Goal: Task Accomplishment & Management: Manage account settings

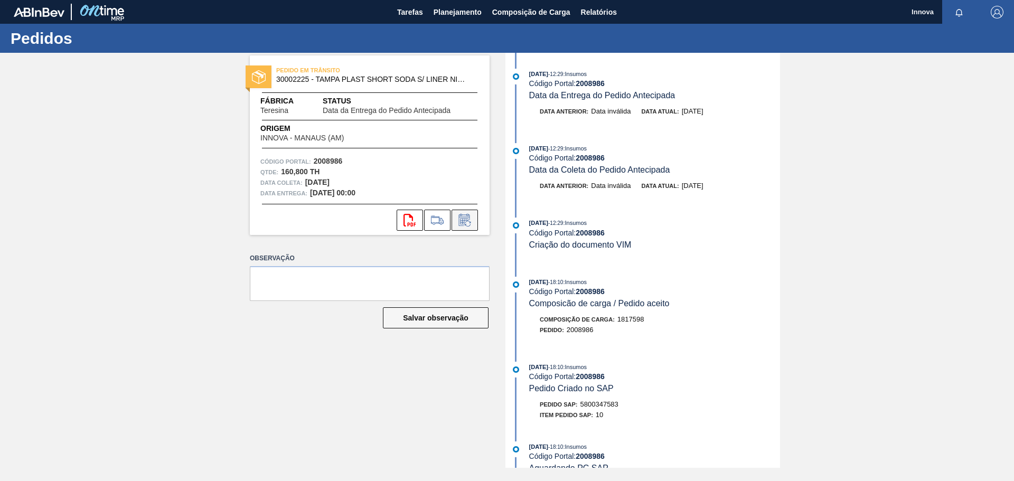
click at [468, 222] on icon at bounding box center [464, 220] width 17 height 13
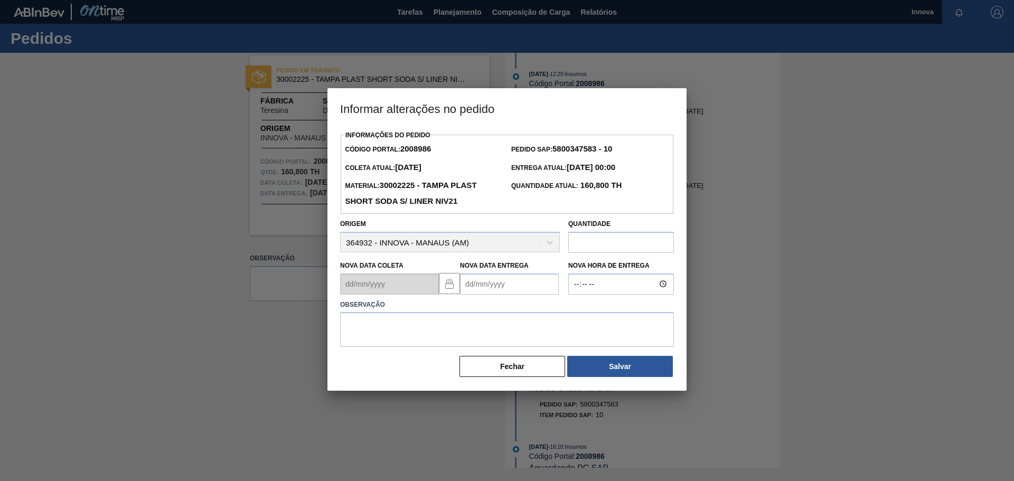
click at [511, 285] on Entrega2008986 "Nova Data Entrega" at bounding box center [509, 283] width 99 height 21
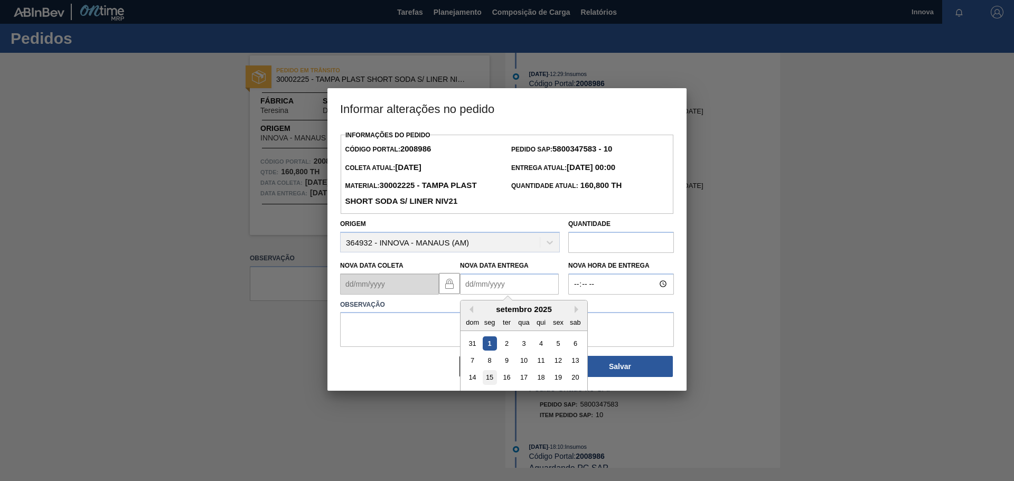
click at [492, 379] on div "15" at bounding box center [490, 377] width 14 height 14
type Entrega2008986 "[DATE]"
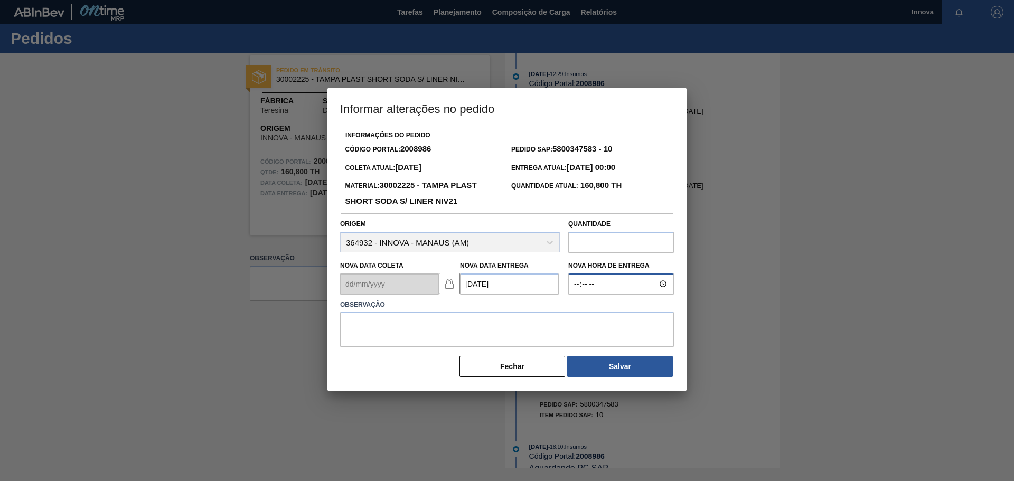
click at [592, 291] on input "Nova Hora de Entrega" at bounding box center [621, 283] width 106 height 21
type input "09:00"
type input "08:00"
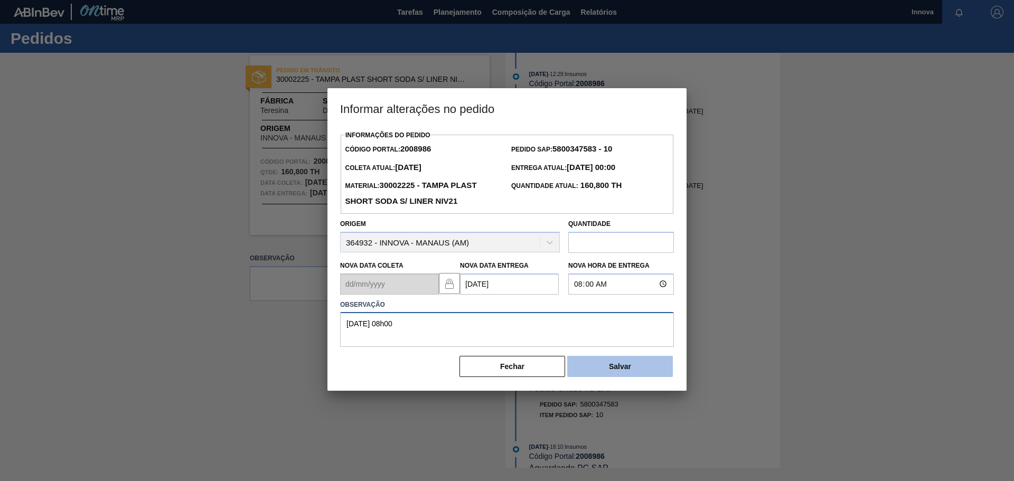
type textarea "[DATE] 08h00"
click at [592, 360] on button "Salvar" at bounding box center [620, 366] width 106 height 21
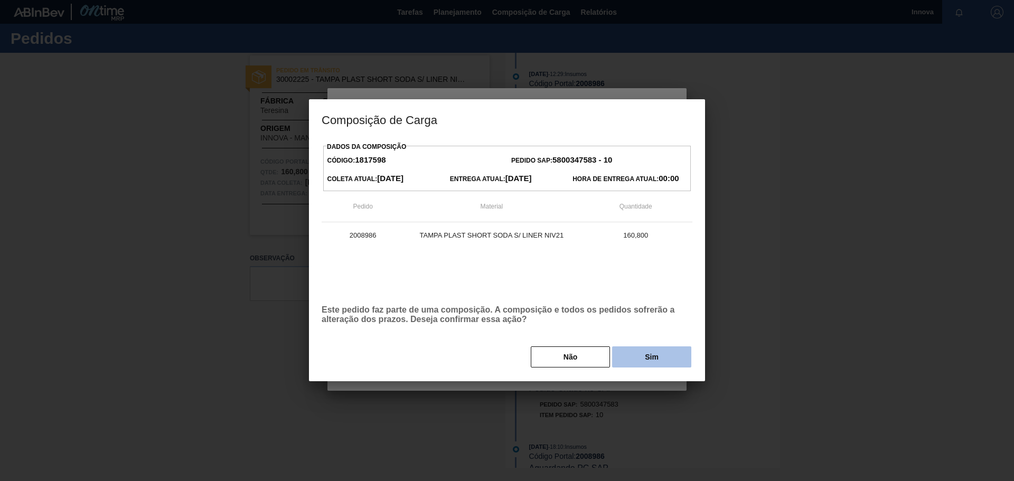
click at [641, 347] on button "Sim" at bounding box center [651, 356] width 79 height 21
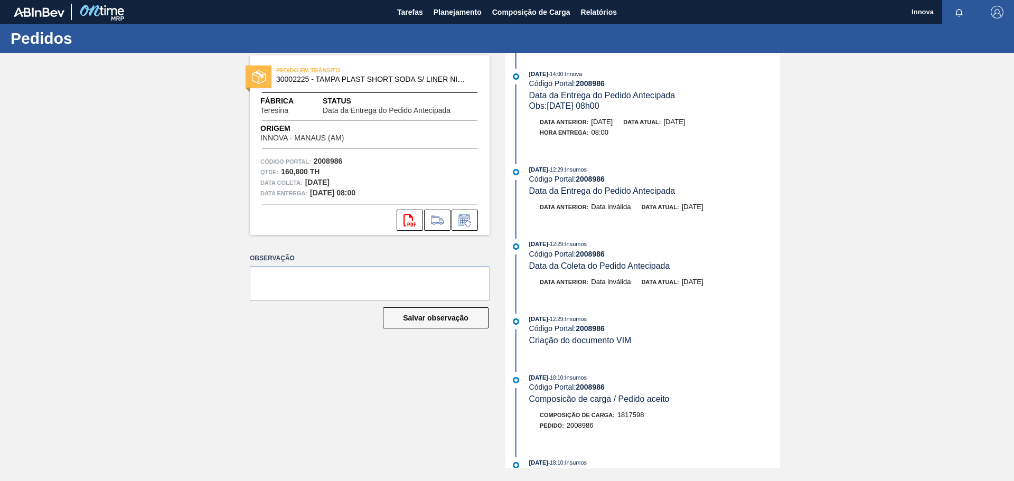
click at [192, 119] on div "PEDIDO EM TRÂNSITO 30002225 - TAMPA PLAST SHORT SODA S/ LINER NIV21 Fábrica Ter…" at bounding box center [507, 260] width 1014 height 415
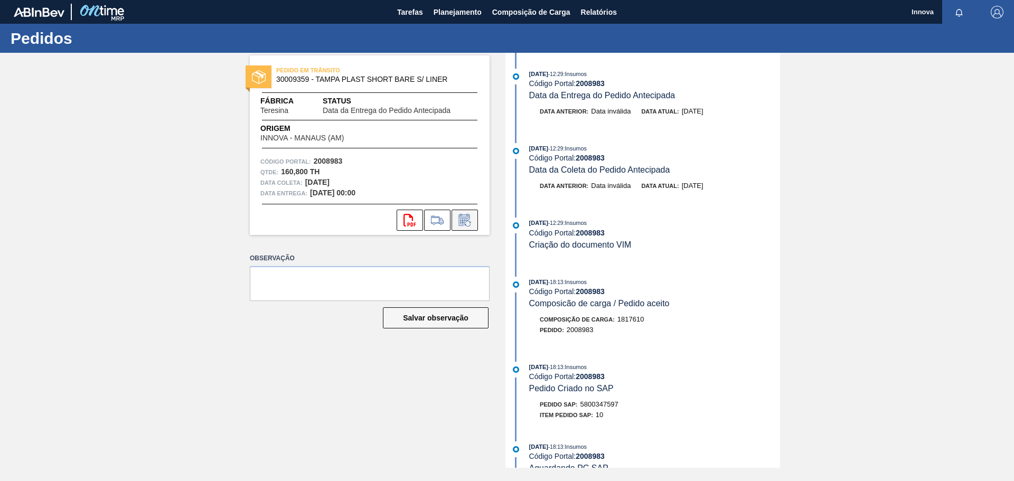
click at [463, 220] on icon at bounding box center [464, 221] width 8 height 6
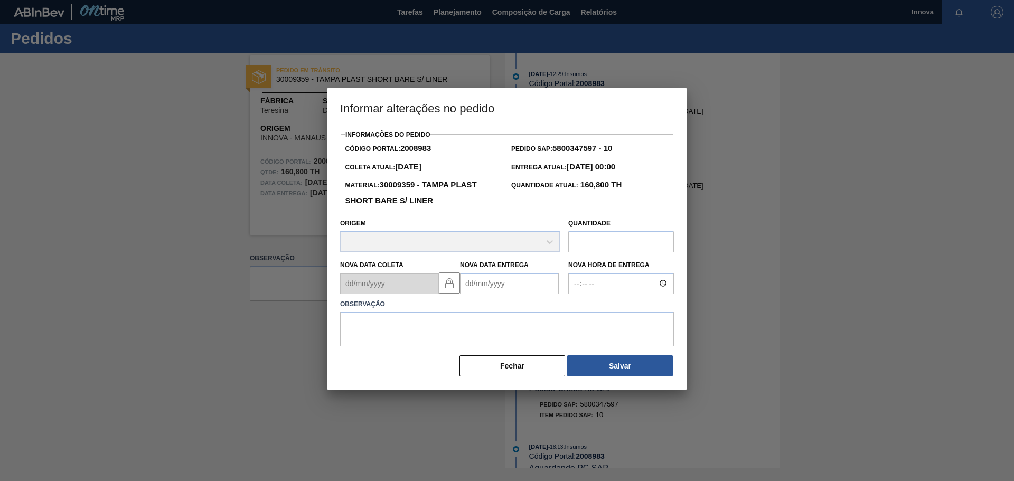
click at [479, 288] on Entrega2008983 "Nova Data Entrega" at bounding box center [509, 283] width 99 height 21
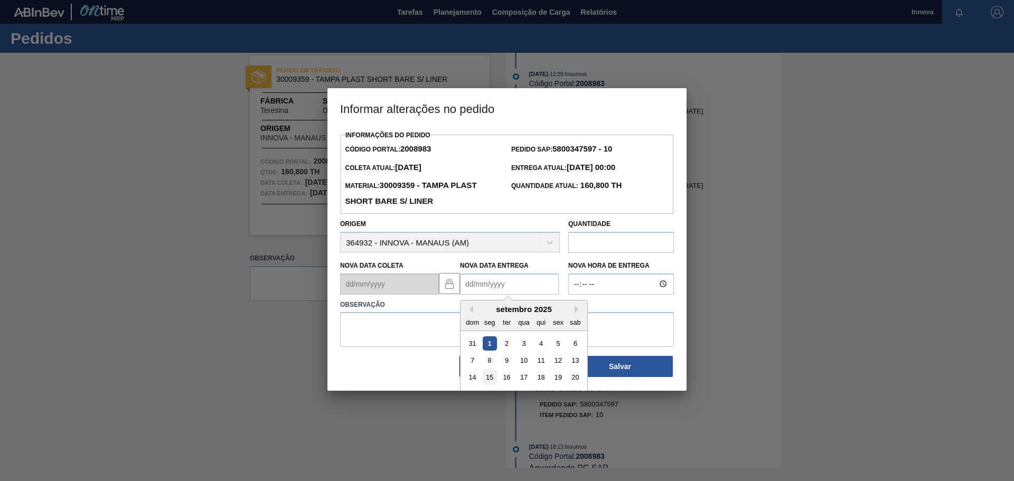
click at [491, 382] on div "15" at bounding box center [490, 377] width 14 height 14
type Entrega2008983 "[DATE]"
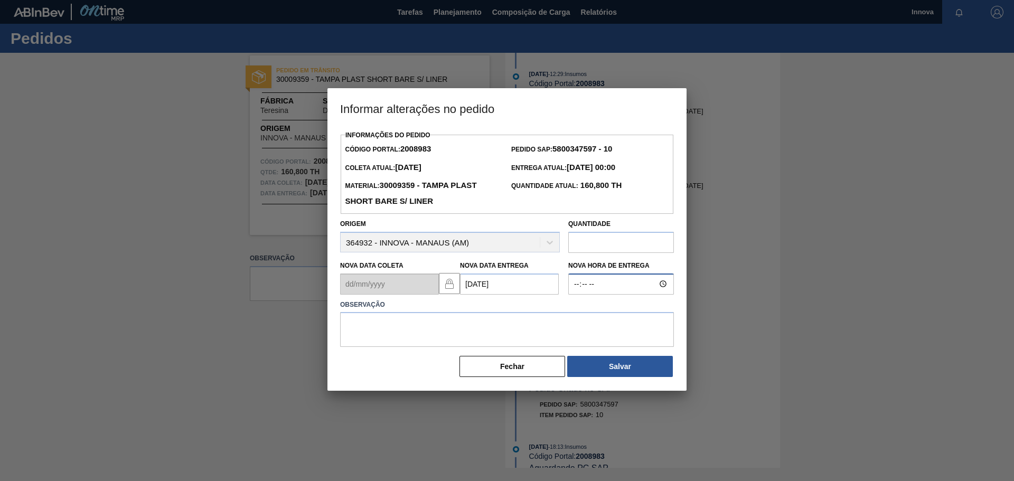
click at [571, 289] on input "Nova Hora de Entrega" at bounding box center [621, 283] width 106 height 21
type input "08:00"
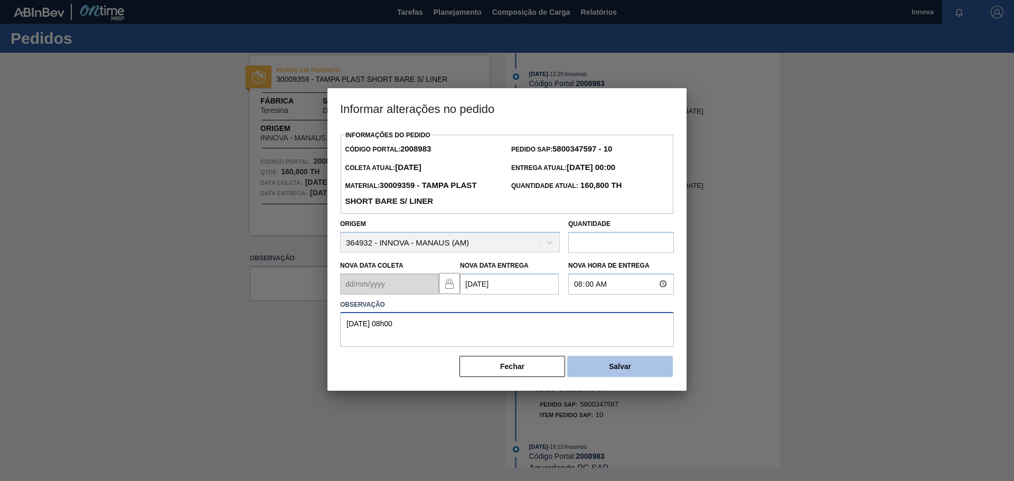
type textarea "15/09 08h00"
click at [623, 374] on button "Salvar" at bounding box center [620, 366] width 106 height 21
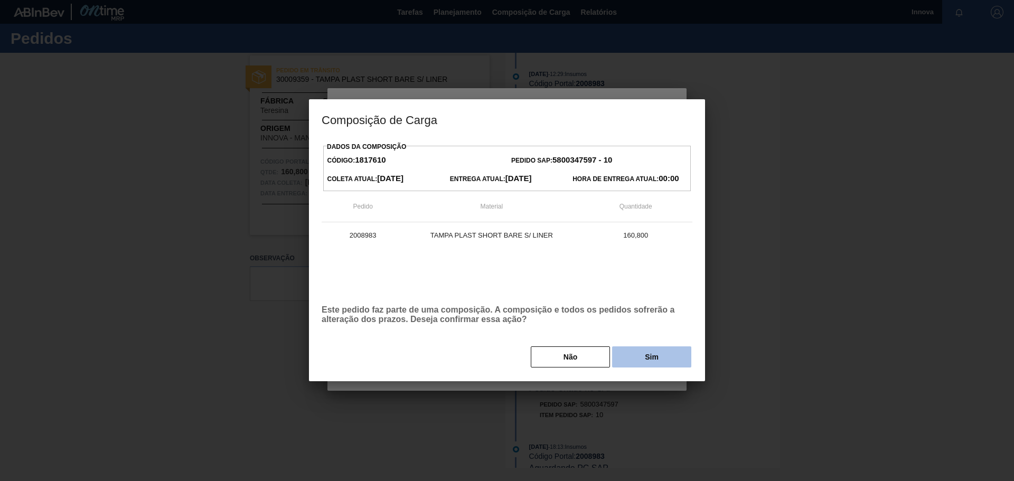
click at [656, 353] on button "Sim" at bounding box center [651, 356] width 79 height 21
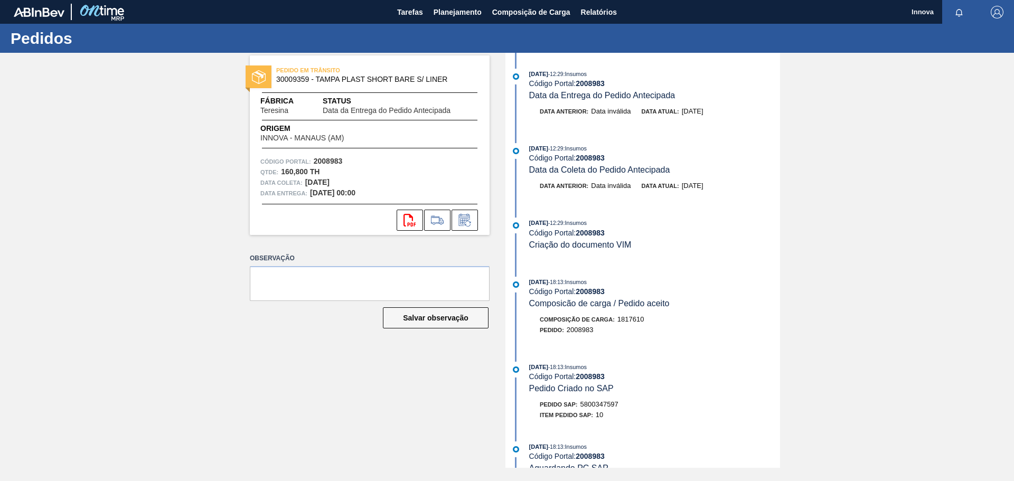
click at [120, 184] on div "PEDIDO EM TRÂNSITO 30009359 - TAMPA PLAST SHORT BARE S/ LINER Fábrica Teresina …" at bounding box center [507, 260] width 1014 height 415
click at [461, 214] on icon at bounding box center [464, 220] width 17 height 13
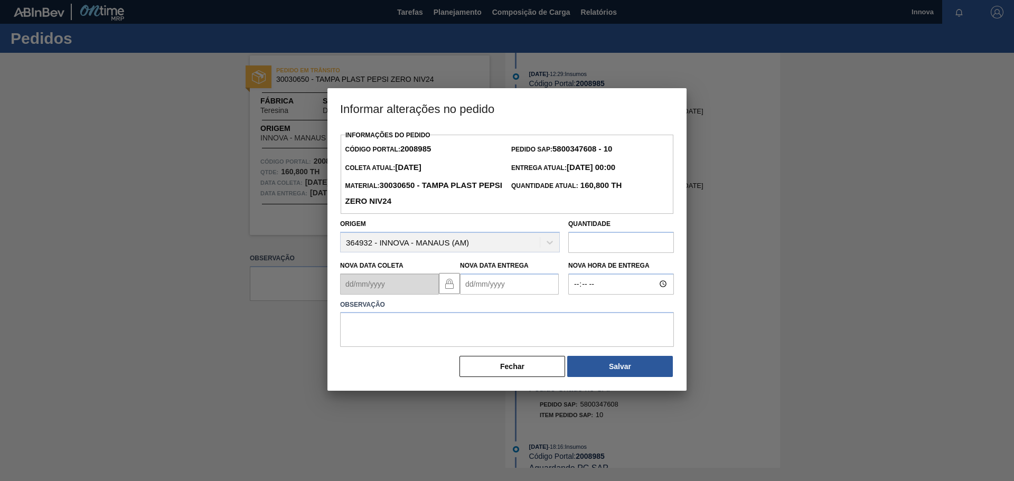
click at [513, 289] on Entrega2008985 "Nova Data Entrega" at bounding box center [509, 283] width 99 height 21
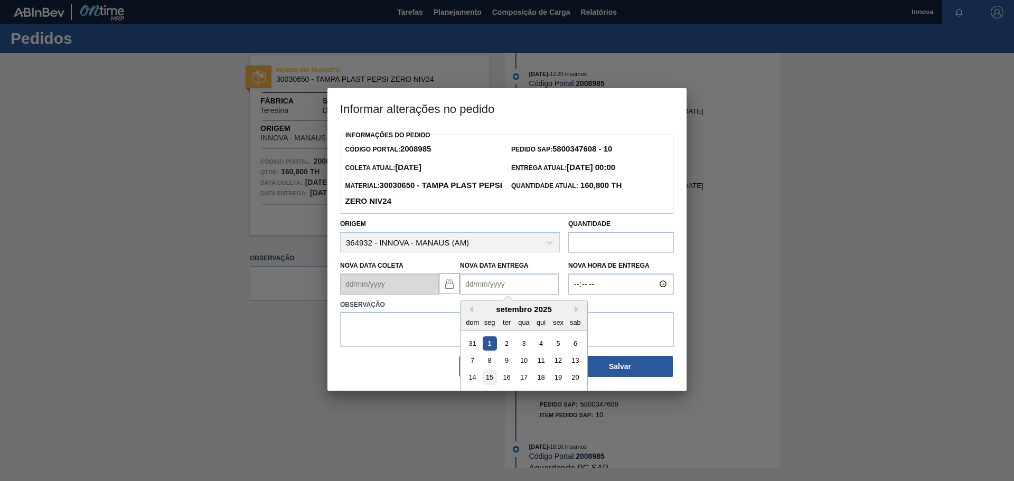
click at [489, 381] on div "15" at bounding box center [490, 377] width 14 height 14
type Entrega2008985 "[DATE]"
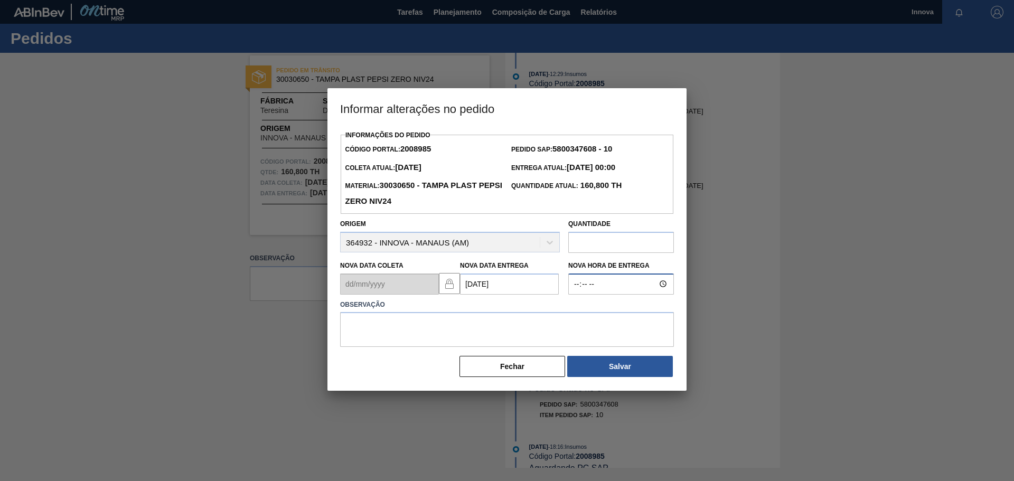
type input "08:00"
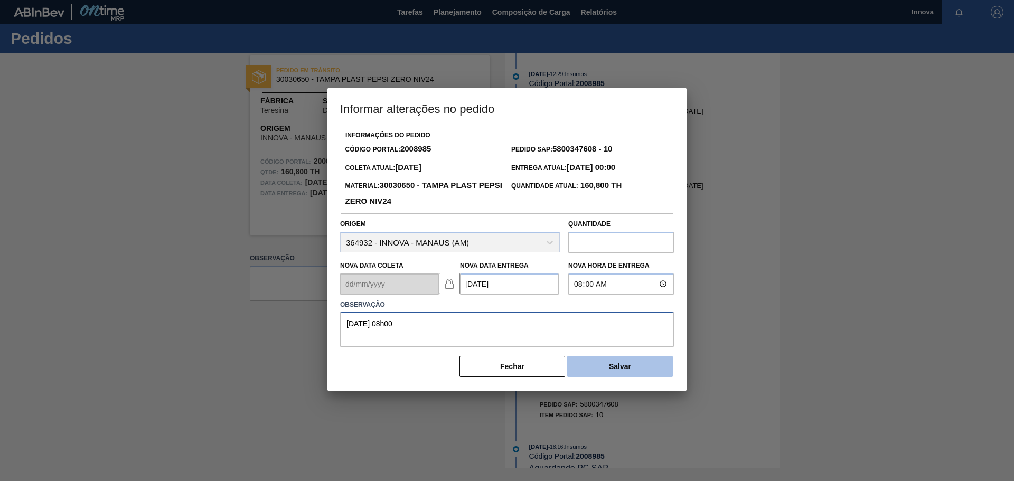
type textarea "[DATE] 08h00"
click at [573, 366] on button "Salvar" at bounding box center [620, 366] width 106 height 21
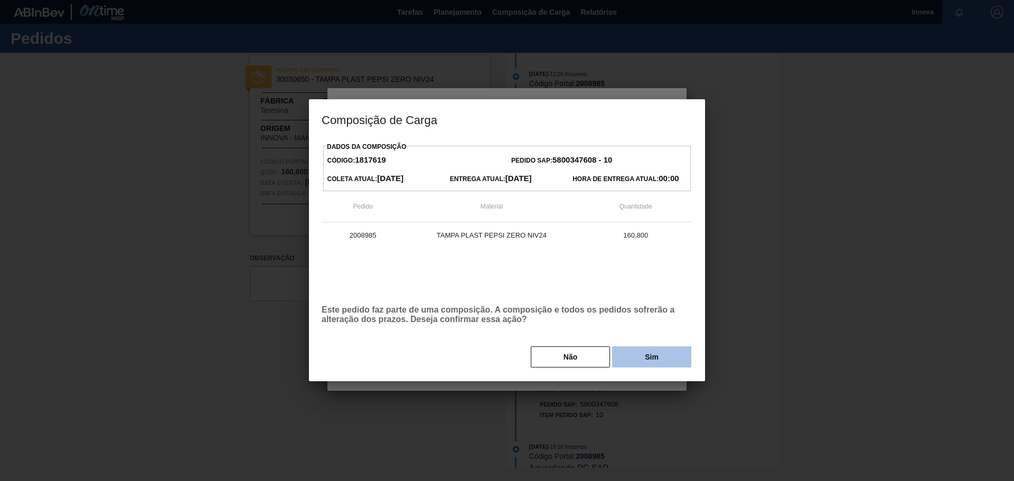
click at [638, 360] on button "Sim" at bounding box center [651, 356] width 79 height 21
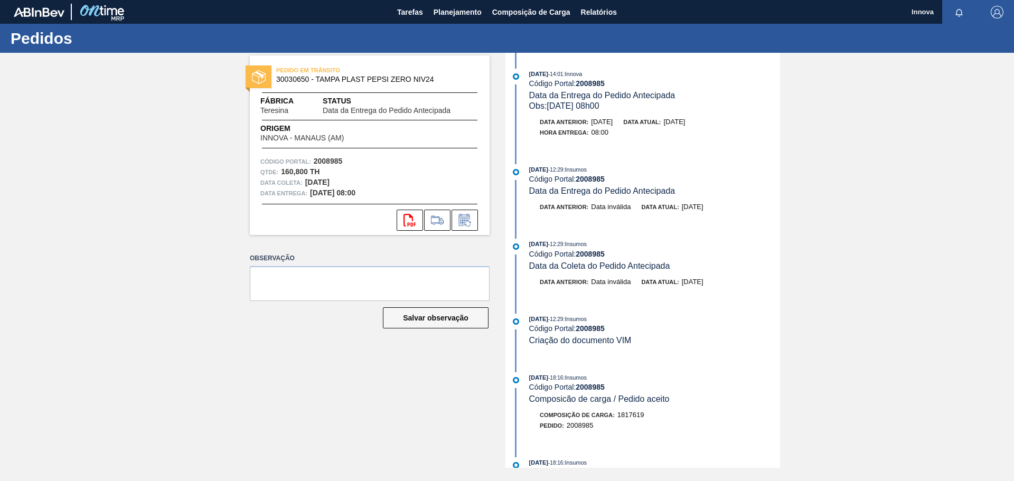
click at [160, 149] on div "PEDIDO EM TRÂNSITO 30030650 - TAMPA PLAST PEPSI ZERO NIV24 Fábrica Teresina Sta…" at bounding box center [507, 260] width 1014 height 415
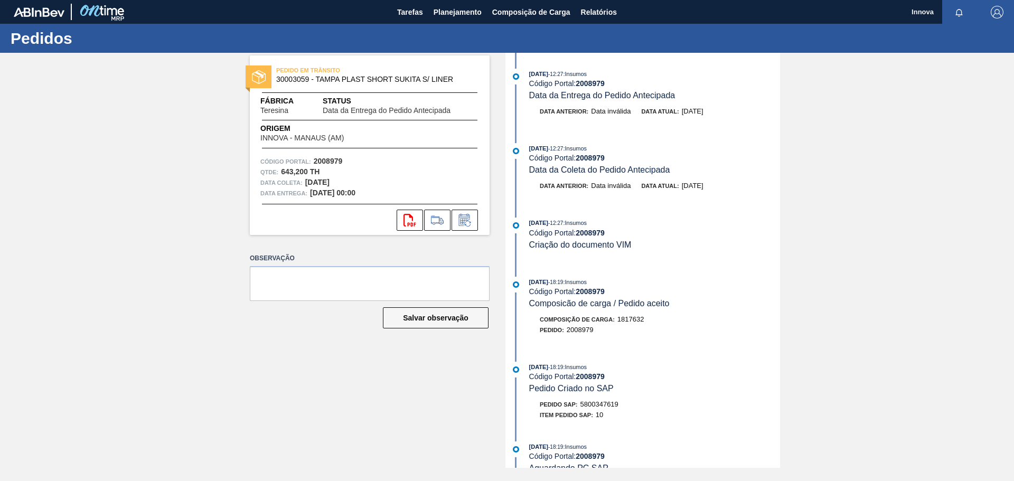
click at [160, 192] on div "PEDIDO EM TRÂNSITO 30003059 - TAMPA PLAST SHORT SUKITA S/ LINER Fábrica Teresin…" at bounding box center [507, 260] width 1014 height 415
click at [456, 215] on icon at bounding box center [464, 220] width 17 height 13
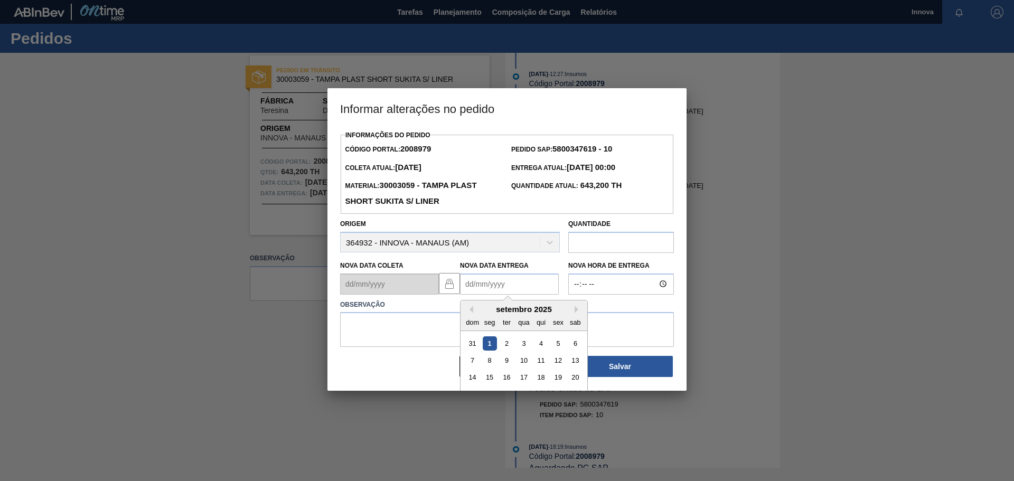
click at [490, 282] on Entrega2008979 "Nova Data Entrega" at bounding box center [509, 283] width 99 height 21
click at [484, 380] on div "15" at bounding box center [490, 377] width 14 height 14
type Entrega2008979 "15/09/2025"
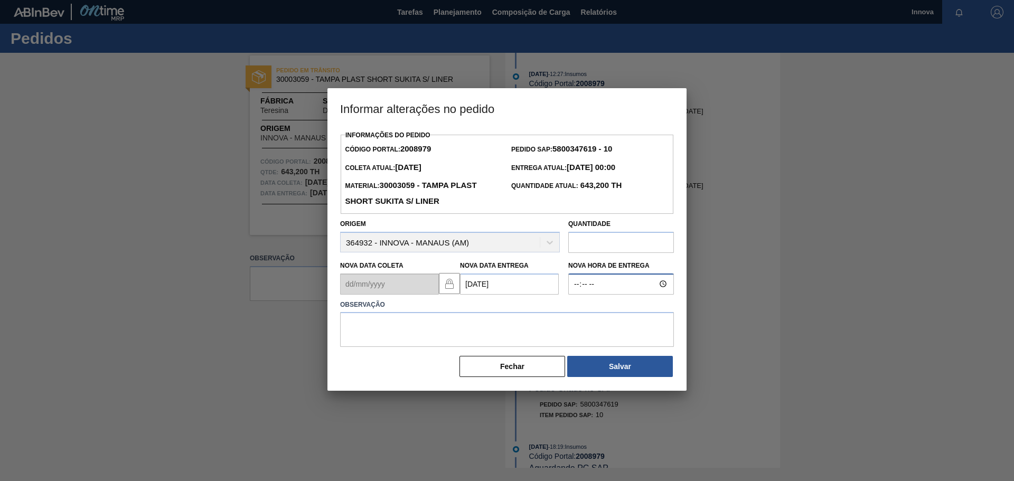
type input "08:00"
type textarea "15/09 08h00"
click at [639, 389] on div "Informações do Pedido Código Portal: 2008979 Pedido SAP: 5800347619 - 10 Coleta…" at bounding box center [506, 259] width 359 height 263
click at [625, 370] on button "Salvar" at bounding box center [620, 366] width 106 height 21
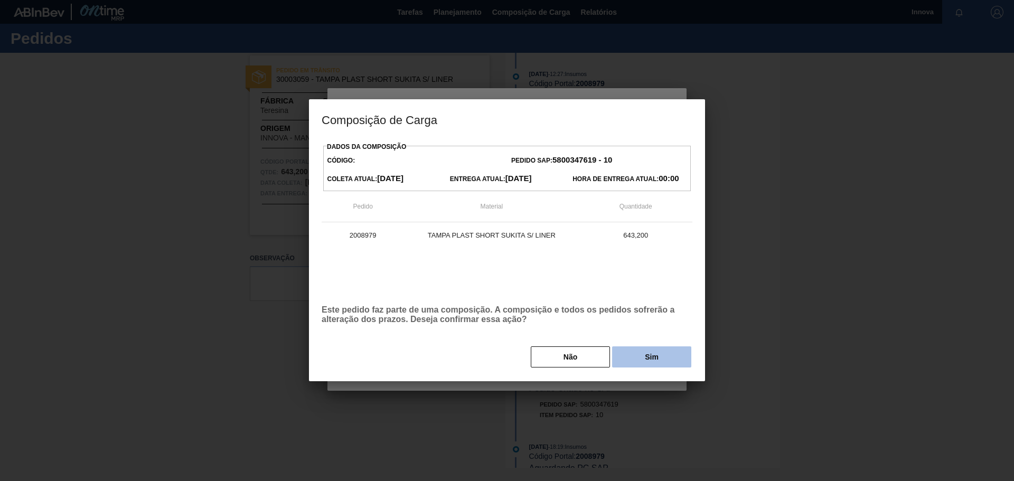
click at [653, 351] on button "Sim" at bounding box center [651, 356] width 79 height 21
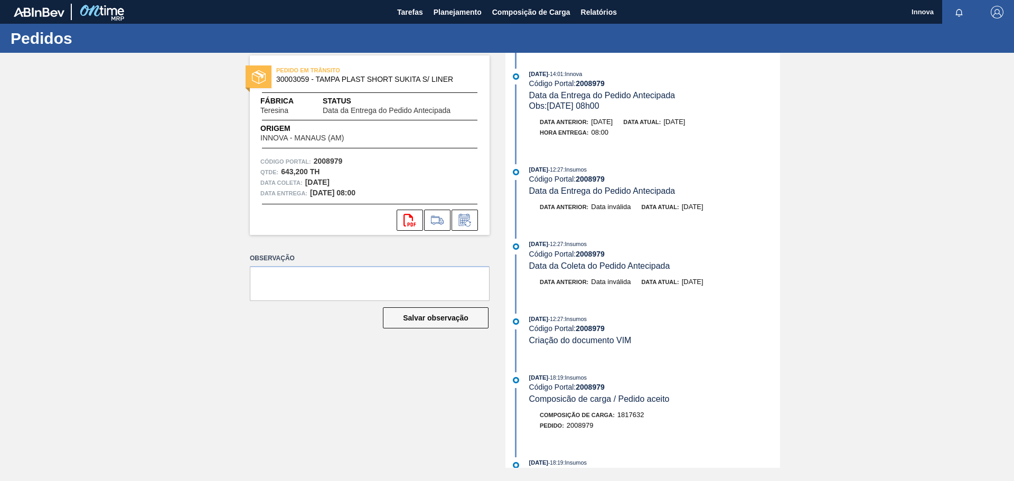
click at [152, 231] on div "PEDIDO EM TRÂNSITO 30003059 - TAMPA PLAST SHORT SUKITA S/ LINER Fábrica Teresin…" at bounding box center [507, 260] width 1014 height 415
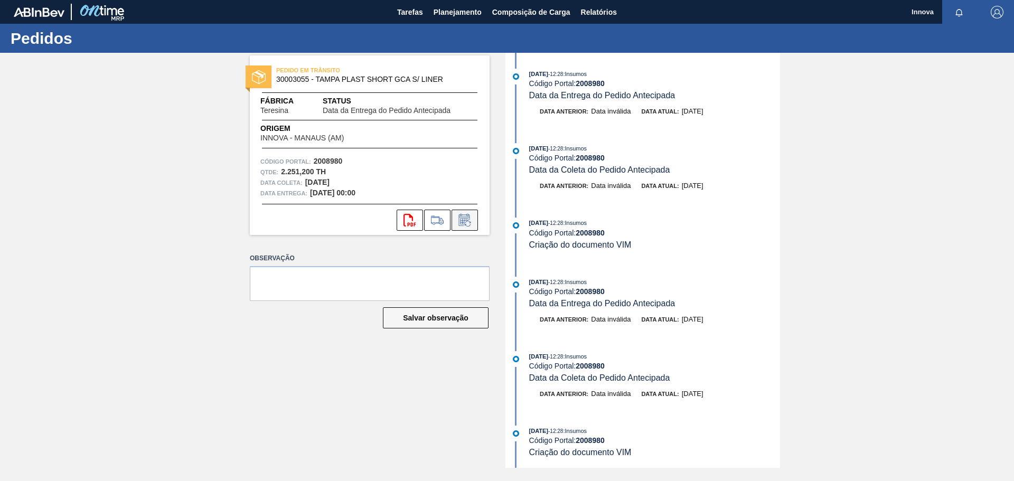
click at [470, 224] on icon at bounding box center [464, 220] width 17 height 13
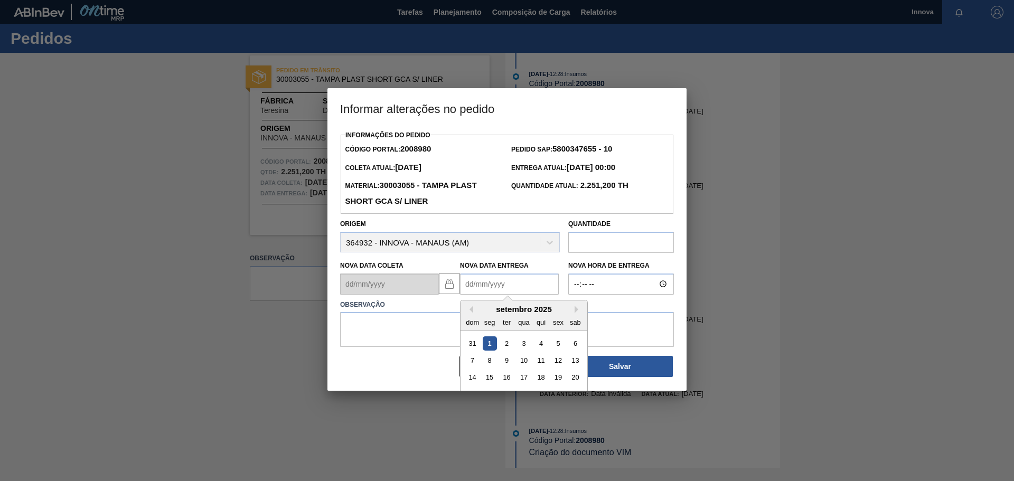
click at [481, 291] on Entrega2008980 "Nova Data Entrega" at bounding box center [509, 283] width 99 height 21
click at [478, 310] on div "setembro 2025" at bounding box center [523, 309] width 127 height 9
click at [489, 375] on div "15" at bounding box center [490, 377] width 14 height 14
type Entrega2008980 "[DATE]"
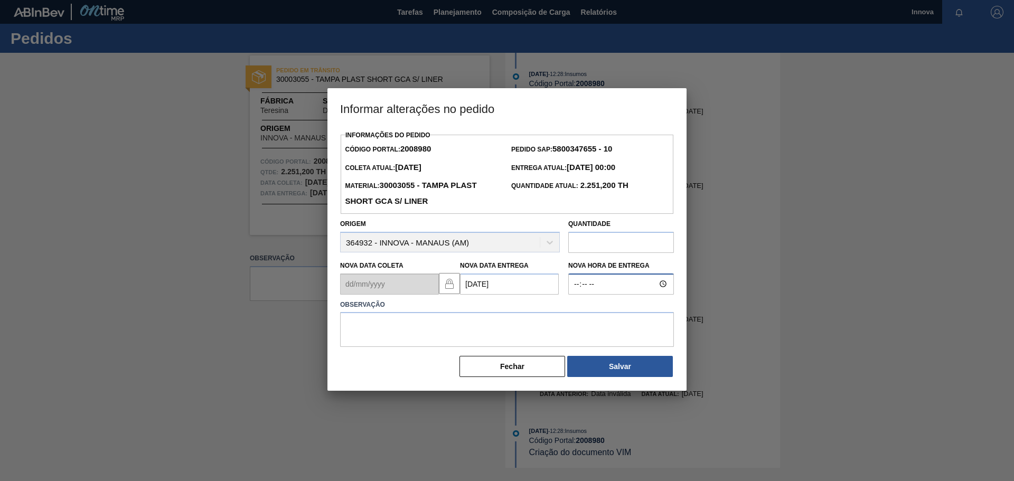
type input "08:00"
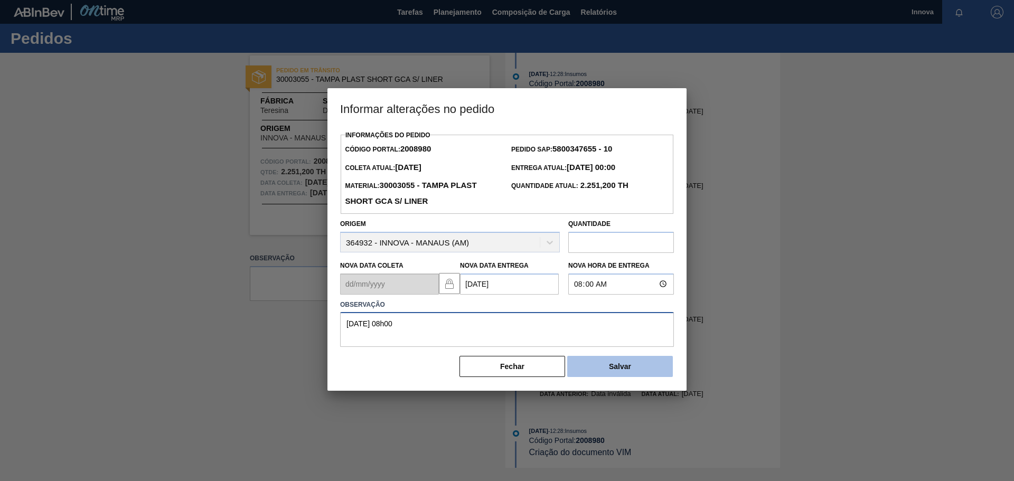
type textarea "[DATE] 08h00"
click at [600, 373] on button "Salvar" at bounding box center [620, 366] width 106 height 21
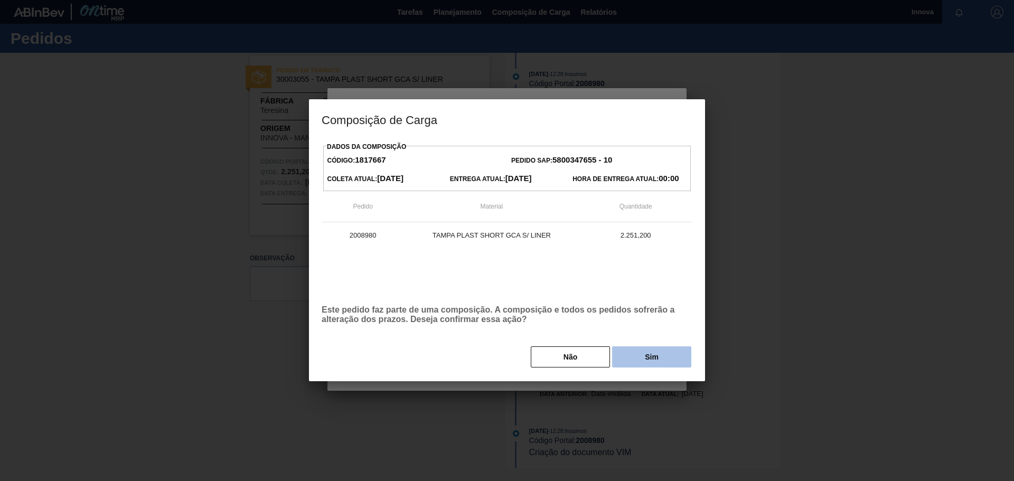
click at [668, 353] on button "Sim" at bounding box center [651, 356] width 79 height 21
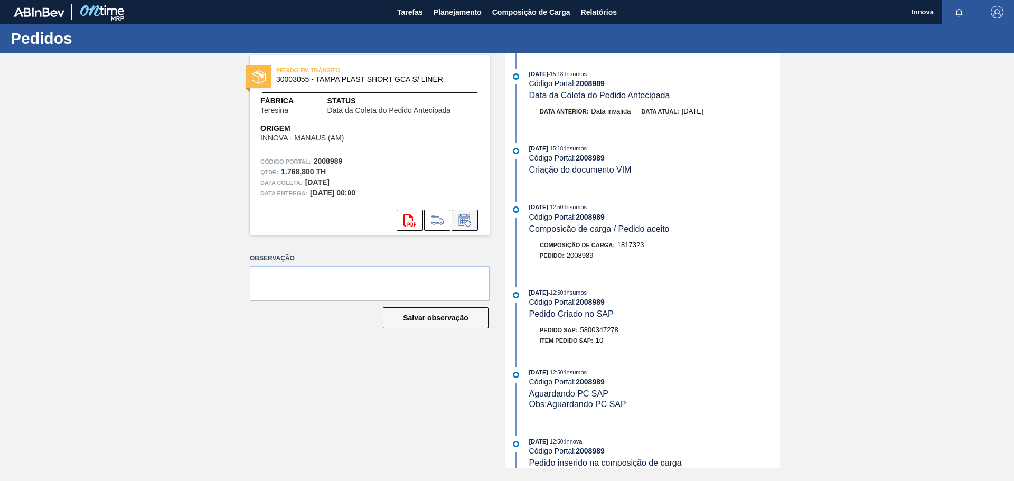
click at [470, 223] on icon at bounding box center [464, 220] width 17 height 13
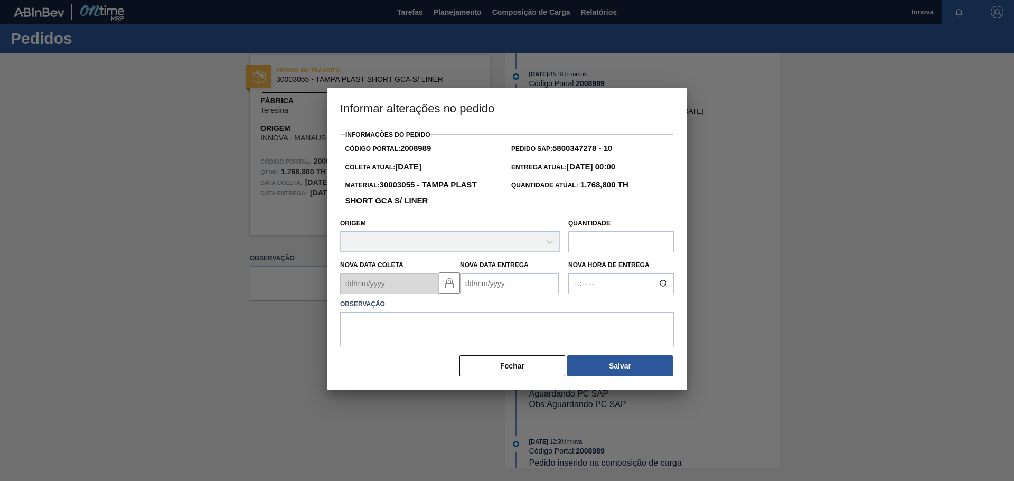
click at [494, 280] on Entrega2008989 "Nova Data Entrega" at bounding box center [509, 283] width 99 height 21
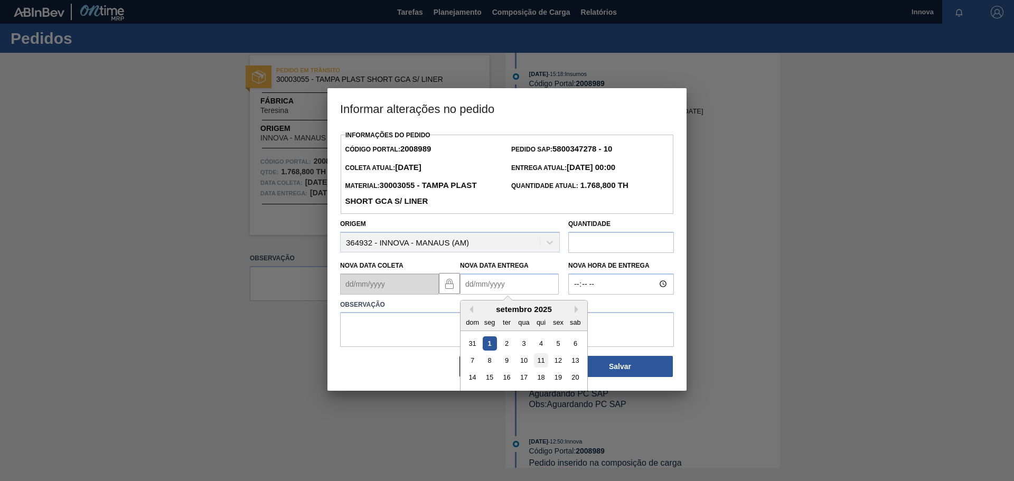
click at [545, 365] on div "11" at bounding box center [541, 360] width 14 height 14
type Entrega2008989 "[DATE]"
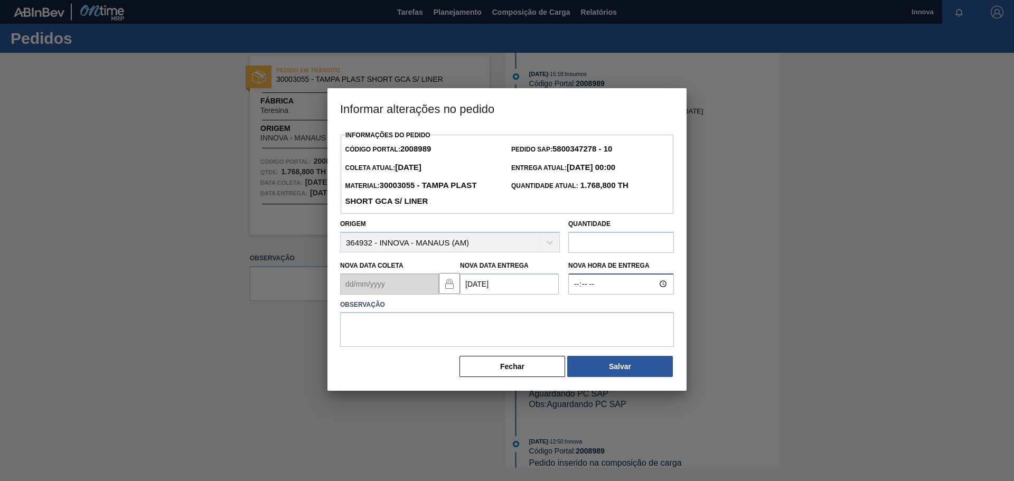
type input "08:00"
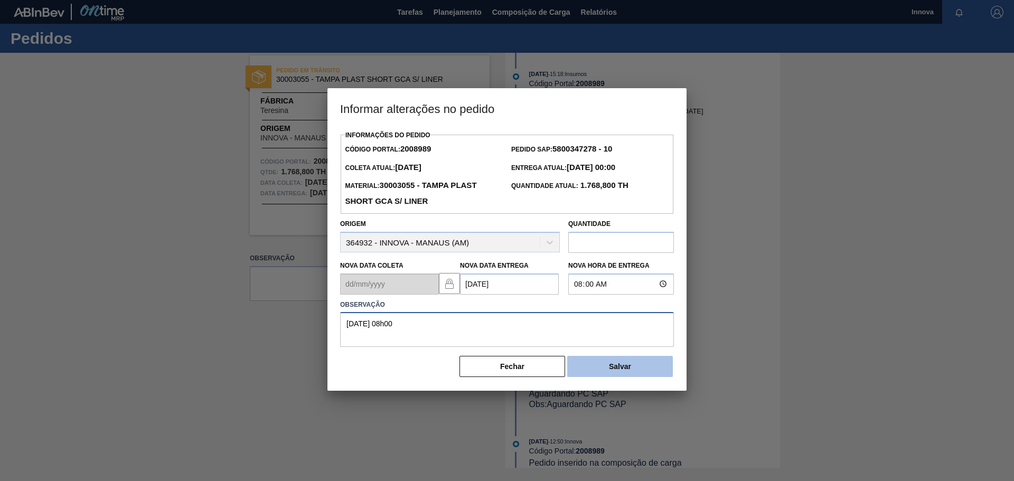
type textarea "[DATE] 08h00"
click at [581, 364] on button "Salvar" at bounding box center [620, 366] width 106 height 21
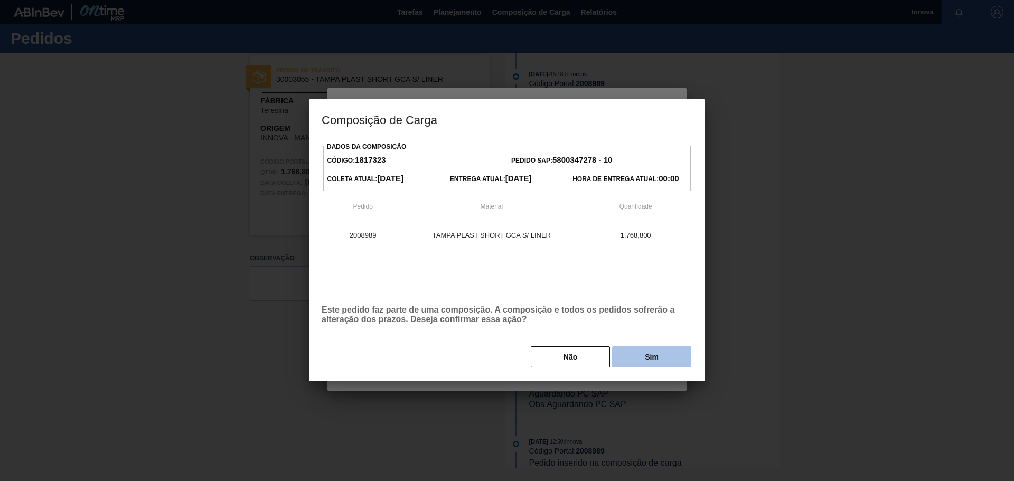
click at [638, 367] on button "Sim" at bounding box center [651, 356] width 79 height 21
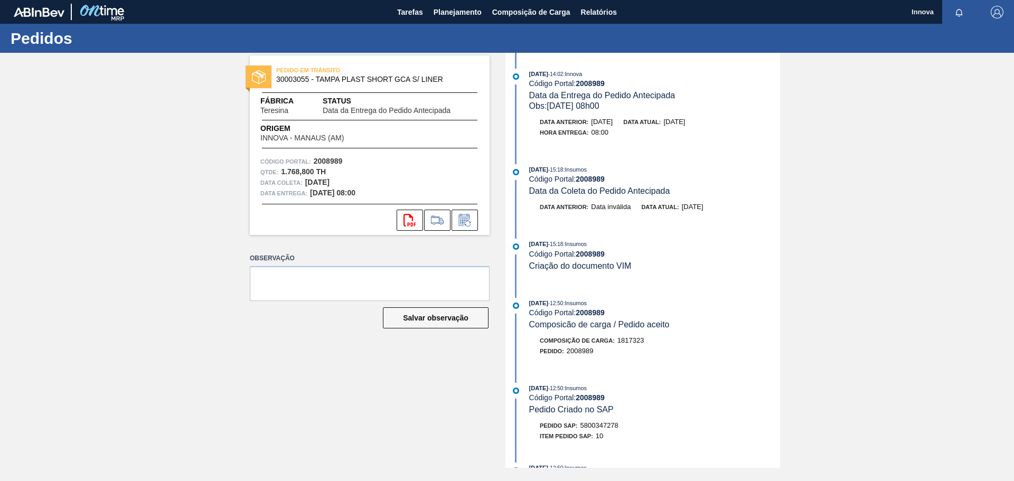
click at [271, 115] on div "PEDIDO EM TRÂNSITO 30003055 - TAMPA PLAST SHORT GCA S/ LINER Fábrica Teresina S…" at bounding box center [370, 145] width 240 height 180
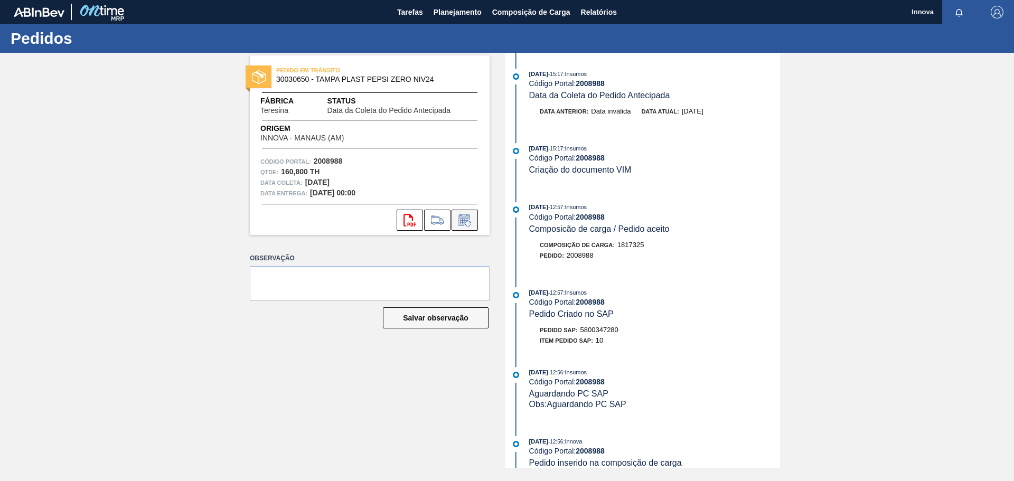
click at [466, 225] on icon at bounding box center [464, 220] width 17 height 13
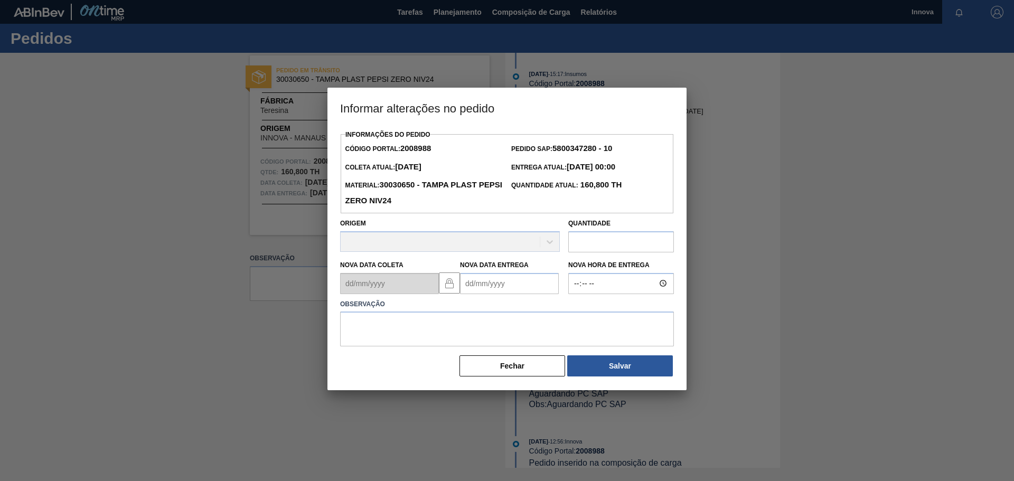
click at [506, 299] on label "Observação" at bounding box center [507, 304] width 334 height 15
click at [503, 291] on Entrega2008988 "Nova Data Entrega" at bounding box center [509, 283] width 99 height 21
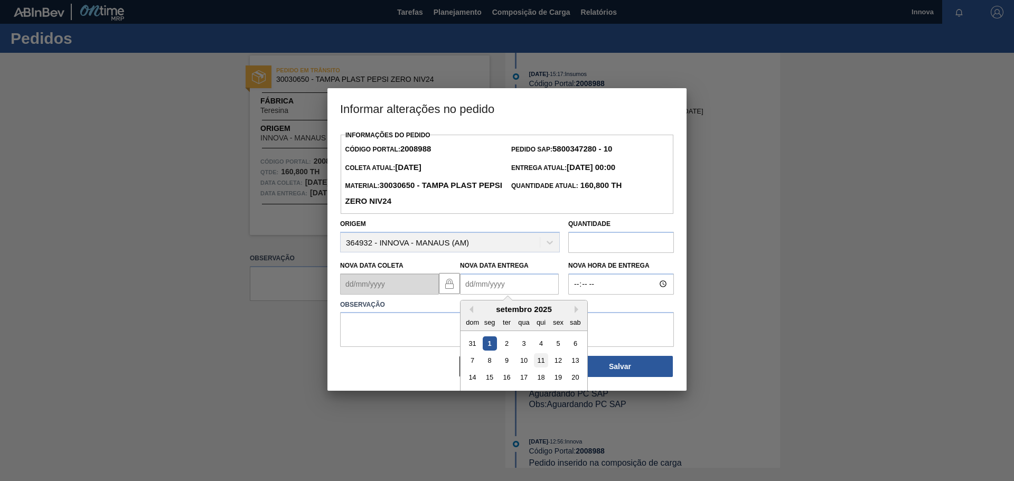
click at [542, 361] on div "11" at bounding box center [541, 360] width 14 height 14
type Entrega2008988 "11/09/2025"
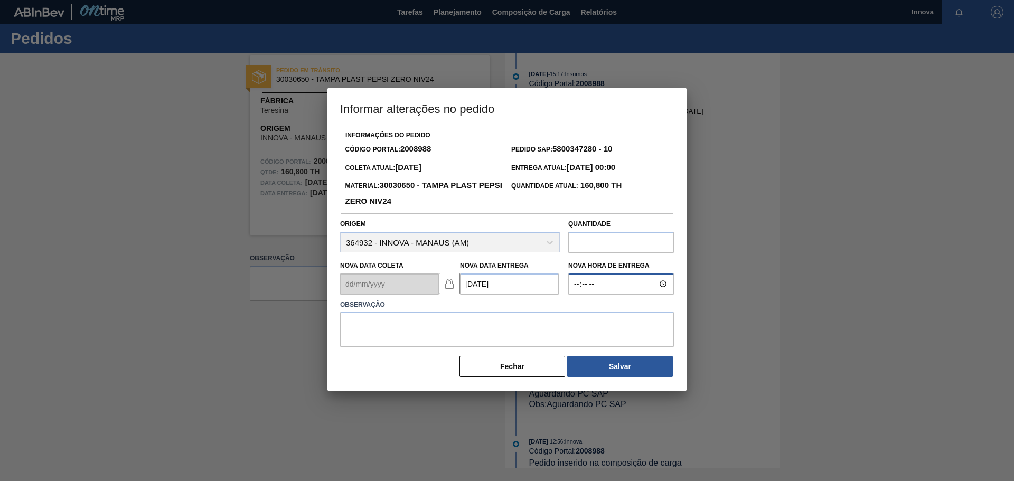
type input "08:00"
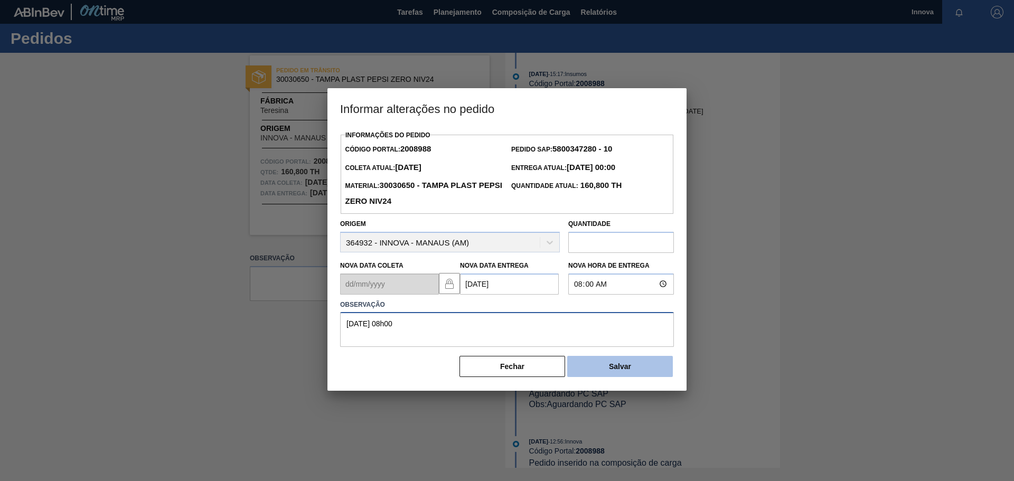
type textarea "11/09 08h00"
click at [634, 364] on button "Salvar" at bounding box center [620, 366] width 106 height 21
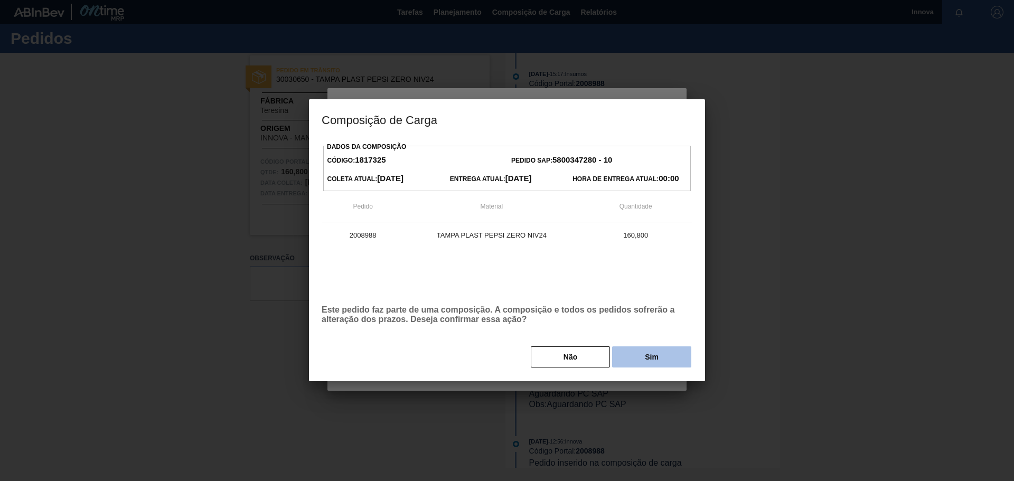
click at [646, 364] on button "Sim" at bounding box center [651, 356] width 79 height 21
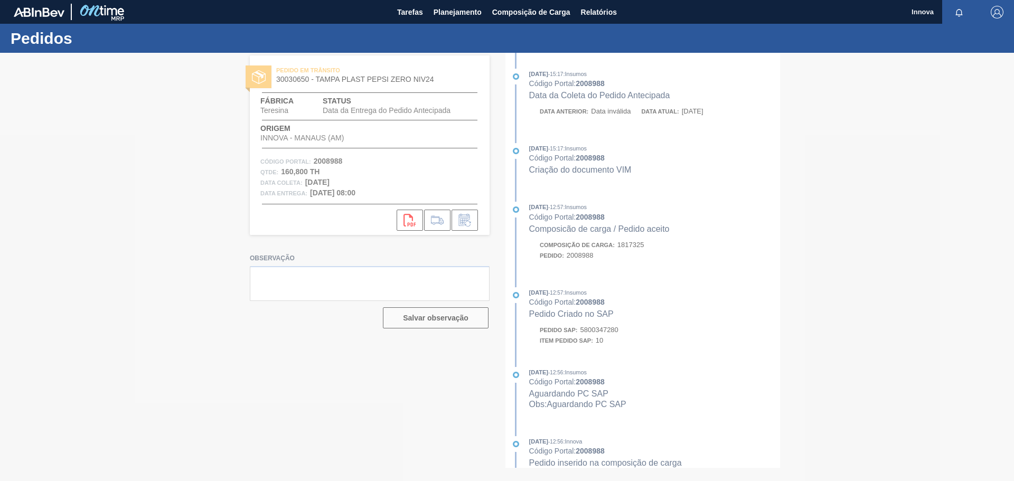
click at [191, 164] on div at bounding box center [507, 267] width 1014 height 428
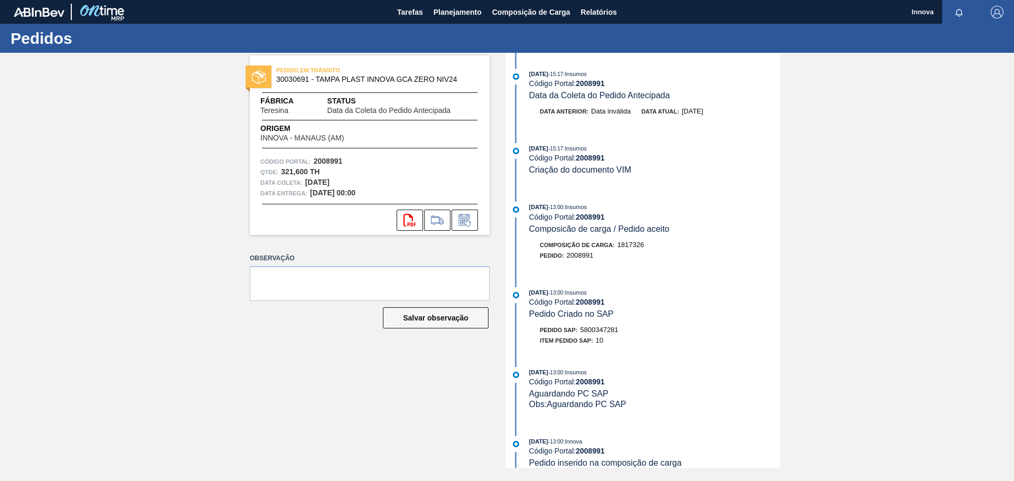
drag, startPoint x: 218, startPoint y: 194, endPoint x: 234, endPoint y: 194, distance: 16.9
click at [218, 194] on div "PEDIDO EM TRÂNSITO 30030691 - [GEOGRAPHIC_DATA] PLAST INNOVA GCA ZERO NIV24 Fáb…" at bounding box center [507, 260] width 1014 height 415
click at [461, 215] on icon at bounding box center [464, 220] width 11 height 12
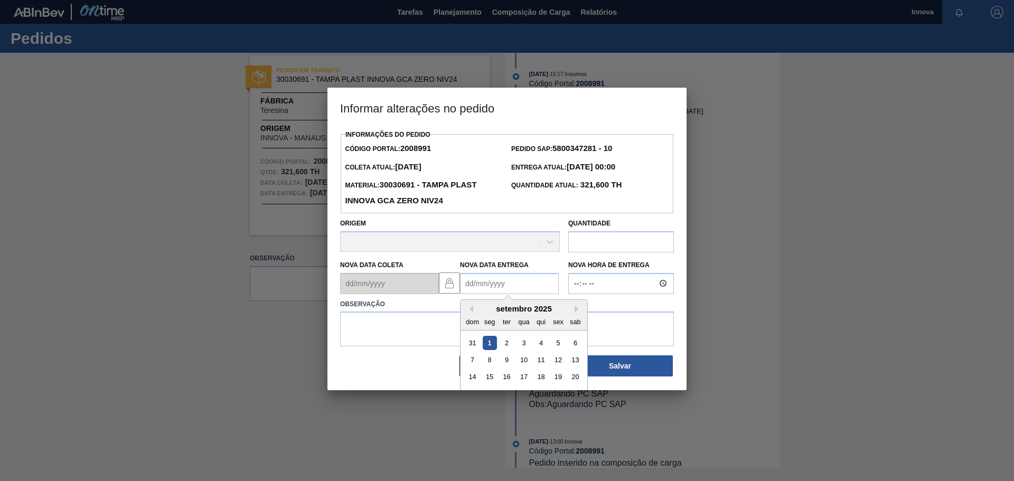
click at [504, 285] on Entrega2008991 "Nova Data Entrega" at bounding box center [509, 283] width 99 height 21
click at [538, 367] on div "11" at bounding box center [541, 360] width 14 height 14
type Entrega2008991 "[DATE]"
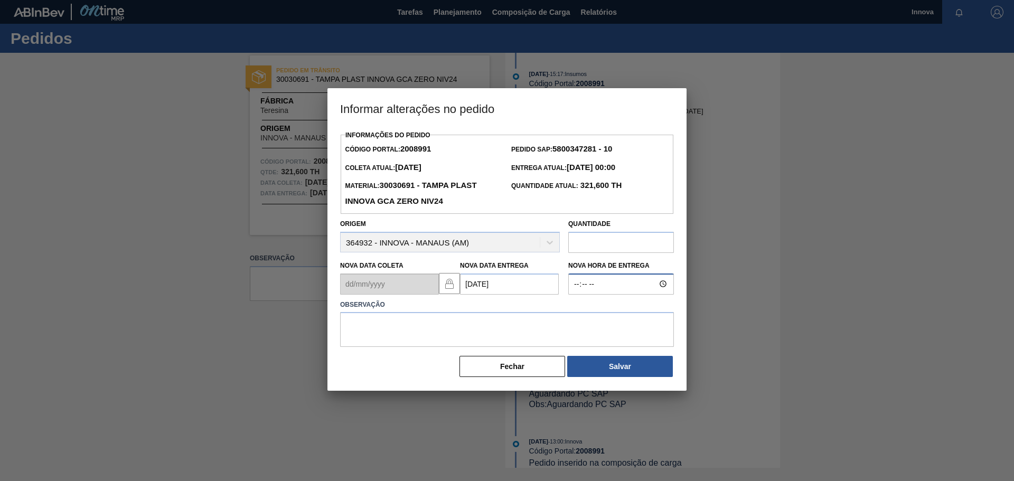
type input "08:00"
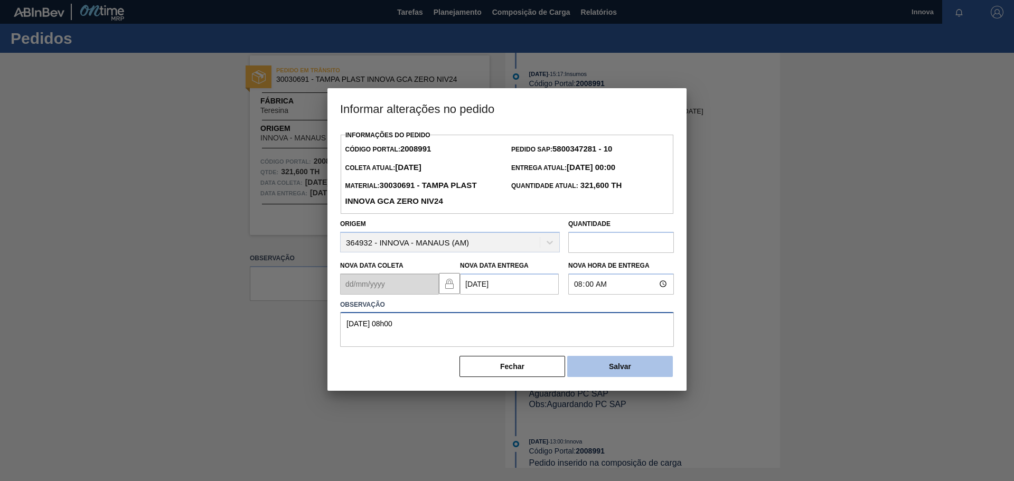
type textarea "[DATE] 08h00"
click at [597, 364] on button "Salvar" at bounding box center [620, 366] width 106 height 21
click at [638, 361] on button "Salvar" at bounding box center [620, 366] width 106 height 21
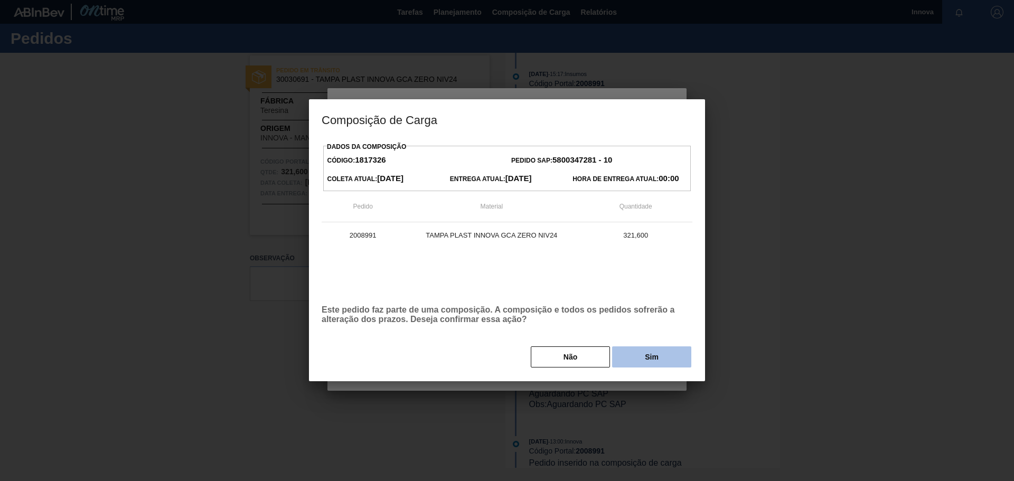
click at [656, 352] on button "Sim" at bounding box center [651, 356] width 79 height 21
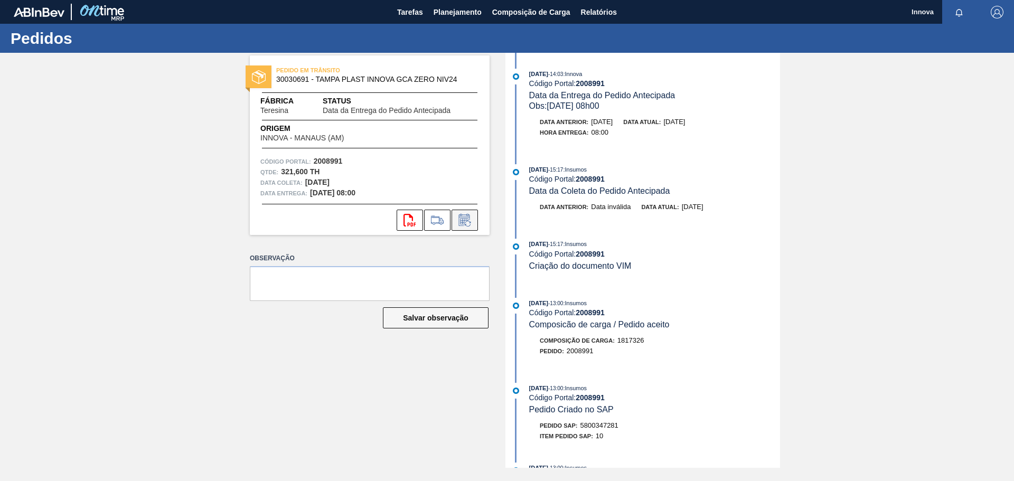
click at [459, 218] on icon at bounding box center [464, 220] width 17 height 13
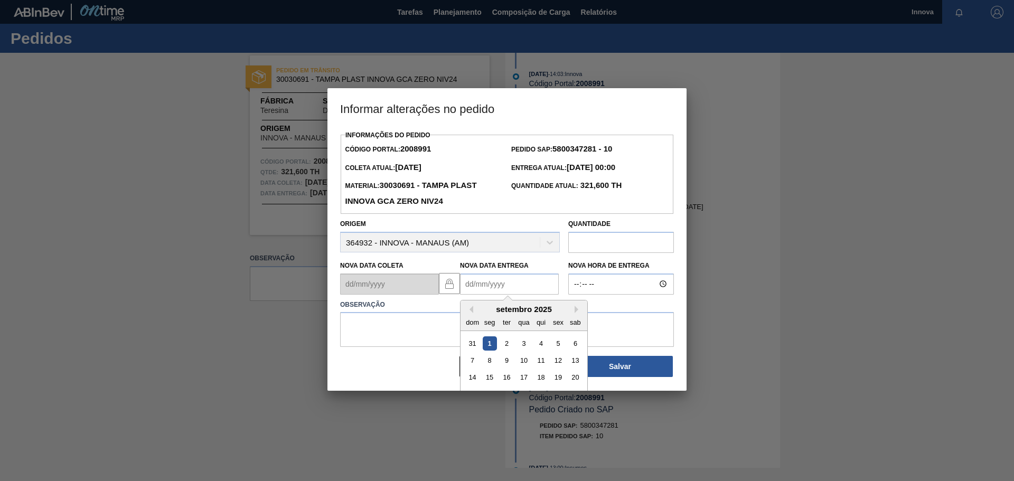
click at [484, 285] on Entrega2008991 "Nova Data Entrega" at bounding box center [509, 283] width 99 height 21
drag, startPoint x: 118, startPoint y: 216, endPoint x: 165, endPoint y: 93, distance: 131.2
click at [118, 216] on div at bounding box center [507, 240] width 1014 height 481
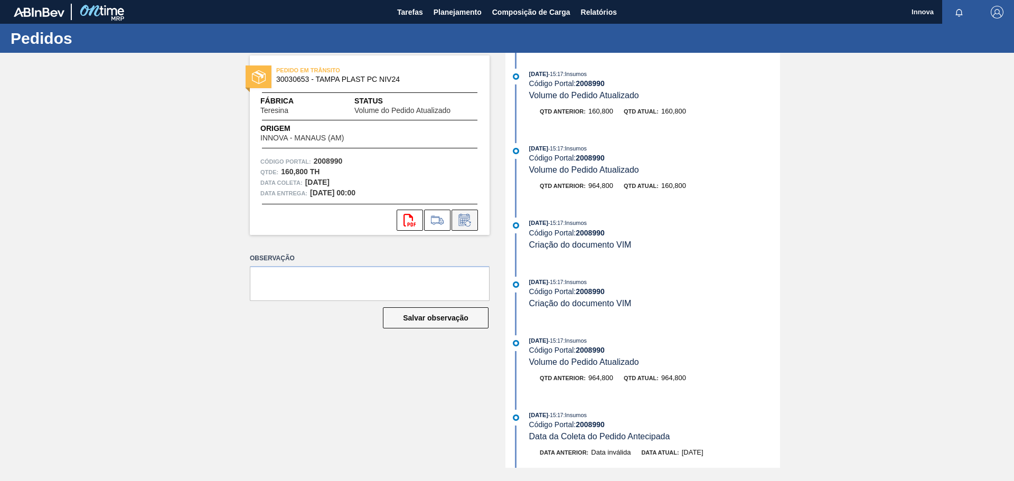
click at [462, 218] on icon at bounding box center [464, 220] width 17 height 13
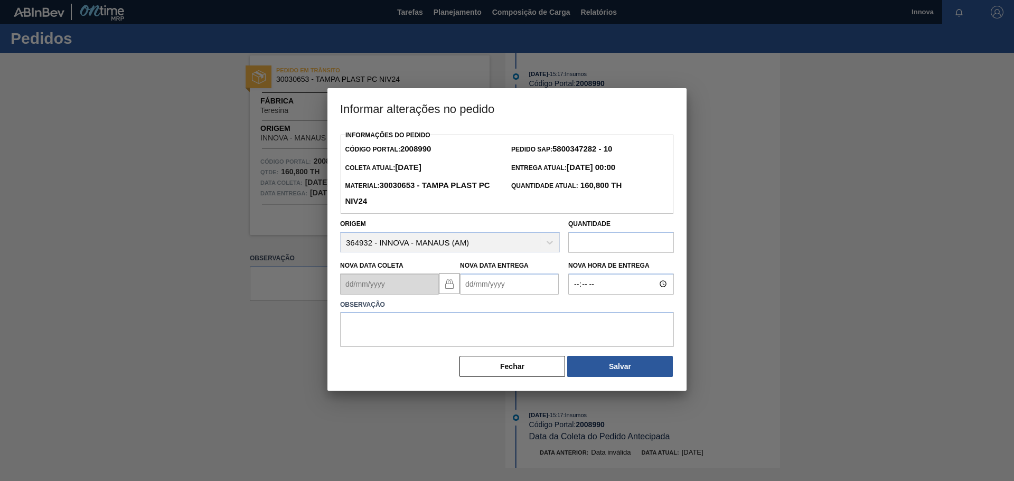
click at [491, 280] on Entrega2008990 "Nova Data Entrega" at bounding box center [509, 283] width 99 height 21
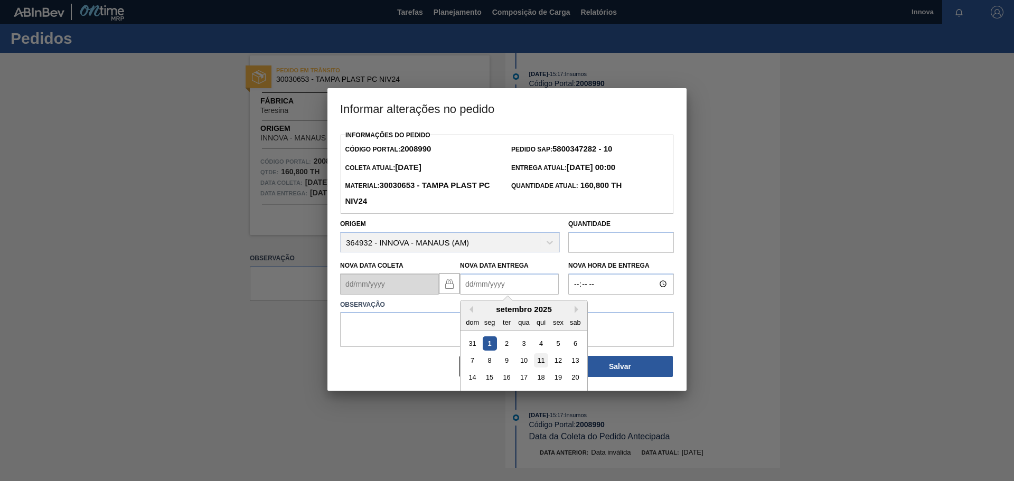
click at [542, 364] on div "11" at bounding box center [541, 360] width 14 height 14
type Entrega2008990 "[DATE]"
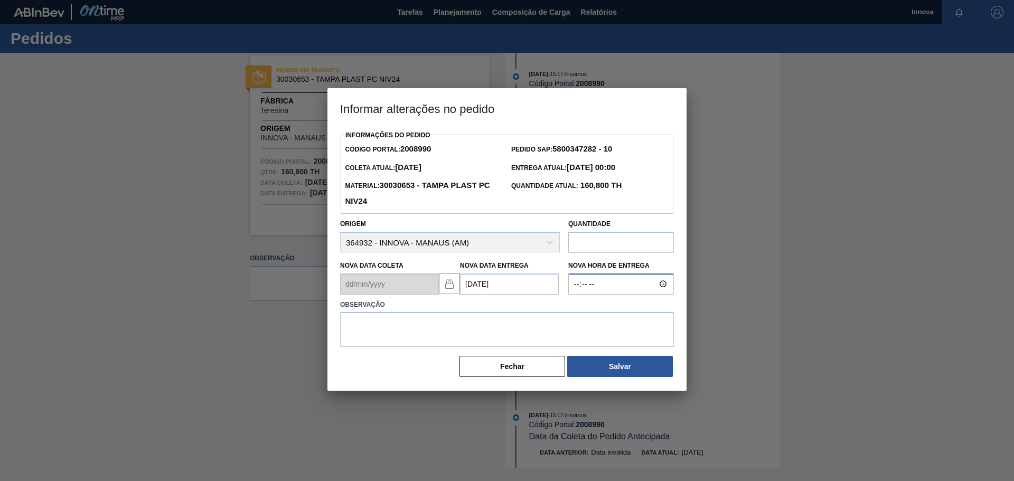
type input "08:00"
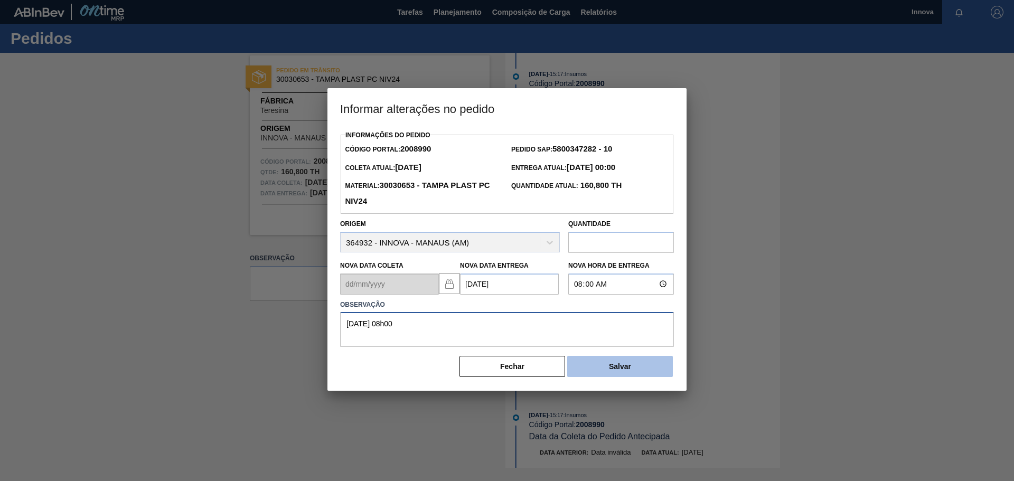
type textarea "11/09 08h00"
click at [577, 369] on button "Salvar" at bounding box center [620, 366] width 106 height 21
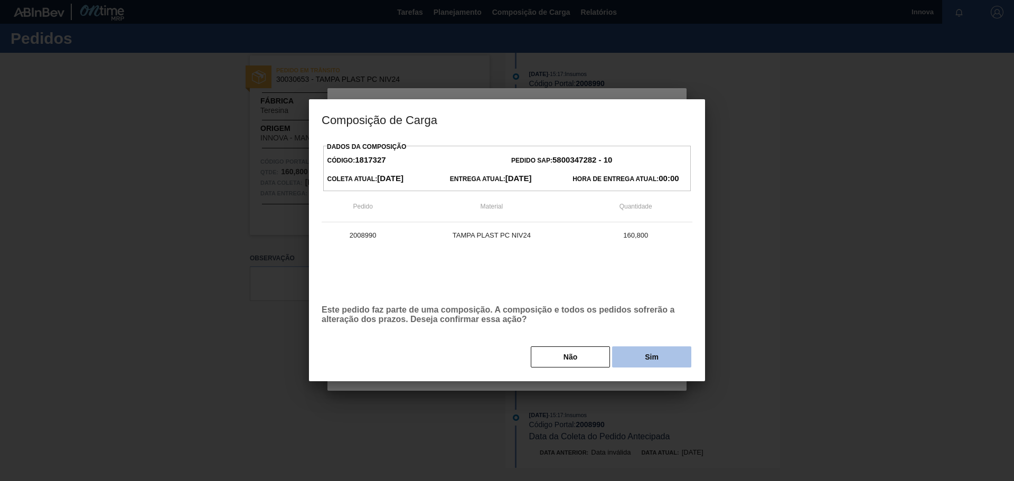
click at [626, 350] on button "Sim" at bounding box center [651, 356] width 79 height 21
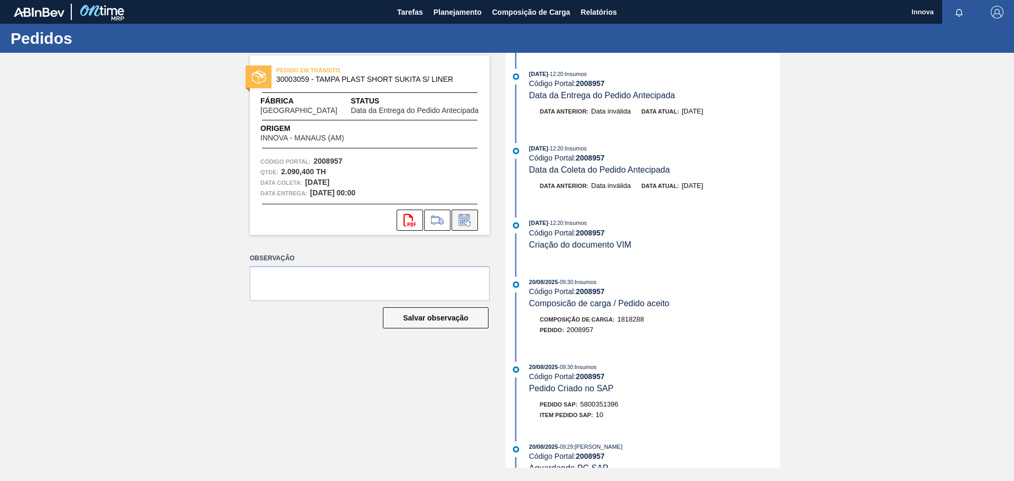
click at [465, 213] on button at bounding box center [464, 220] width 26 height 21
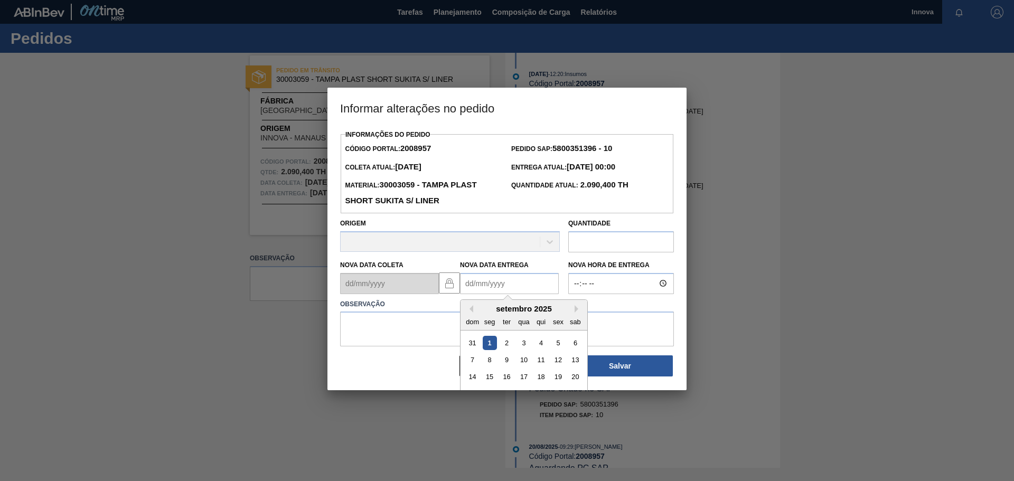
click at [490, 281] on Entrega2008957 "Nova Data Entrega" at bounding box center [509, 283] width 99 height 21
click at [578, 312] on button "Next Month" at bounding box center [577, 309] width 7 height 7
click at [489, 365] on div "6" at bounding box center [490, 360] width 14 height 14
type Entrega2008957 "[DATE]"
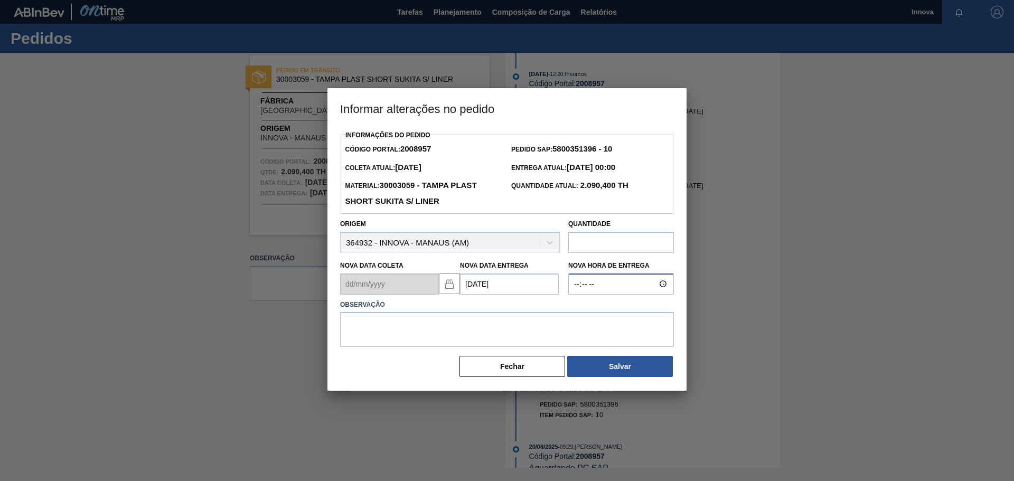
type input "08:00"
click at [363, 328] on textarea "[DATE] 08h00" at bounding box center [507, 329] width 334 height 35
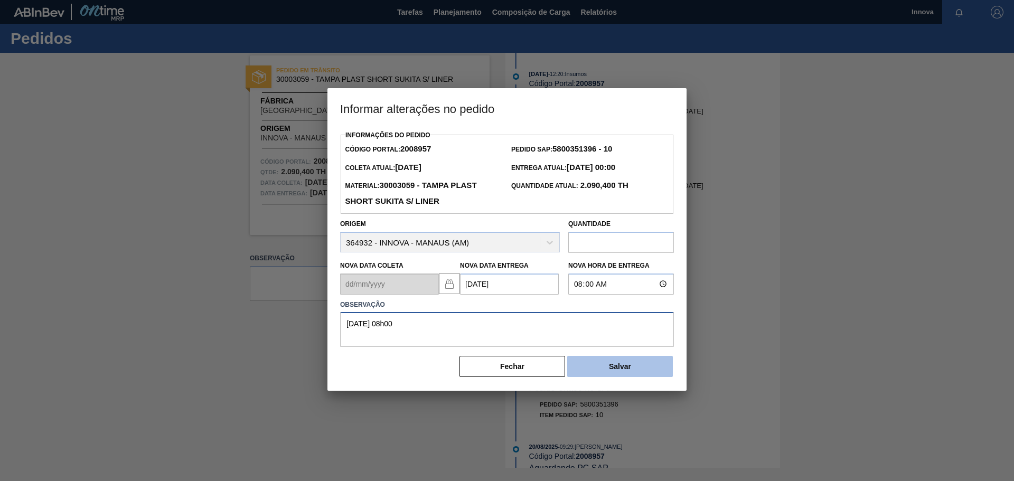
type textarea "[DATE] 08h00"
click at [590, 363] on button "Salvar" at bounding box center [620, 366] width 106 height 21
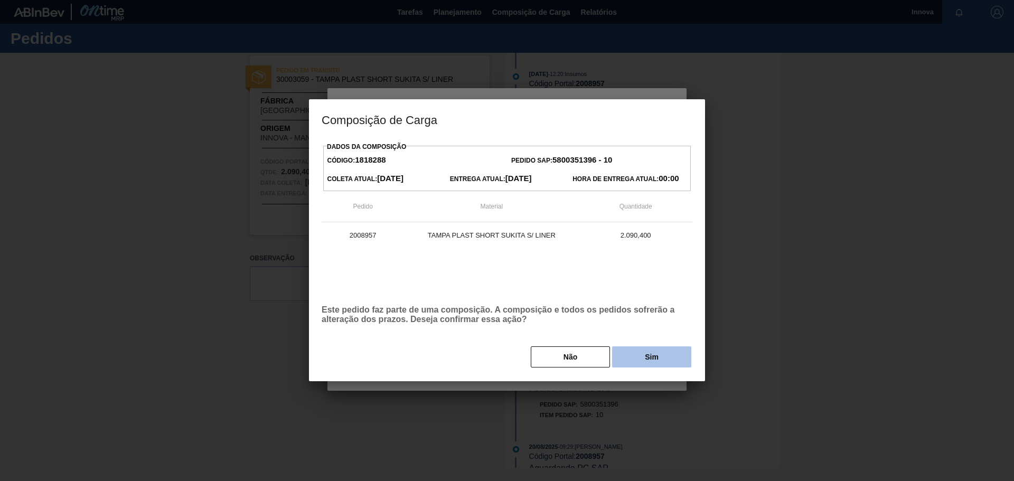
click at [645, 358] on button "Sim" at bounding box center [651, 356] width 79 height 21
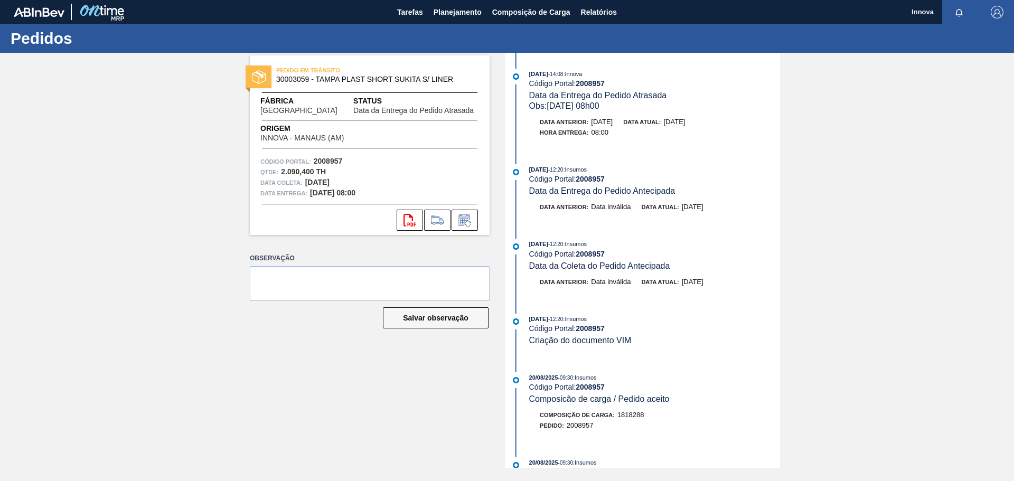
click at [203, 138] on div "PEDIDO EM TRÂNSITO 30003059 - TAMPA PLAST SHORT SUKITA S/ LINER Fábrica Pernamb…" at bounding box center [507, 260] width 1014 height 415
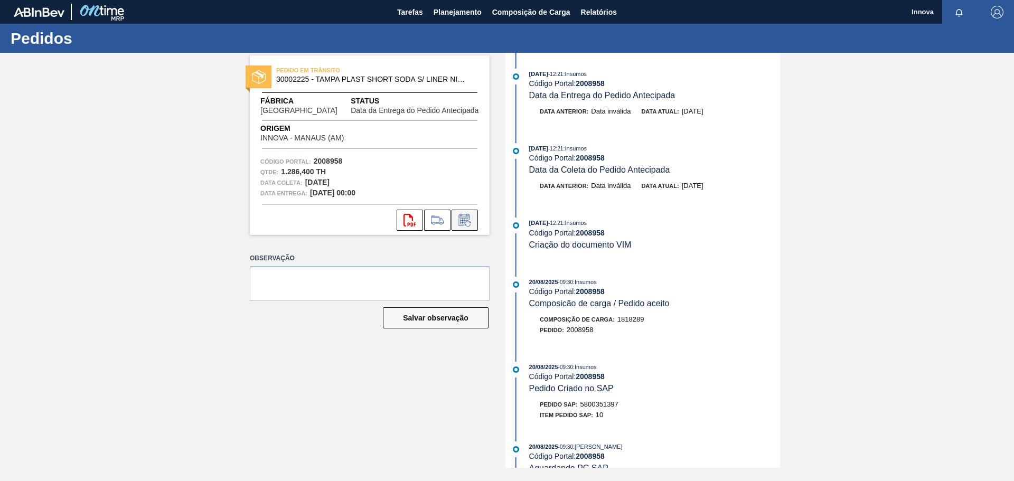
click at [460, 224] on icon at bounding box center [464, 221] width 8 height 6
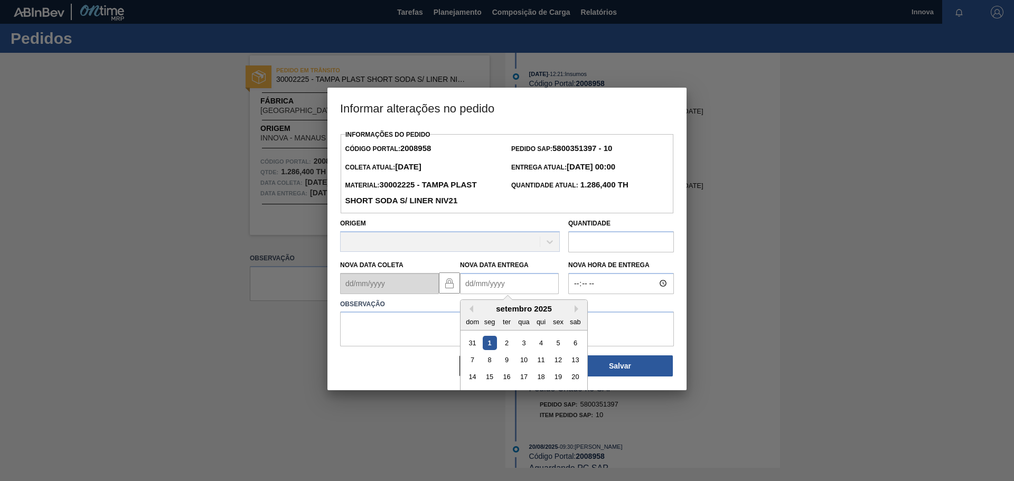
click at [520, 291] on Entrega2008958 "Nova Data Entrega" at bounding box center [509, 283] width 99 height 21
click at [578, 313] on button "Next Month" at bounding box center [577, 309] width 7 height 7
click at [492, 357] on div "6" at bounding box center [490, 360] width 14 height 14
type Entrega2008958 "06/10/2025"
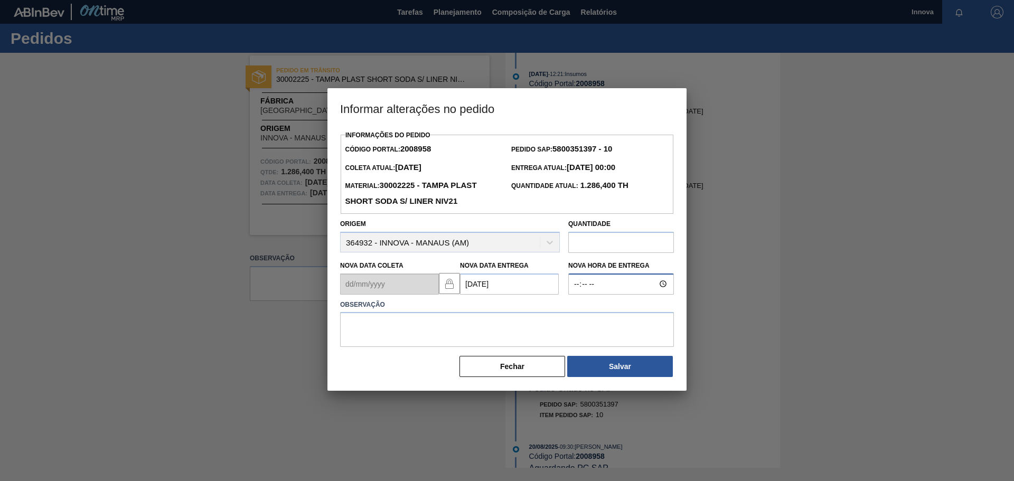
type input "08:00"
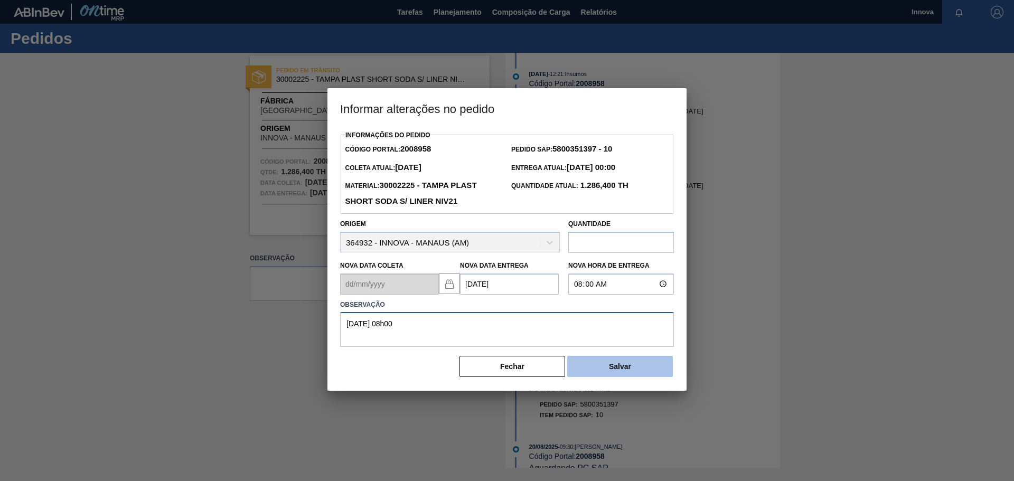
type textarea "06/01 08h00"
click at [637, 363] on button "Salvar" at bounding box center [620, 366] width 106 height 21
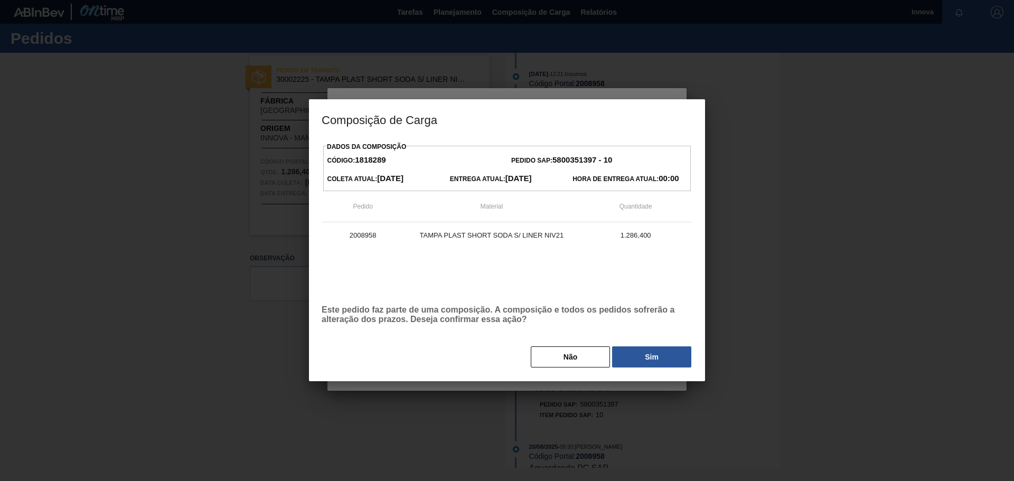
click at [549, 358] on button "Não" at bounding box center [570, 356] width 79 height 21
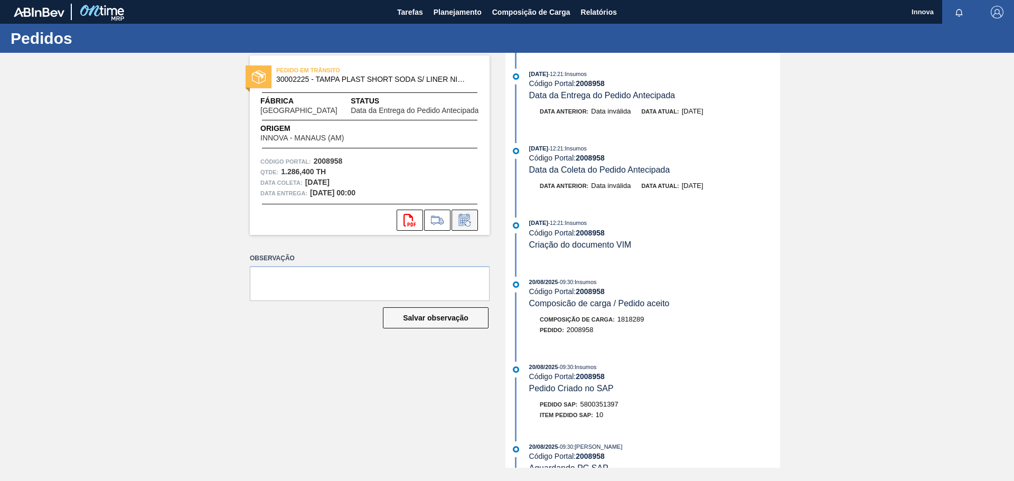
click at [462, 223] on icon at bounding box center [464, 220] width 17 height 13
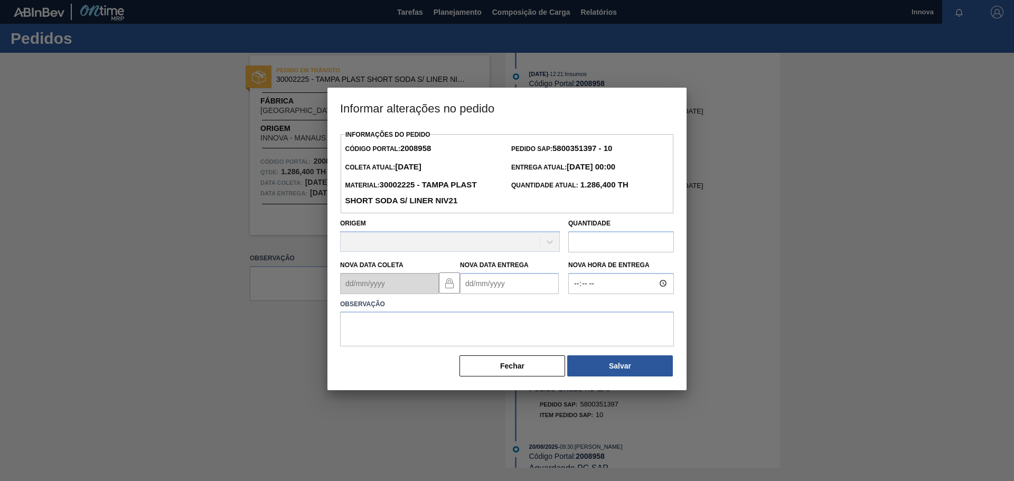
click at [498, 282] on Entrega2008958 "Nova Data Entrega" at bounding box center [509, 283] width 99 height 21
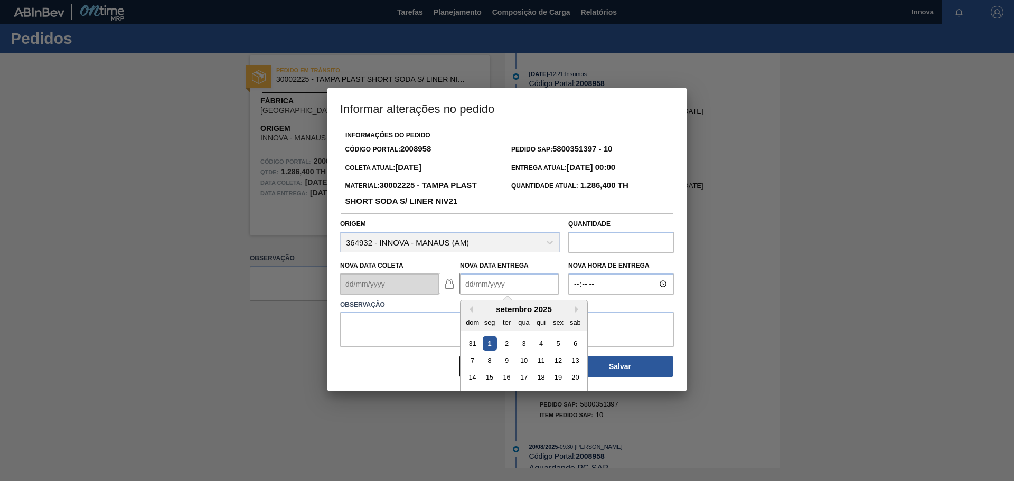
type Entrega2008958 "06/10/2025"
click at [568, 287] on input "Nova Hora de Entrega" at bounding box center [621, 283] width 106 height 21
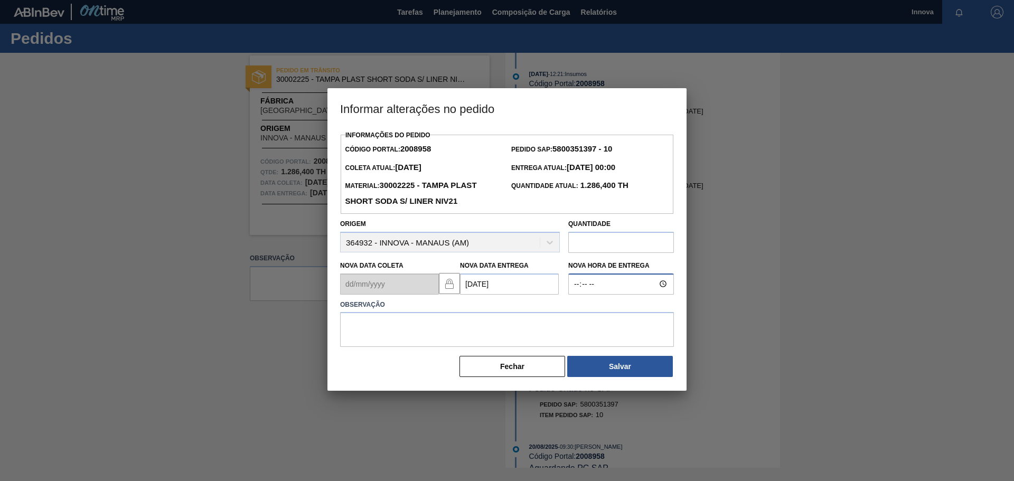
type input "08:00"
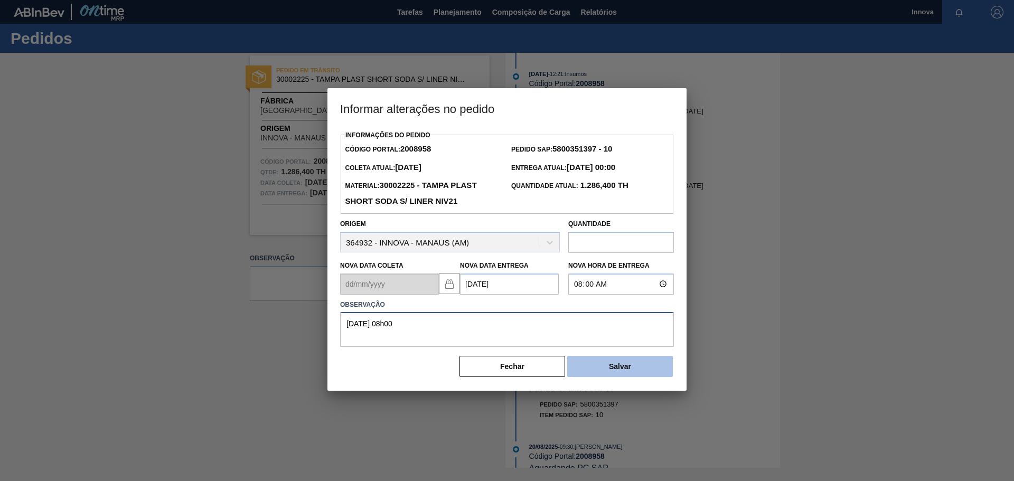
type textarea "06/10 08h00"
click at [619, 360] on button "Salvar" at bounding box center [620, 366] width 106 height 21
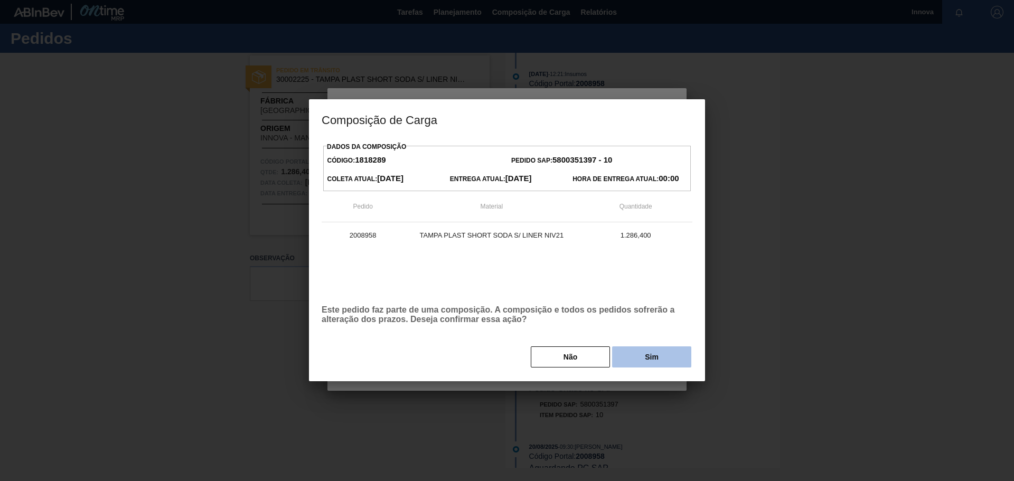
click at [659, 353] on button "Sim" at bounding box center [651, 356] width 79 height 21
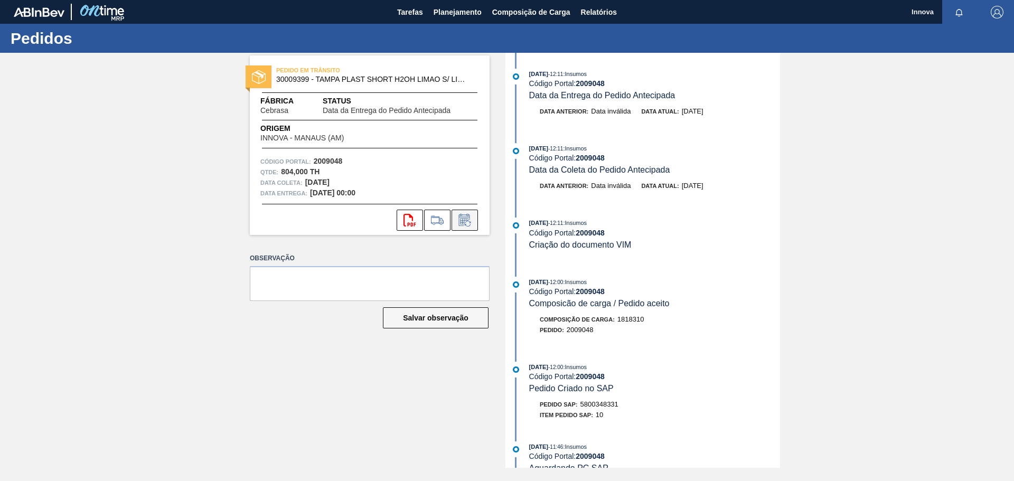
click at [464, 218] on icon at bounding box center [464, 220] width 17 height 13
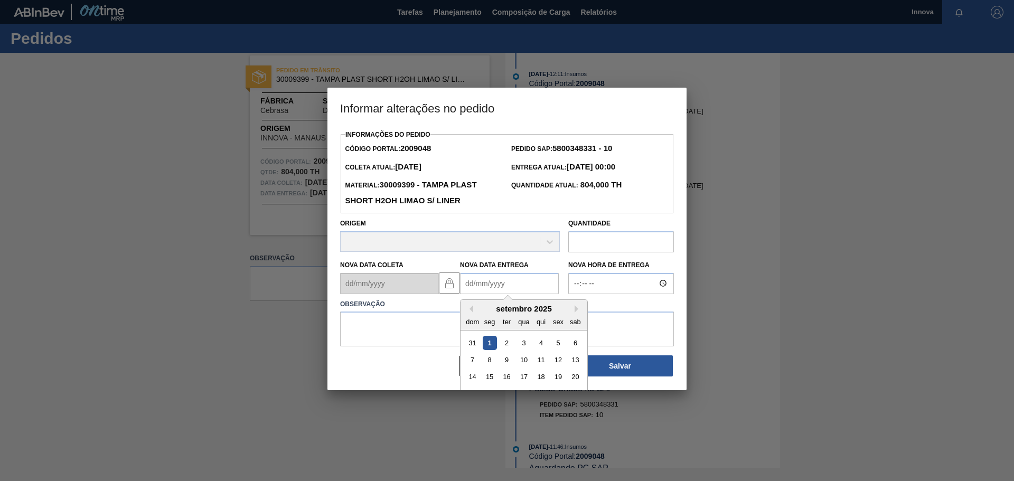
click at [491, 294] on Entrega2009048 "Nova Data Entrega" at bounding box center [509, 283] width 99 height 21
click at [579, 310] on button "Next Month" at bounding box center [577, 309] width 7 height 7
click at [543, 345] on div "2" at bounding box center [541, 343] width 14 height 14
type Entrega2009048 "02/10/2025"
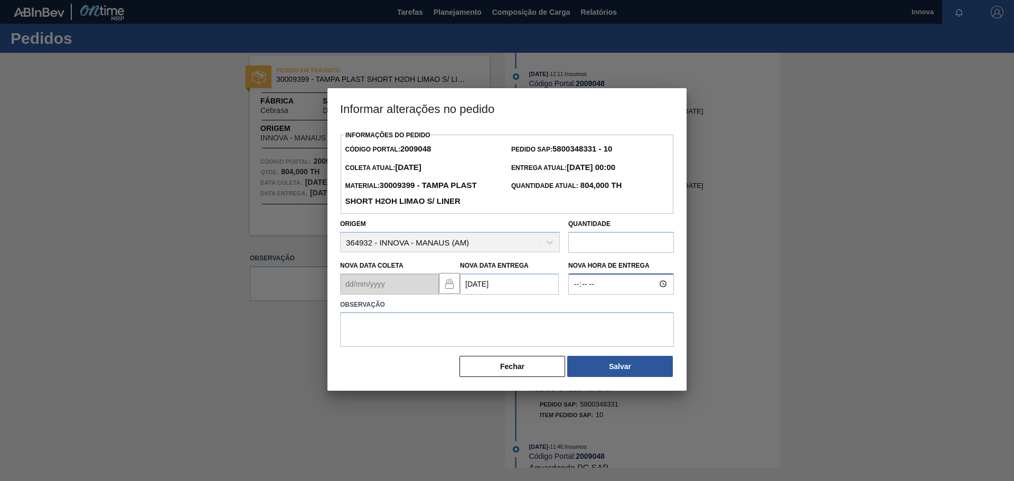
type input "08:00"
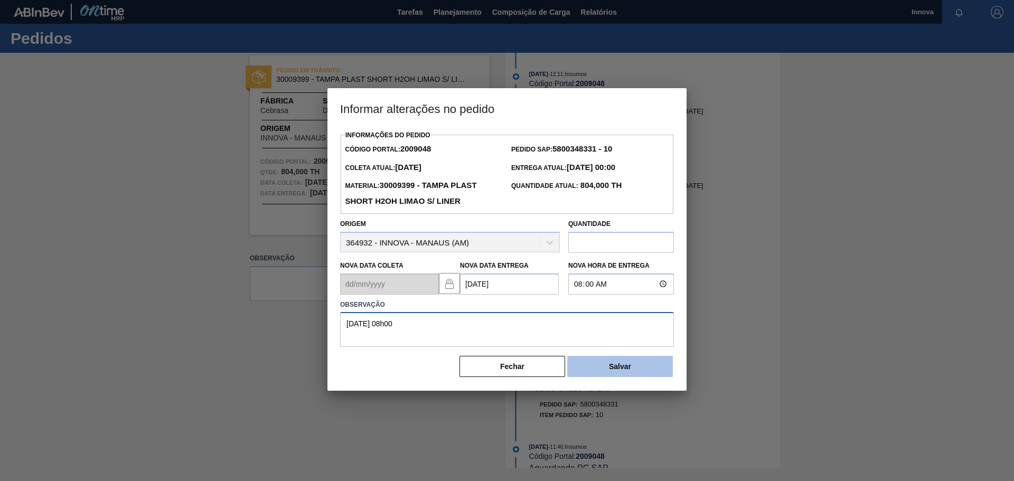
type textarea "02/10 08h00"
click at [616, 366] on button "Salvar" at bounding box center [620, 366] width 106 height 21
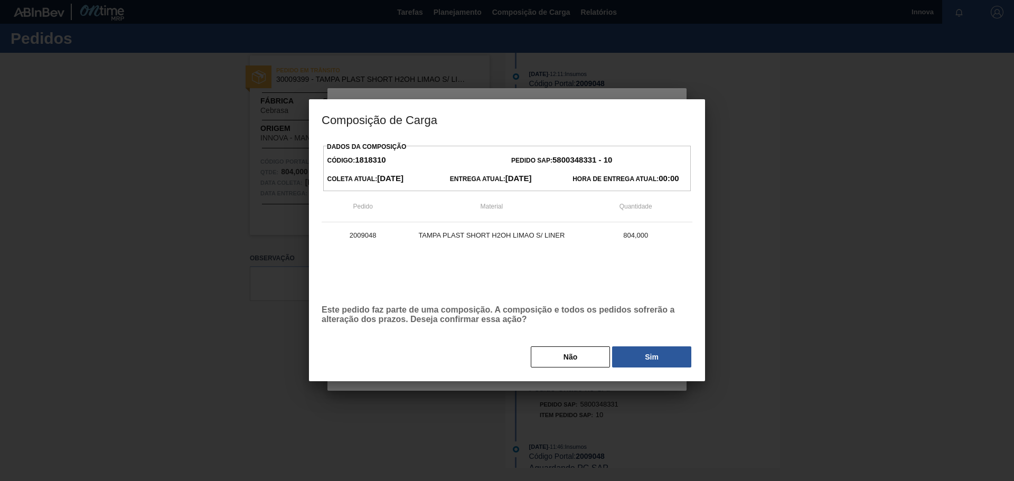
click at [610, 363] on div "Não Sim" at bounding box center [507, 356] width 371 height 23
click at [620, 363] on button "Sim" at bounding box center [651, 356] width 79 height 21
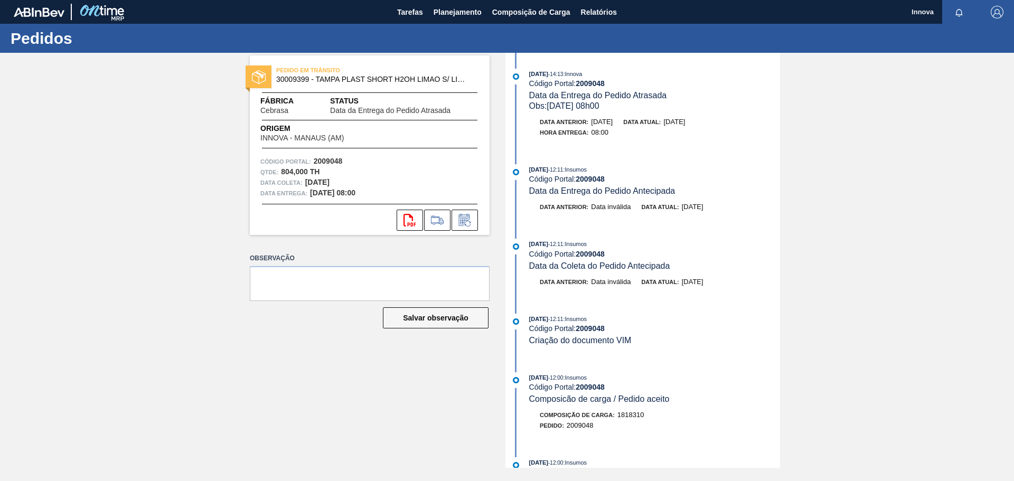
drag, startPoint x: 165, startPoint y: 97, endPoint x: 171, endPoint y: 89, distance: 10.3
click at [165, 97] on div "PEDIDO EM TRÂNSITO 30009399 - TAMPA PLAST SHORT H2OH LIMAO S/ LINER Fábrica Ceb…" at bounding box center [507, 260] width 1014 height 415
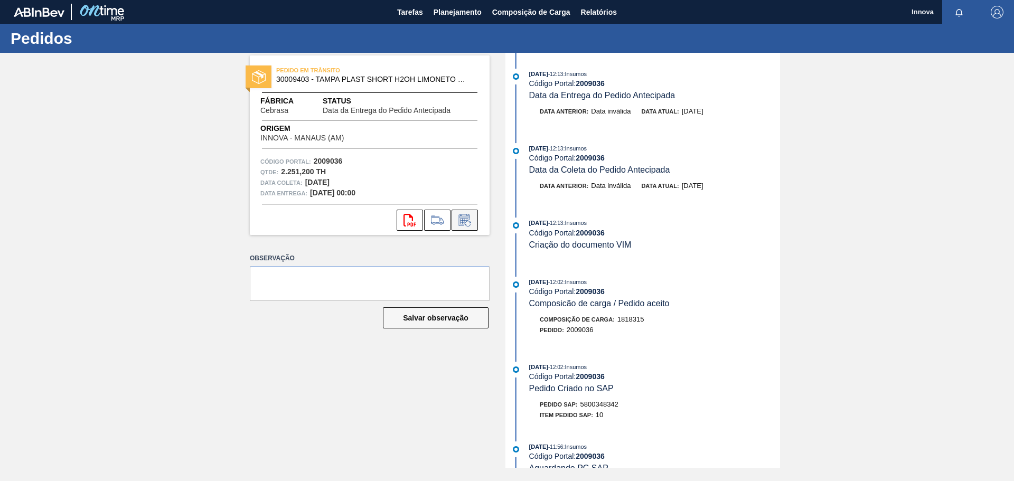
click at [468, 222] on icon at bounding box center [464, 220] width 17 height 13
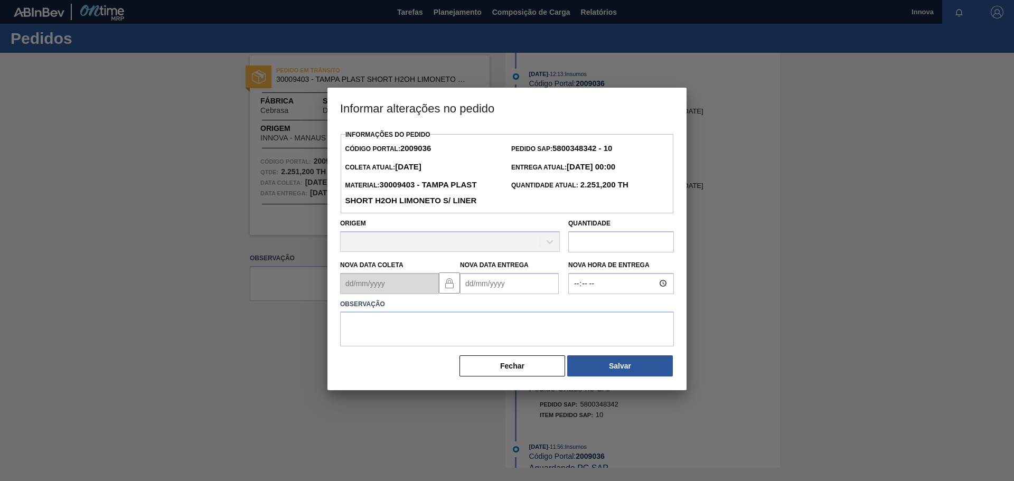
click at [494, 287] on Entrega2009036 "Nova Data Entrega" at bounding box center [509, 283] width 99 height 21
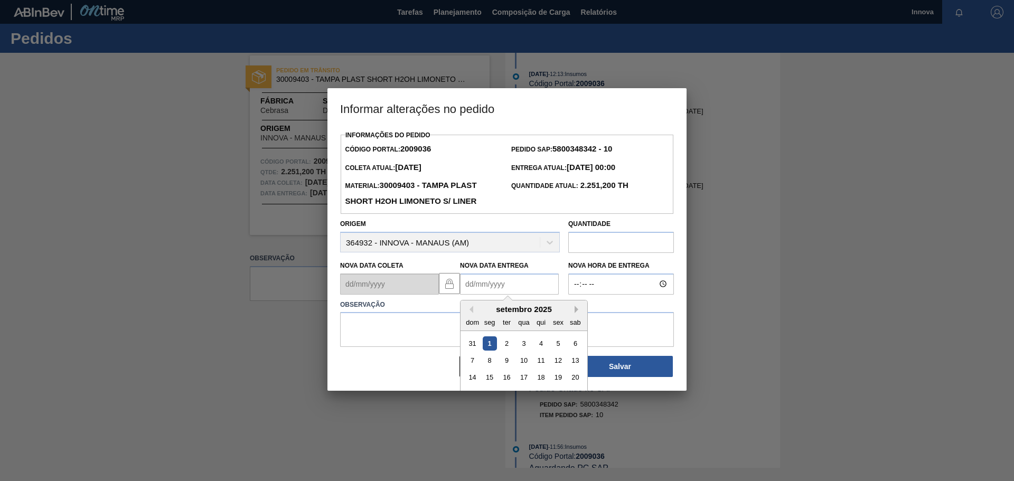
click at [580, 312] on button "Next Month" at bounding box center [577, 309] width 7 height 7
click at [539, 343] on div "2" at bounding box center [541, 343] width 14 height 14
type Entrega2009036 "[DATE]"
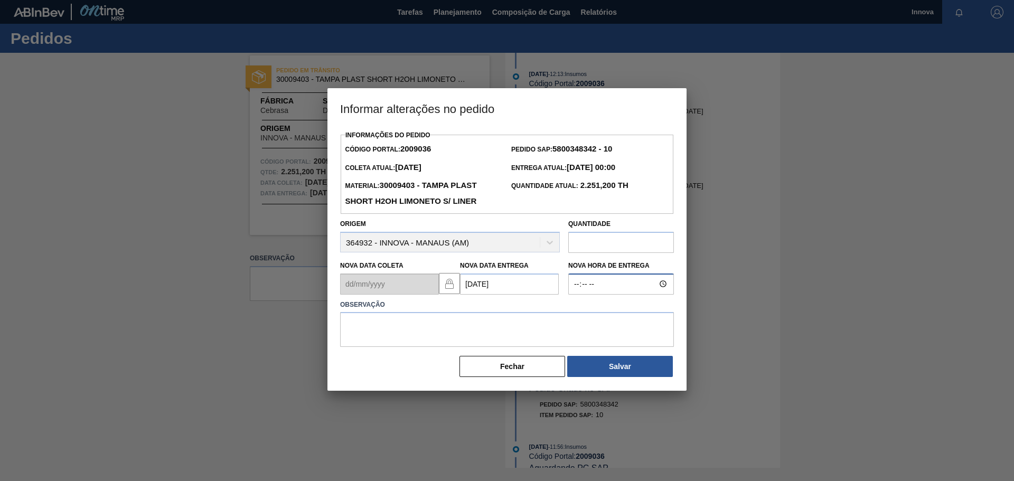
type input "08:00"
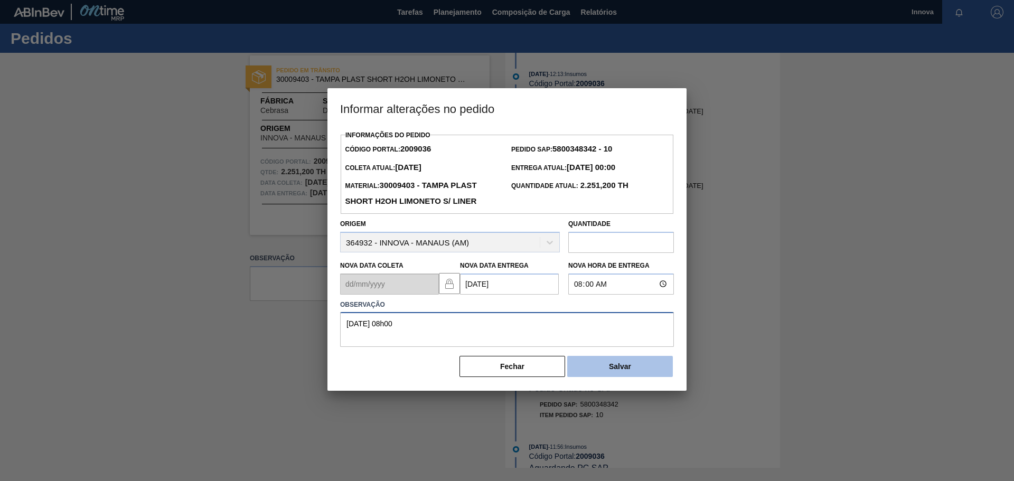
type textarea "[DATE] 08h00"
click at [626, 374] on button "Salvar" at bounding box center [620, 366] width 106 height 21
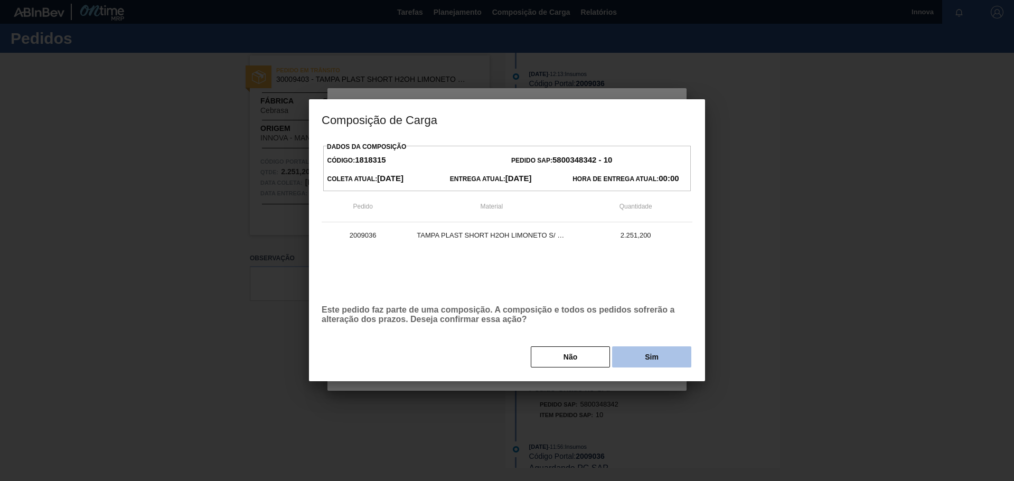
click at [649, 359] on button "Sim" at bounding box center [651, 356] width 79 height 21
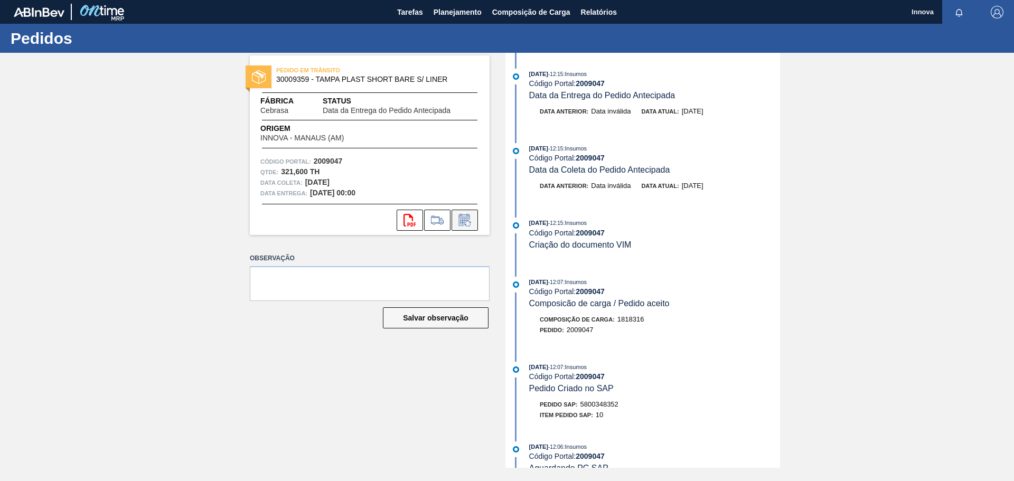
click at [462, 224] on icon at bounding box center [464, 220] width 17 height 13
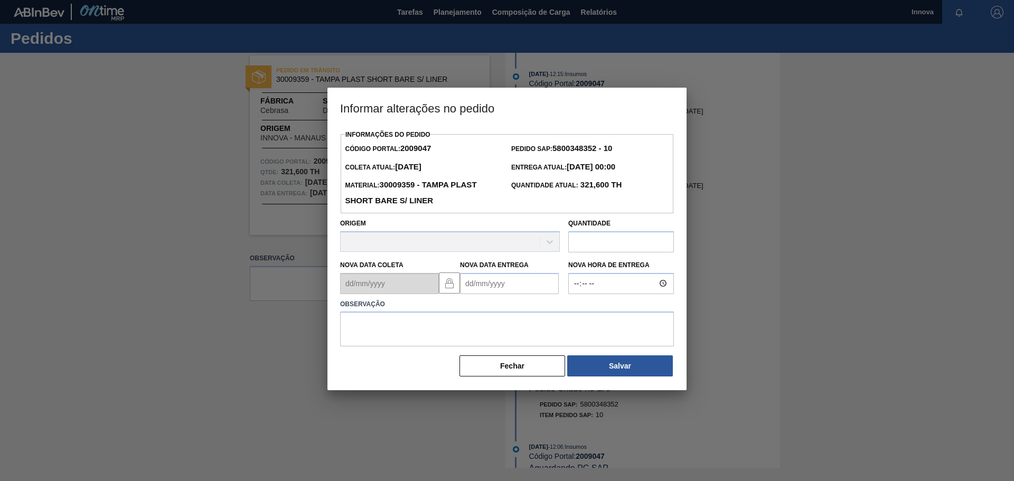
click at [481, 280] on Entrega2009047 "Nova Data Entrega" at bounding box center [509, 283] width 99 height 21
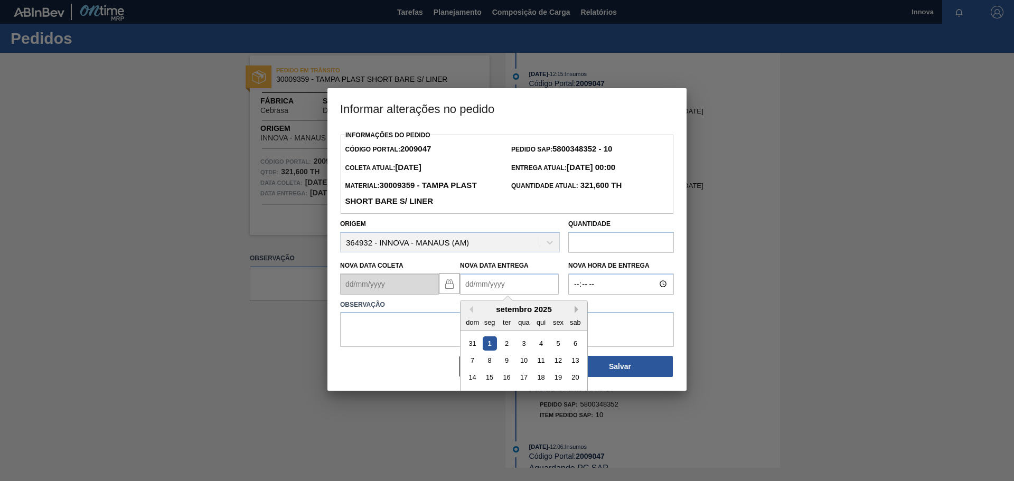
click at [576, 311] on button "Next Month" at bounding box center [577, 309] width 7 height 7
click at [540, 347] on div "2" at bounding box center [541, 343] width 14 height 14
type Entrega2009047 "[DATE]"
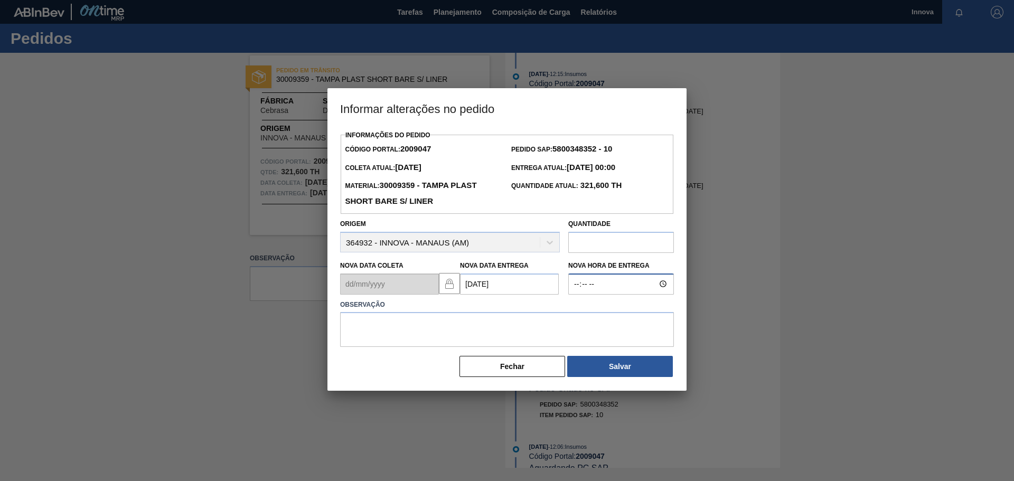
type input "08:00"
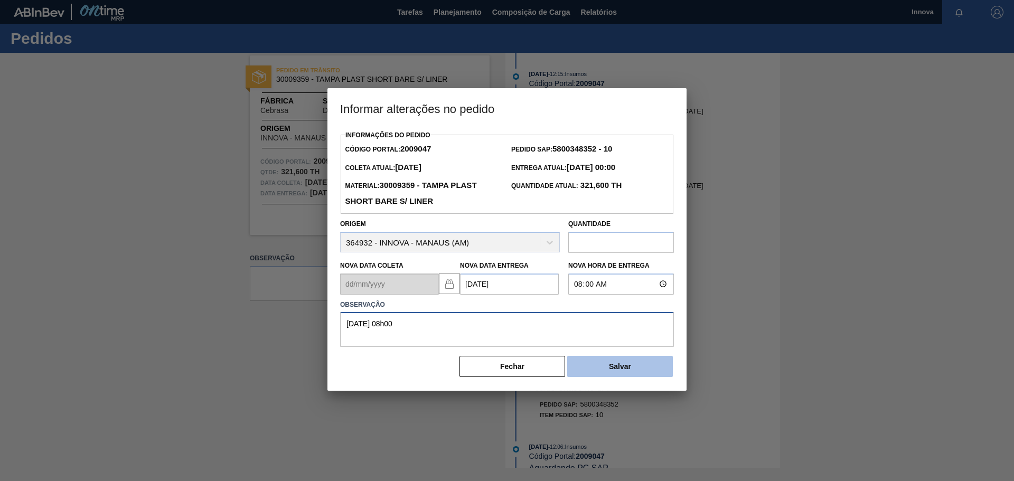
type textarea "[DATE] 08h00"
click at [618, 365] on button "Salvar" at bounding box center [620, 366] width 106 height 21
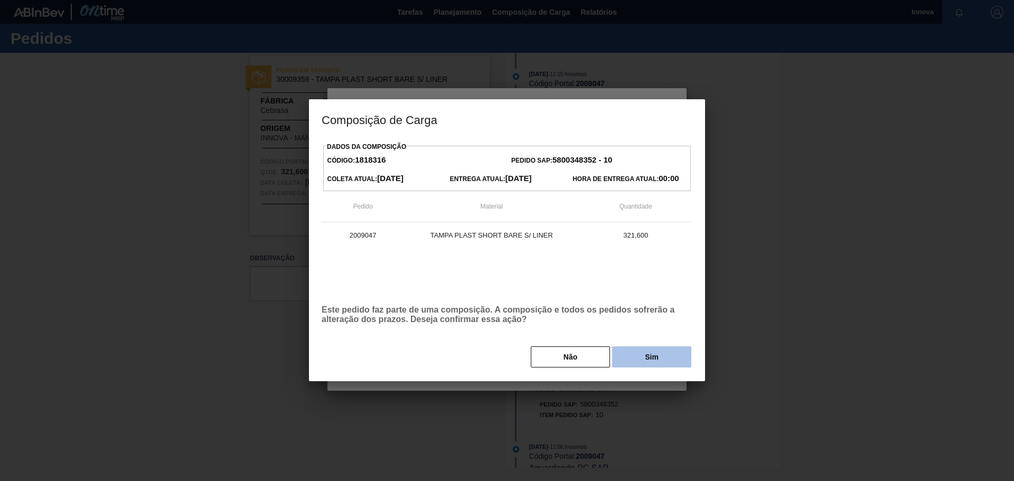
click at [642, 358] on button "Sim" at bounding box center [651, 356] width 79 height 21
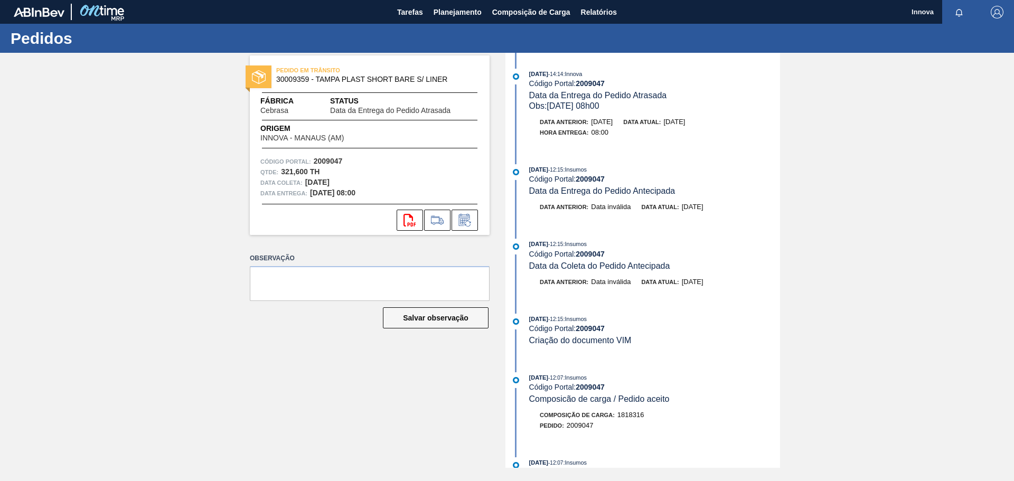
click at [271, 169] on span "Qtde :" at bounding box center [269, 172] width 18 height 11
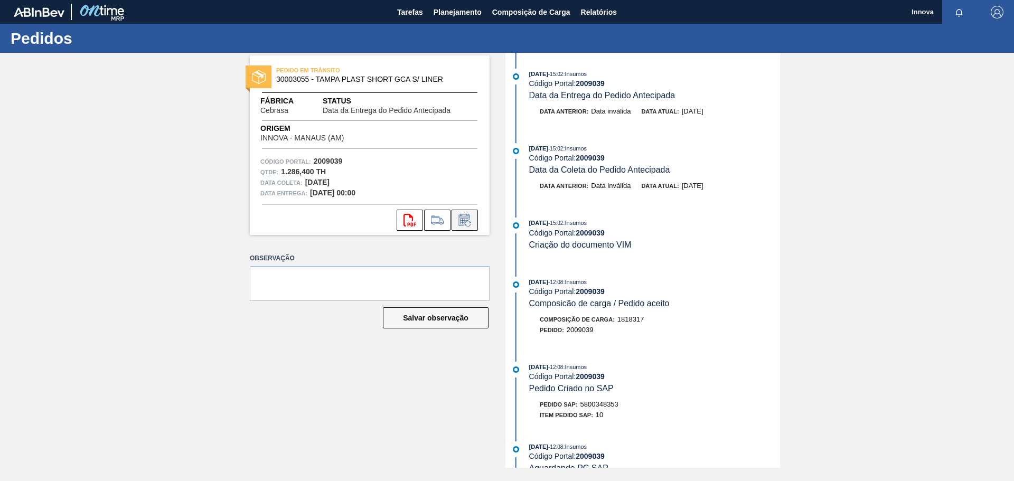
click at [467, 215] on icon at bounding box center [464, 220] width 11 height 12
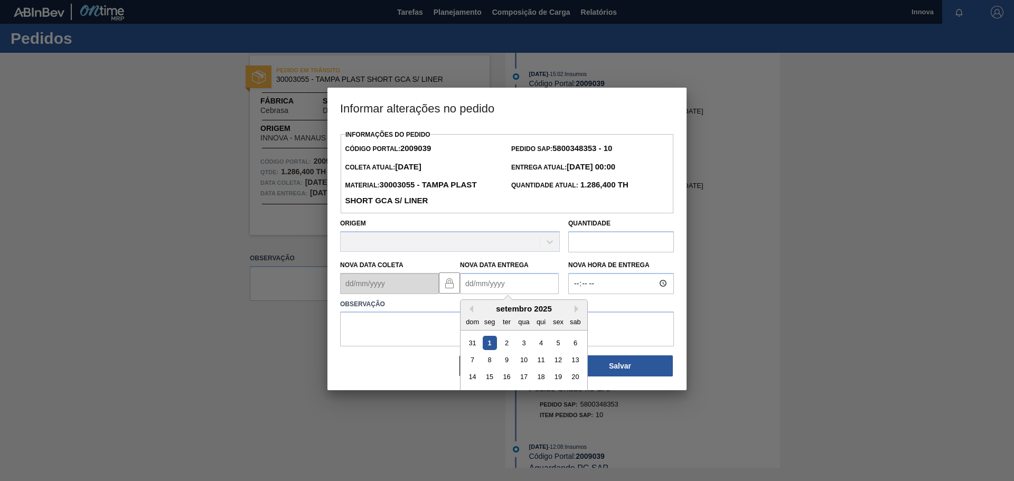
click at [496, 286] on Entrega2009039 "Nova Data Entrega" at bounding box center [509, 283] width 99 height 21
click at [578, 313] on button "Next Month" at bounding box center [577, 309] width 7 height 7
click at [562, 349] on div "3" at bounding box center [558, 343] width 14 height 14
type Entrega2009039 "[DATE]"
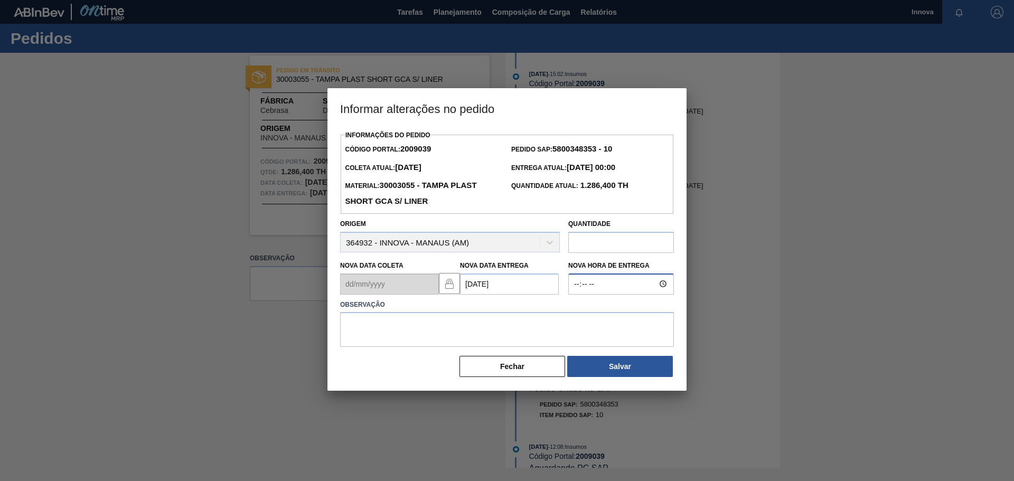
type input "08:00"
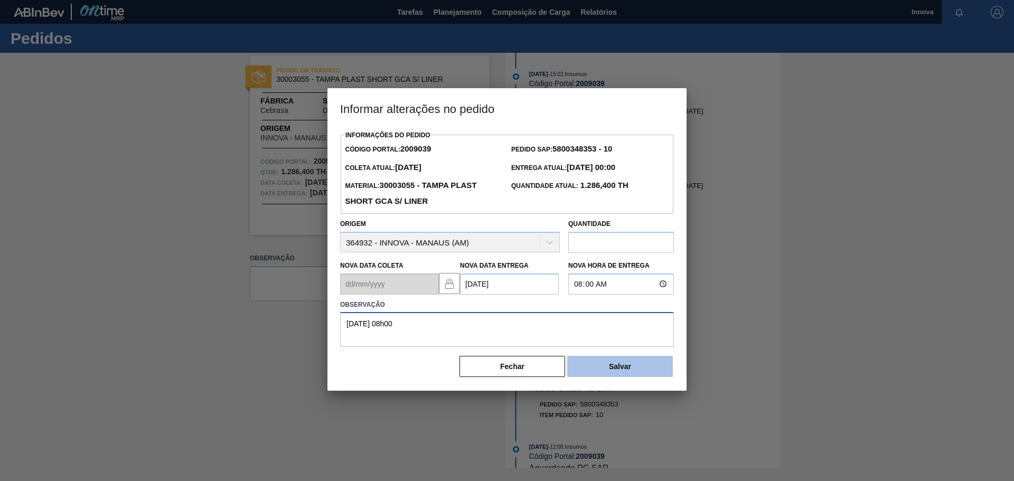
type textarea "[DATE] 08h00"
click at [608, 372] on button "Salvar" at bounding box center [620, 366] width 106 height 21
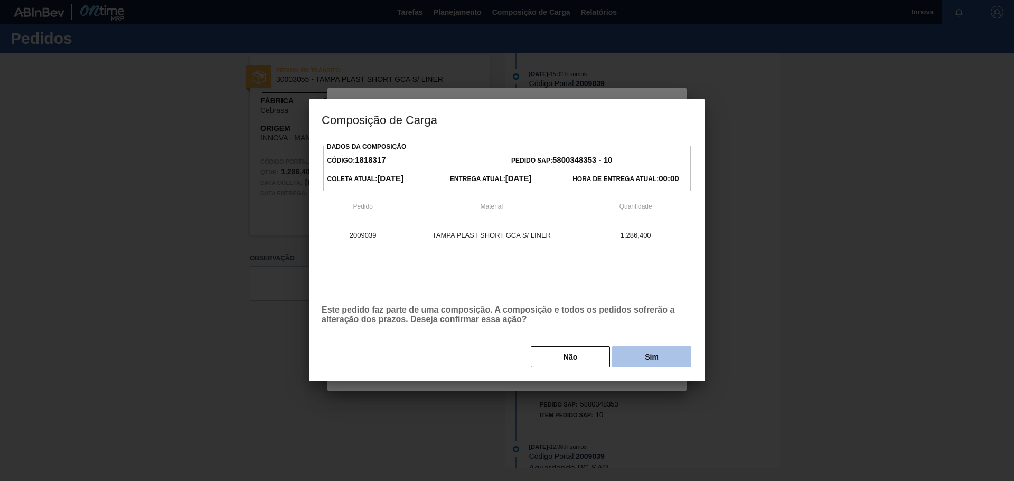
click at [631, 356] on button "Sim" at bounding box center [651, 356] width 79 height 21
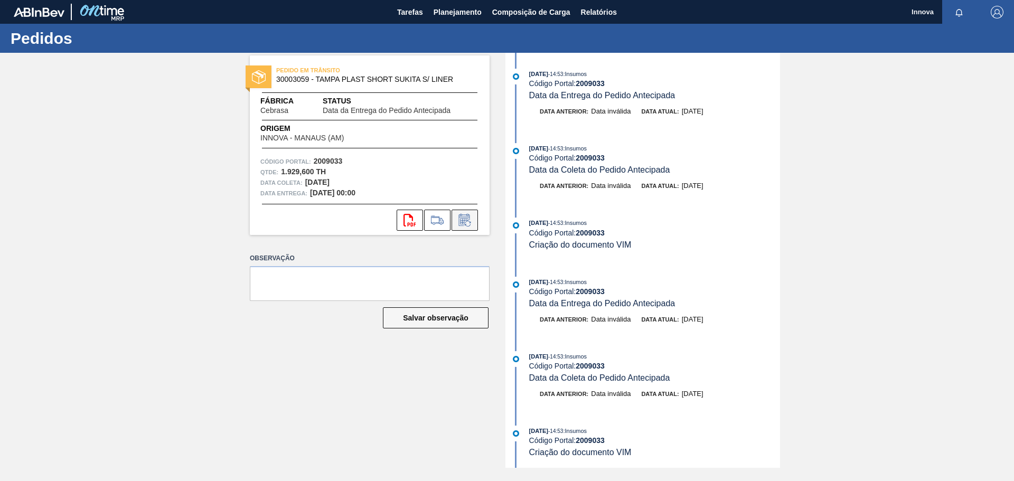
click at [473, 213] on button at bounding box center [464, 220] width 26 height 21
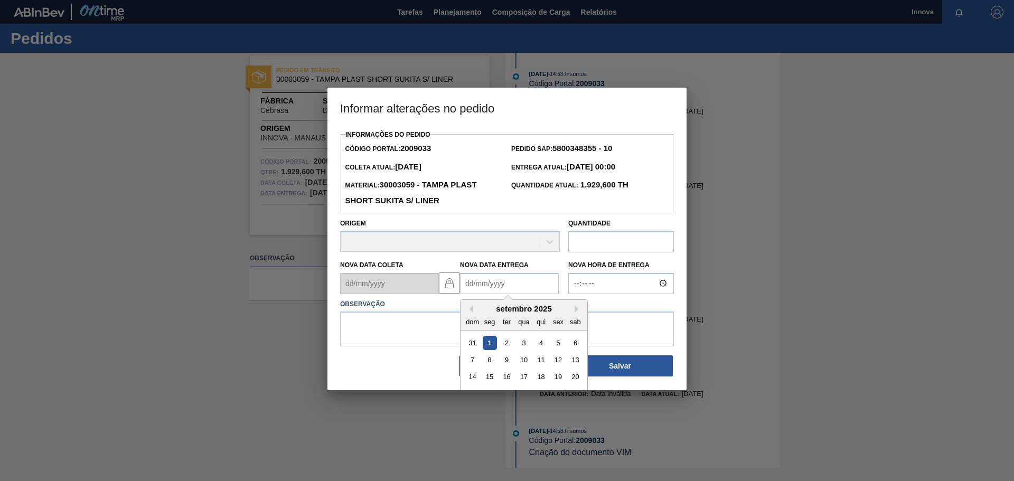
click at [517, 289] on Entrega2009033 "Nova Data Entrega" at bounding box center [509, 283] width 99 height 21
click at [576, 313] on button "Next Month" at bounding box center [577, 309] width 7 height 7
click at [556, 346] on div "3" at bounding box center [558, 343] width 14 height 14
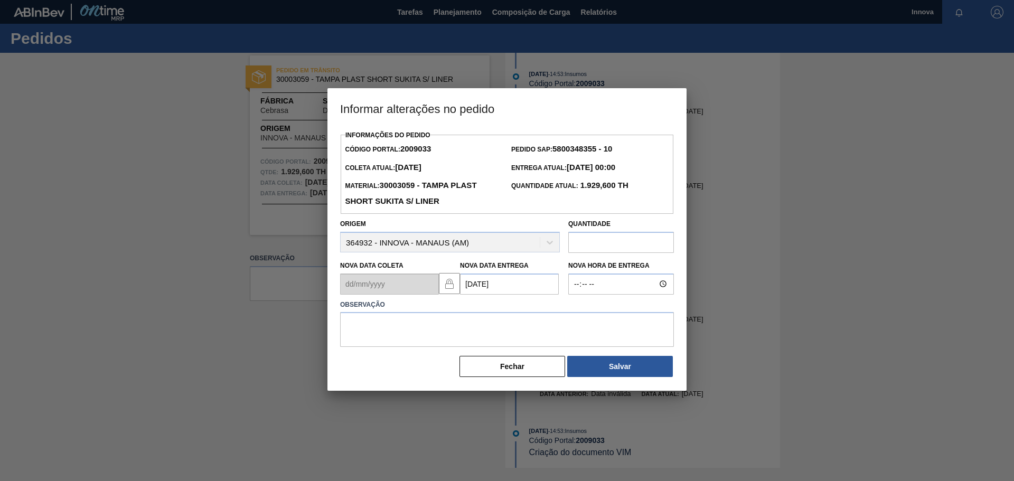
type Entrega2009033 "[DATE]"
type input "08:00"
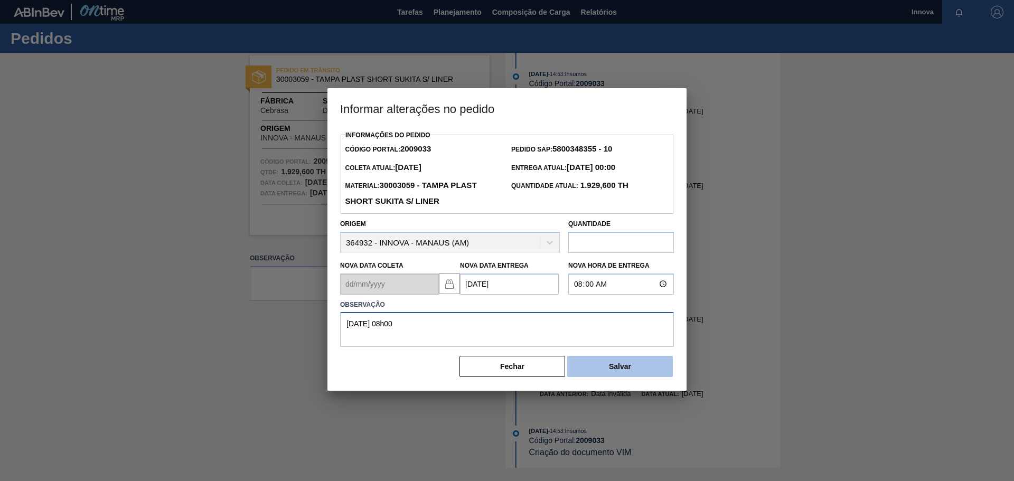
type textarea "[DATE] 08h00"
click at [618, 370] on button "Salvar" at bounding box center [620, 366] width 106 height 21
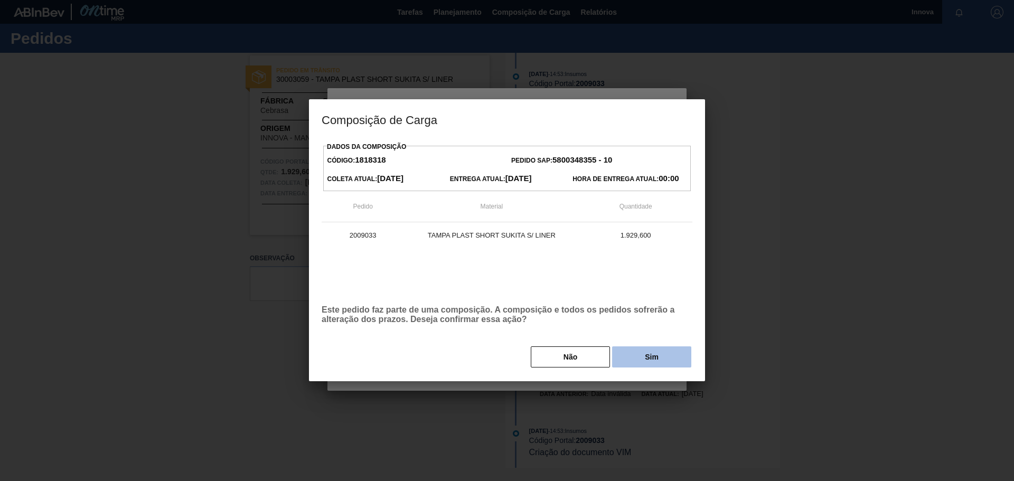
click at [651, 355] on button "Sim" at bounding box center [651, 356] width 79 height 21
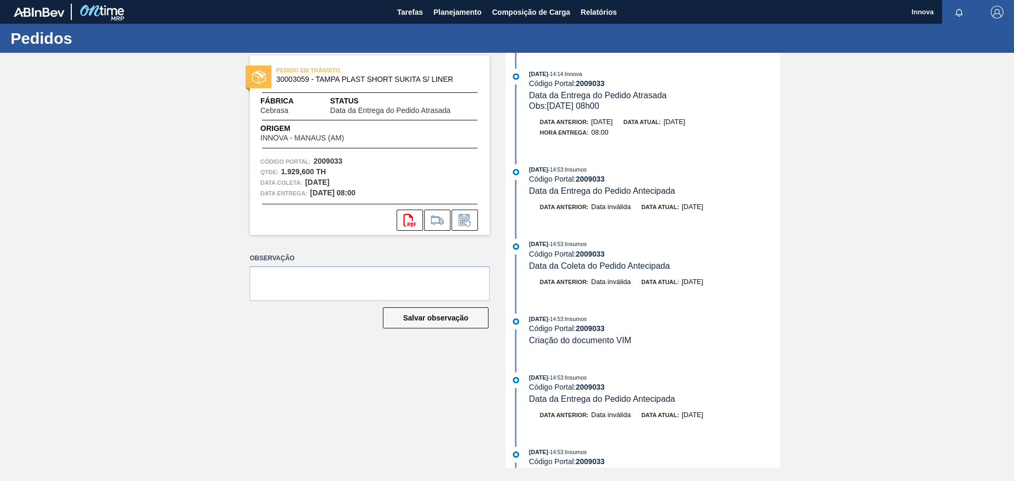
click at [169, 121] on div "PEDIDO EM TRÂNSITO 30003059 - TAMPA PLAST SHORT SUKITA S/ LINER Fábrica Cebrasa…" at bounding box center [507, 260] width 1014 height 415
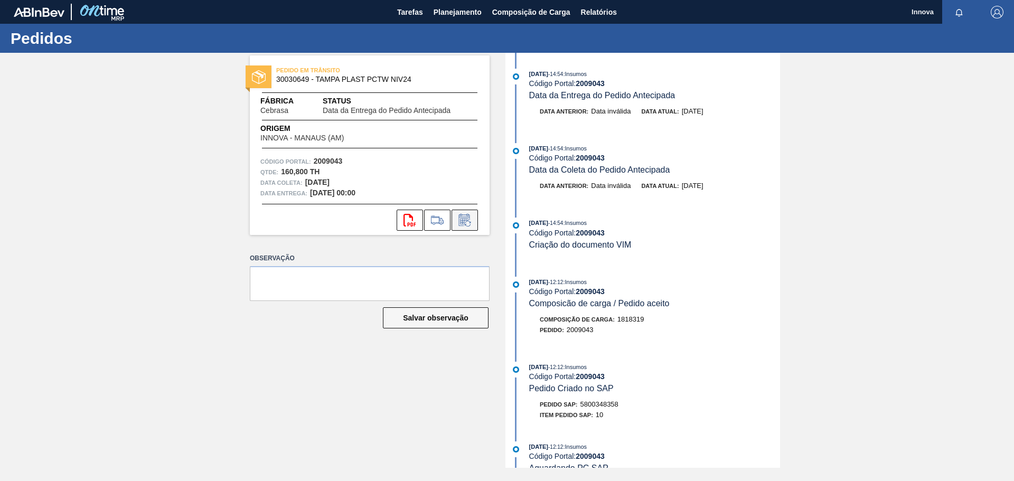
click at [471, 223] on icon at bounding box center [464, 220] width 17 height 13
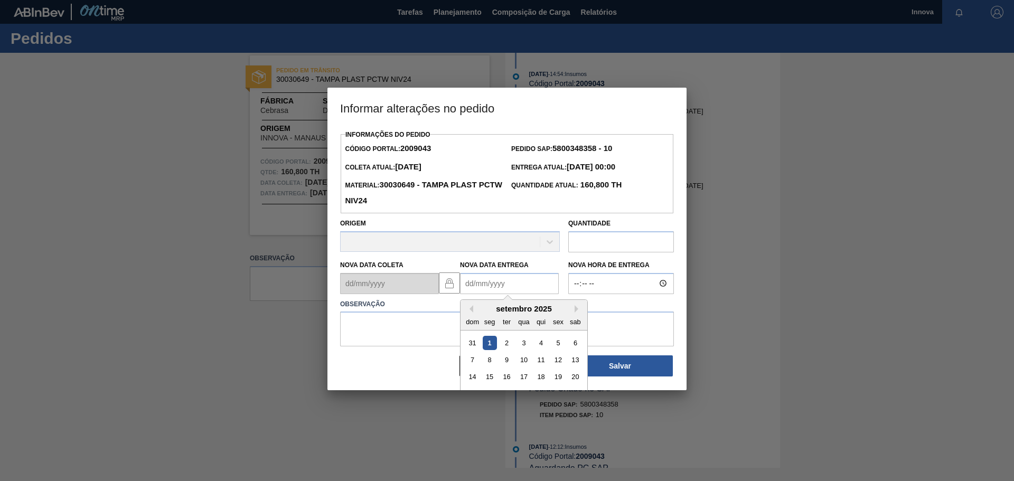
click at [493, 289] on Entrega2009043 "Nova Data Entrega" at bounding box center [509, 283] width 99 height 21
click at [486, 313] on div "setembro 2025" at bounding box center [523, 309] width 127 height 9
click at [576, 307] on div "setembro 2025" at bounding box center [523, 309] width 127 height 9
click at [578, 310] on button "Next Month" at bounding box center [577, 309] width 7 height 7
click at [561, 348] on div "3" at bounding box center [558, 343] width 14 height 14
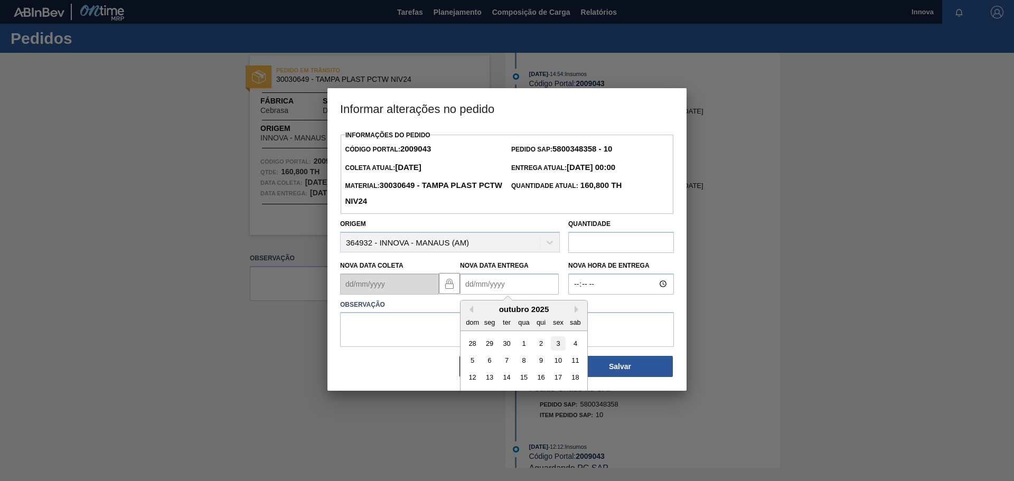
type Entrega2009043 "03/10/2025"
type input "08:00"
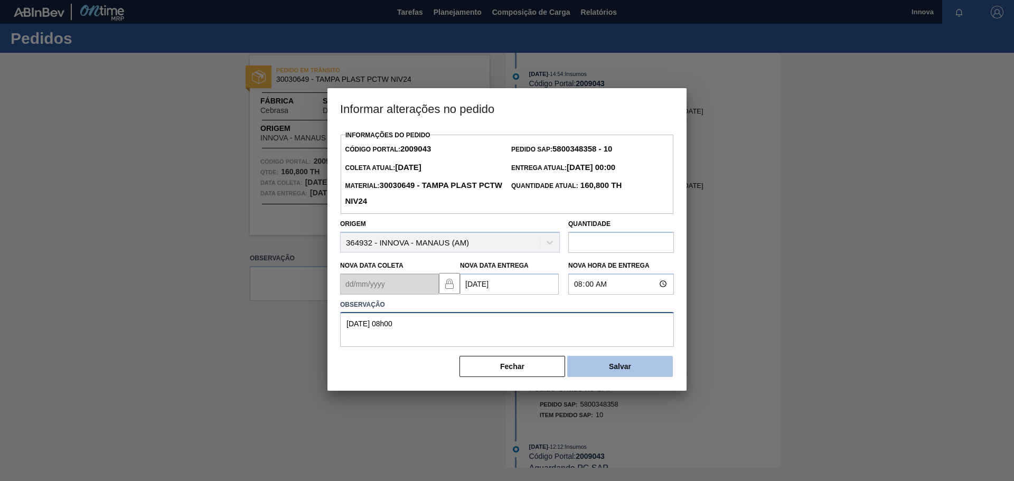
type textarea "03/10 08h00"
click at [641, 374] on button "Salvar" at bounding box center [620, 366] width 106 height 21
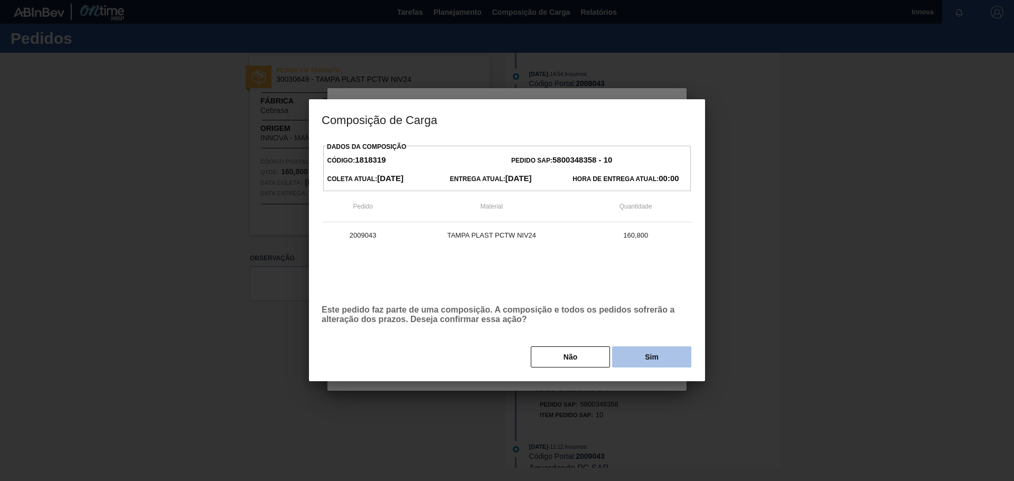
click at [662, 361] on button "Sim" at bounding box center [651, 356] width 79 height 21
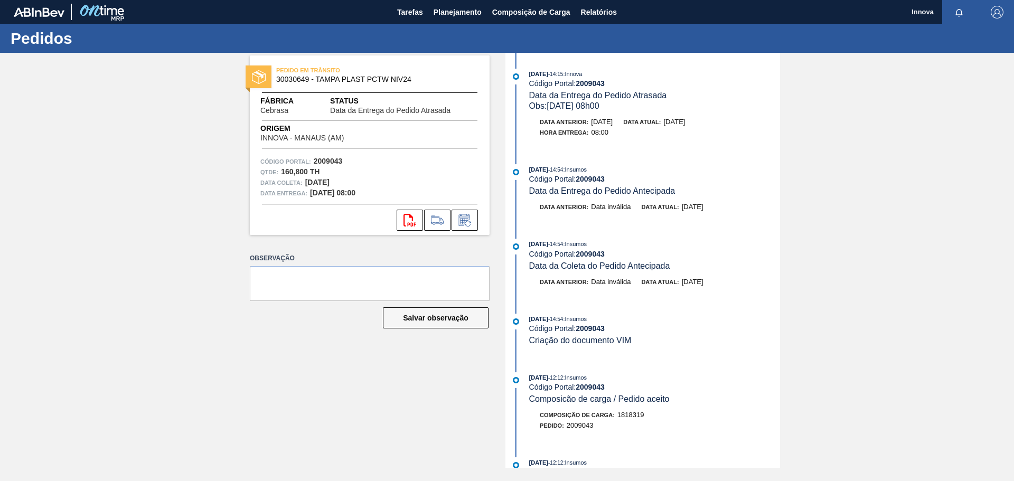
click at [191, 138] on div "PEDIDO EM TRÂNSITO 30030649 - TAMPA PLAST PCTW NIV24 Fábrica Cebrasa Status Dat…" at bounding box center [507, 260] width 1014 height 415
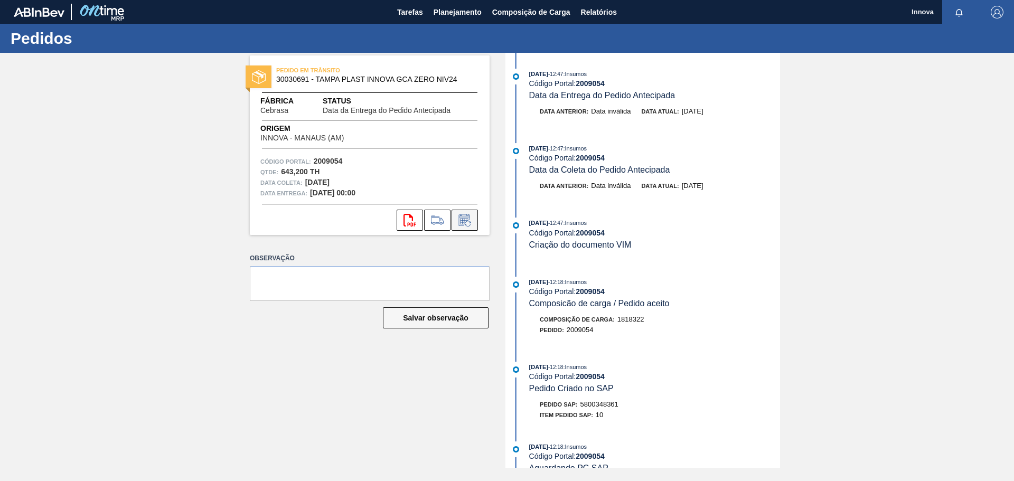
click at [475, 219] on button at bounding box center [464, 220] width 26 height 21
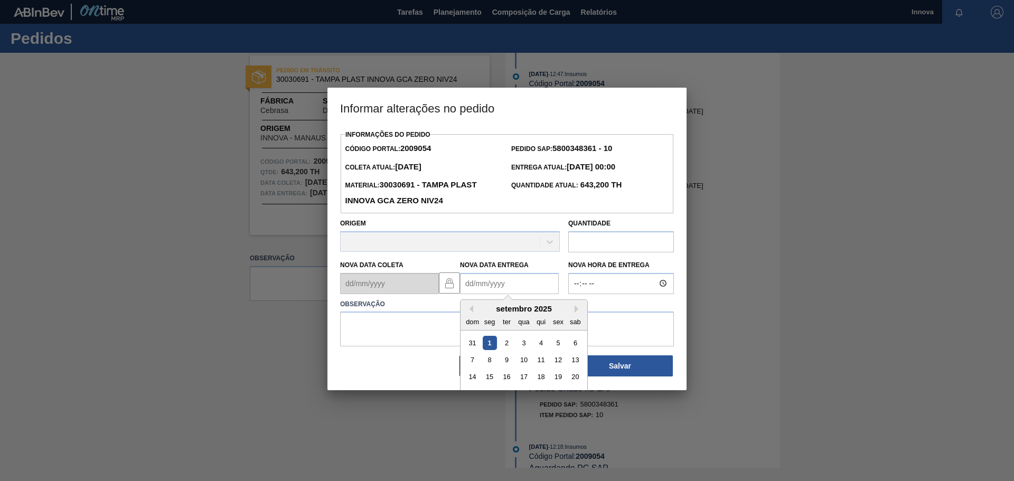
click at [495, 291] on Entrega2009054 "Nova Data Entrega" at bounding box center [509, 283] width 99 height 21
click at [573, 313] on div "setembro 2025" at bounding box center [523, 309] width 127 height 9
click at [577, 313] on button "Next Month" at bounding box center [577, 309] width 7 height 7
click at [504, 379] on div "14" at bounding box center [506, 377] width 14 height 14
type Entrega2009054 "[DATE]"
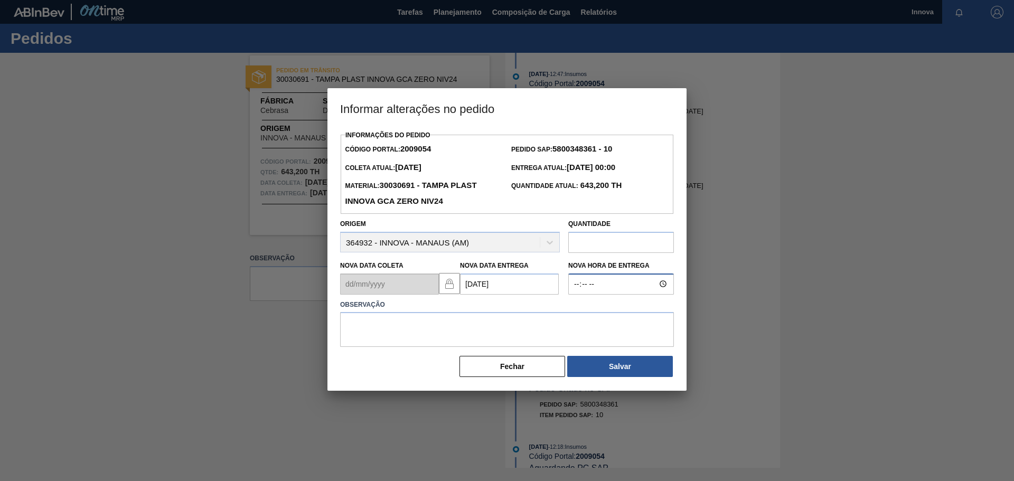
type input "08:00"
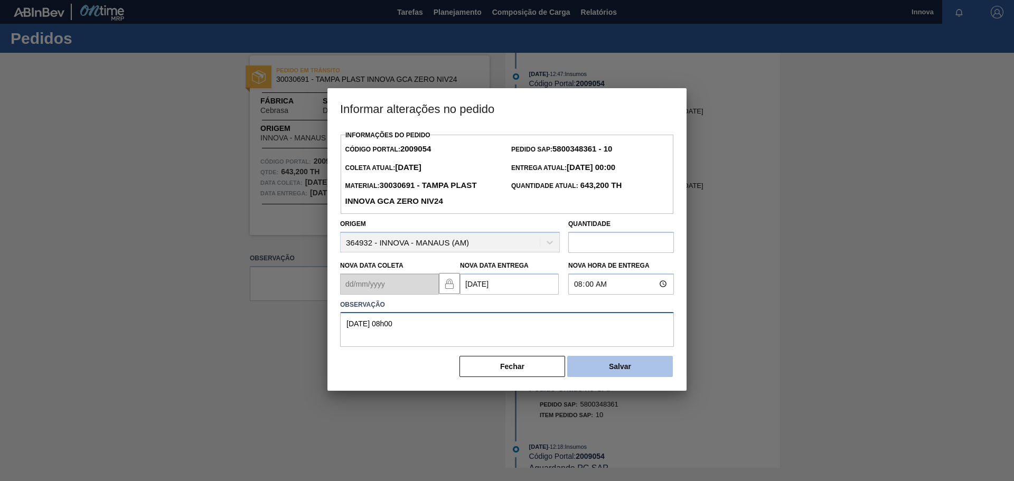
type textarea "[DATE] 08h00"
click at [628, 369] on button "Salvar" at bounding box center [620, 366] width 106 height 21
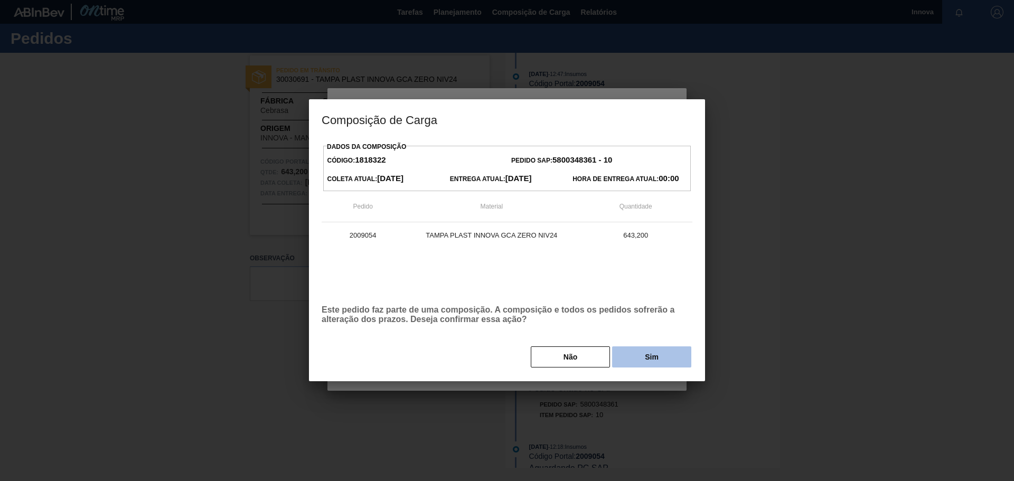
click at [635, 352] on button "Sim" at bounding box center [651, 356] width 79 height 21
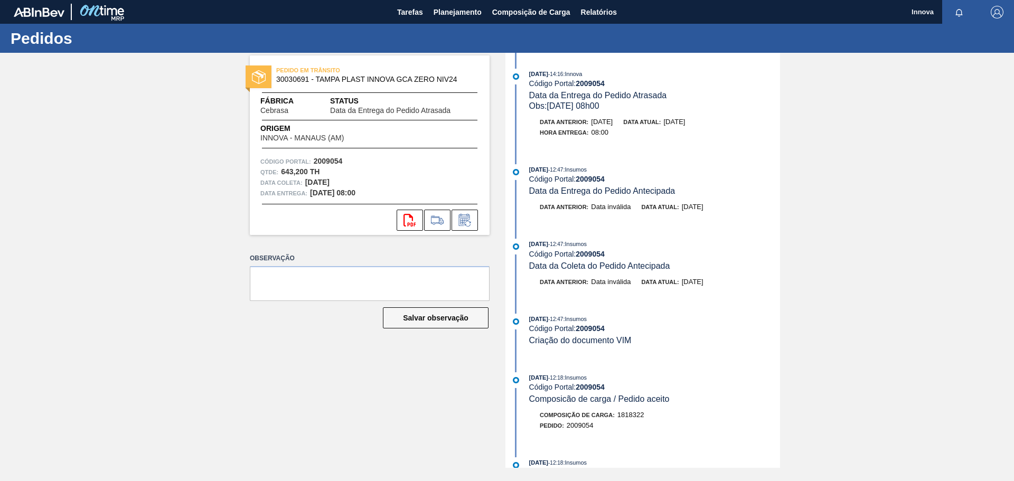
click at [147, 167] on div "PEDIDO EM TRÂNSITO 30030691 - TAMPA PLAST INNOVA GCA ZERO NIV24 Fábrica Cebrasa…" at bounding box center [507, 260] width 1014 height 415
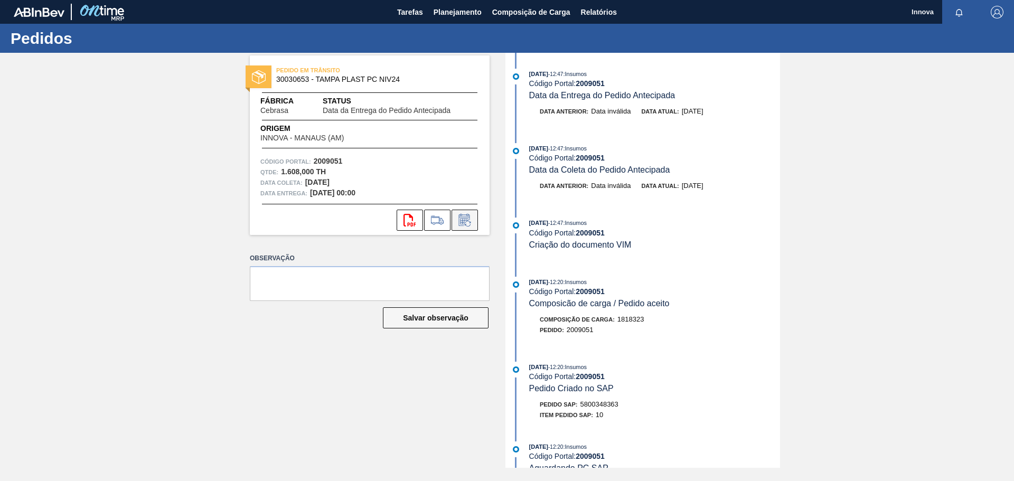
click at [470, 217] on icon at bounding box center [464, 220] width 17 height 13
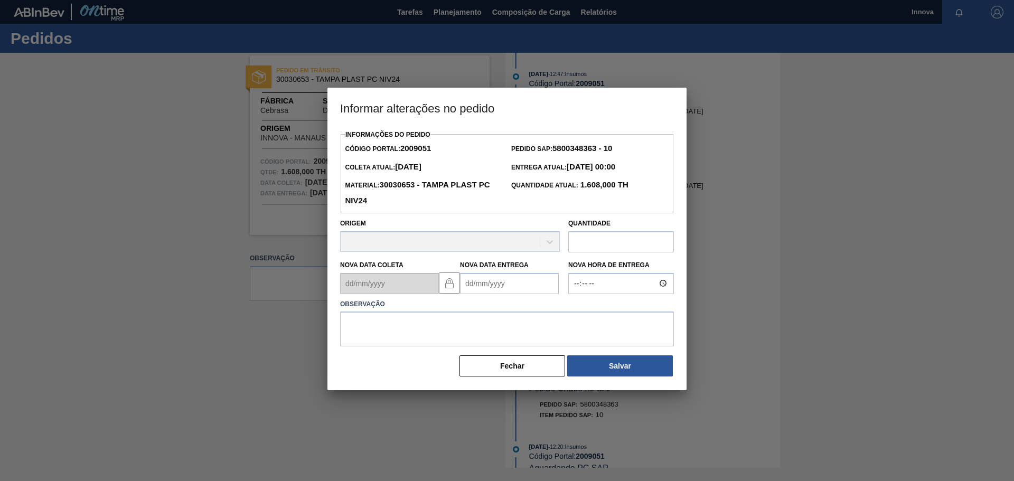
click at [503, 285] on Entrega2009051 "Nova Data Entrega" at bounding box center [509, 283] width 99 height 21
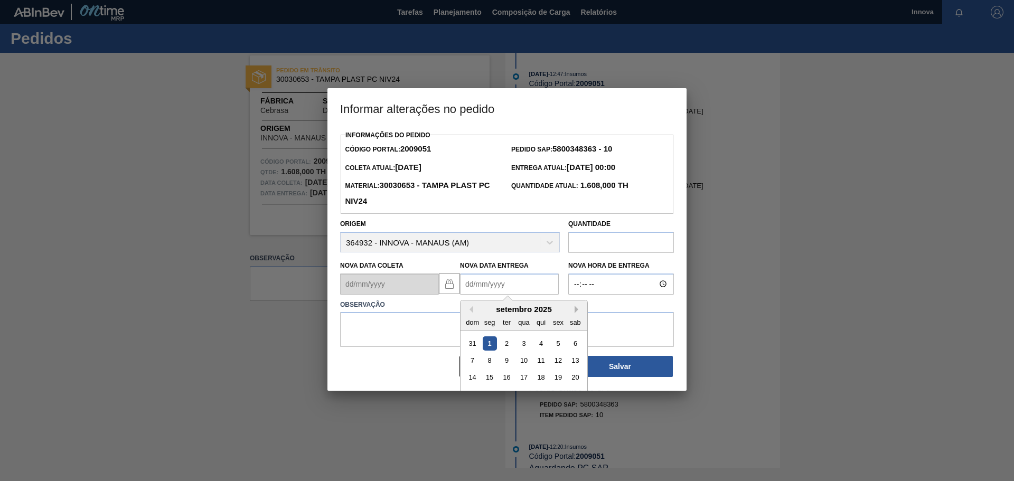
click at [575, 313] on button "Next Month" at bounding box center [577, 309] width 7 height 7
click at [508, 375] on div "14" at bounding box center [506, 377] width 14 height 14
type Entrega2009051 "[DATE]"
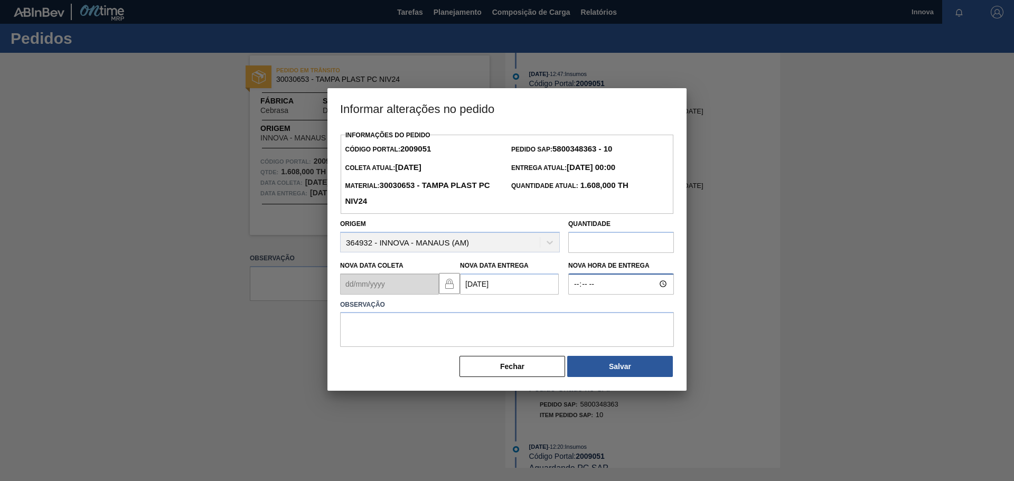
click at [601, 291] on input "Nova Hora de Entrega" at bounding box center [621, 283] width 106 height 21
type input "08:00"
type textarea "[DATE] 08h00"
click at [600, 357] on div "[PERSON_NAME]" at bounding box center [507, 366] width 334 height 23
click at [606, 365] on button "Salvar" at bounding box center [620, 366] width 106 height 21
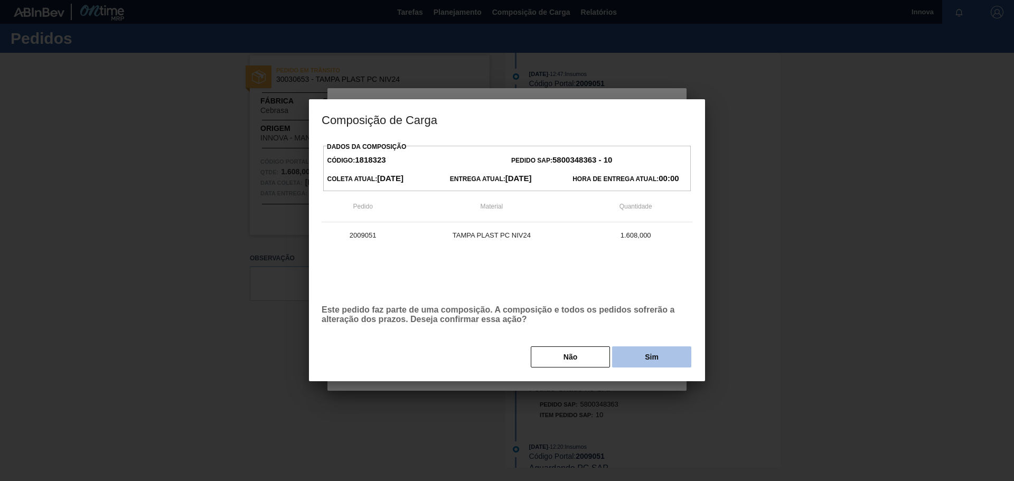
click at [663, 358] on button "Sim" at bounding box center [651, 356] width 79 height 21
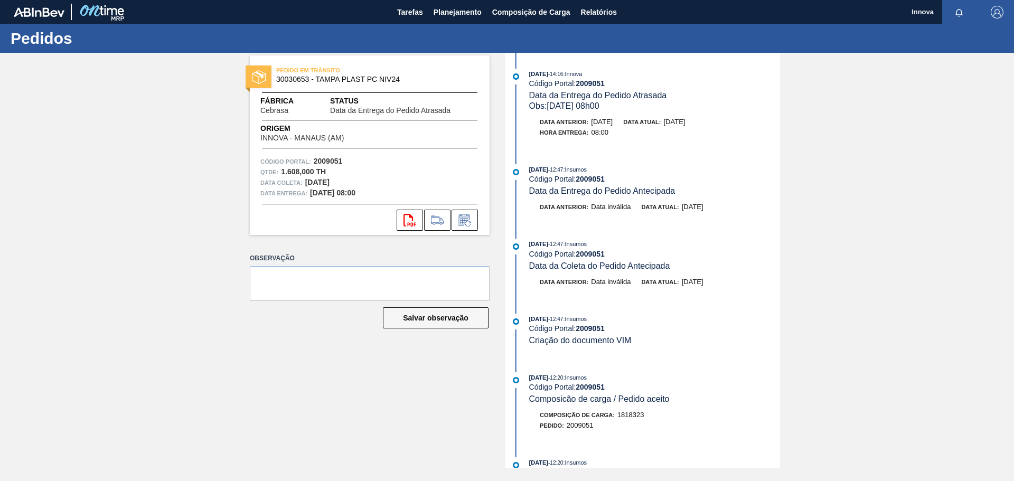
click at [121, 169] on div "PEDIDO EM TRÂNSITO 30030653 - TAMPA PLAST PC NIV24 Fábrica Cebrasa Status Data …" at bounding box center [507, 260] width 1014 height 415
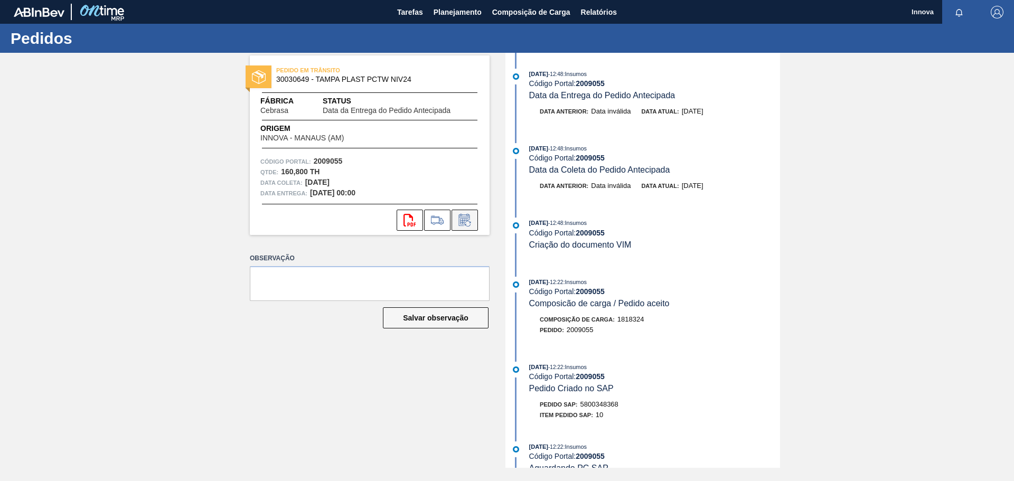
click at [460, 222] on icon at bounding box center [464, 220] width 17 height 13
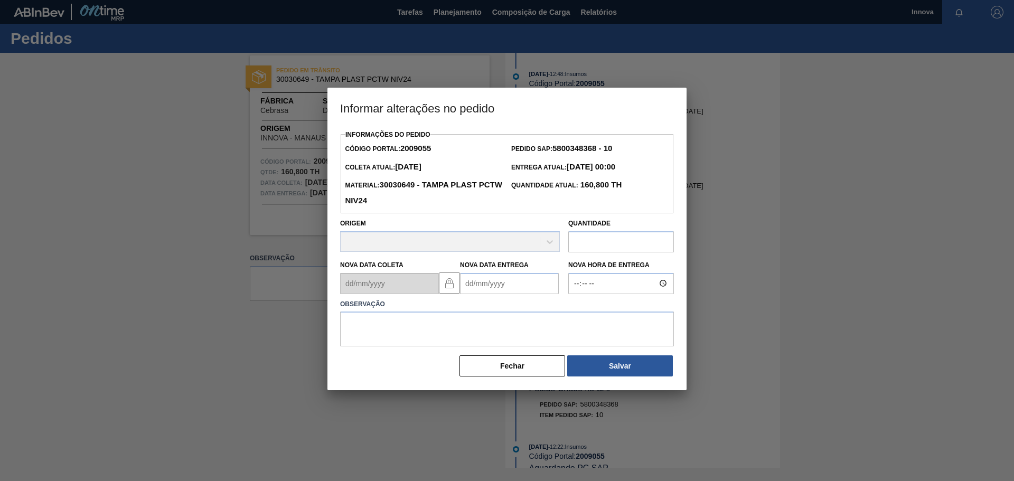
click at [518, 285] on Entrega2009055 "Nova Data Entrega" at bounding box center [509, 283] width 99 height 21
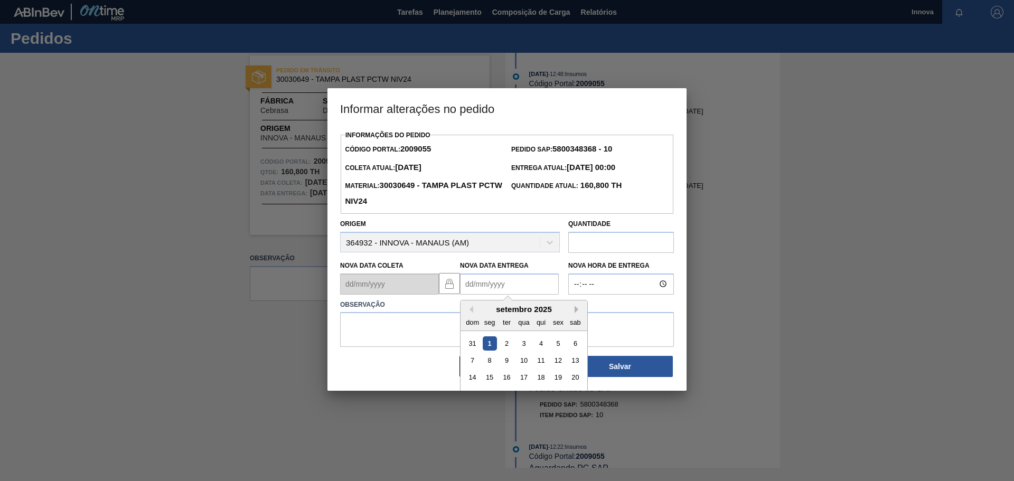
click at [572, 312] on div "setembro 2025" at bounding box center [523, 309] width 127 height 9
click at [575, 312] on button "Next Month" at bounding box center [577, 309] width 7 height 7
click at [508, 377] on div "14" at bounding box center [506, 377] width 14 height 14
type Entrega2009055 "[DATE]"
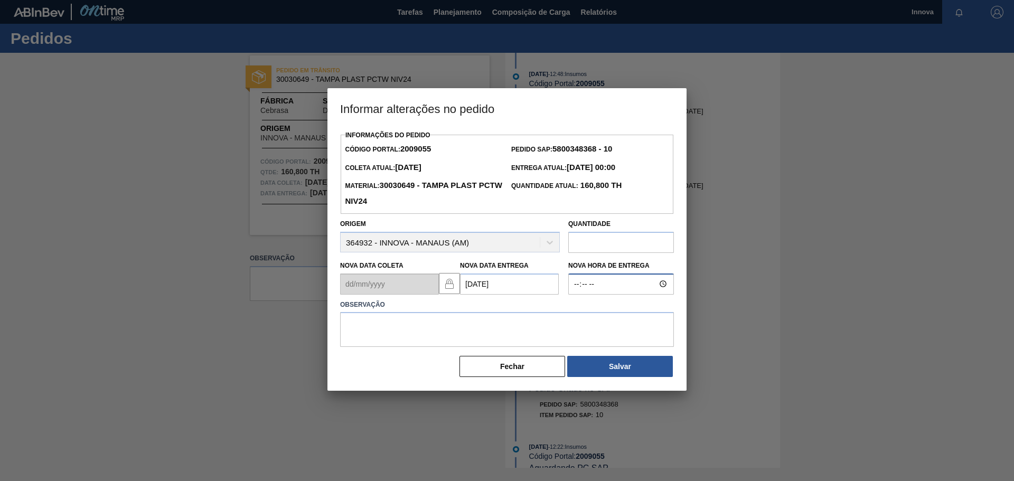
type input "08:00"
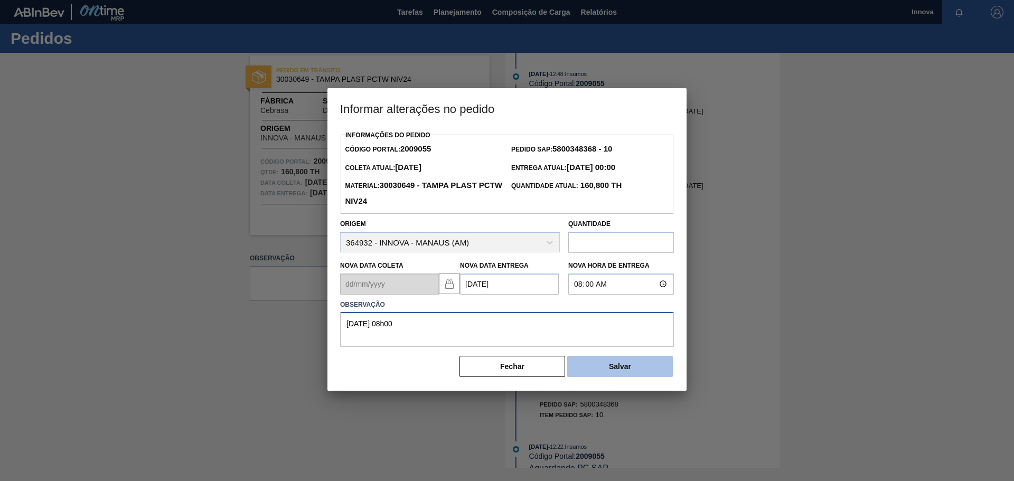
type textarea "[DATE] 08h00"
click at [582, 362] on button "Salvar" at bounding box center [620, 366] width 106 height 21
click at [617, 368] on button "Salvar" at bounding box center [620, 366] width 106 height 21
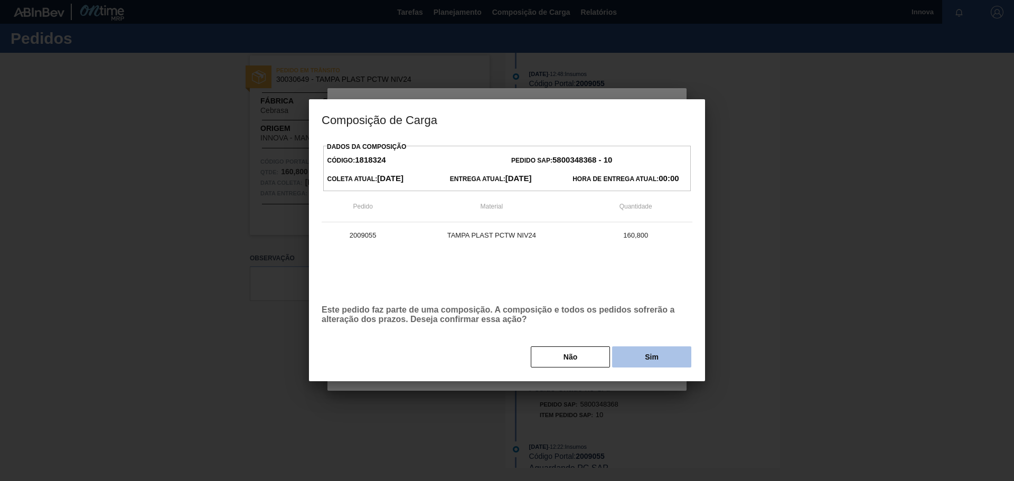
click at [652, 351] on button "Sim" at bounding box center [651, 356] width 79 height 21
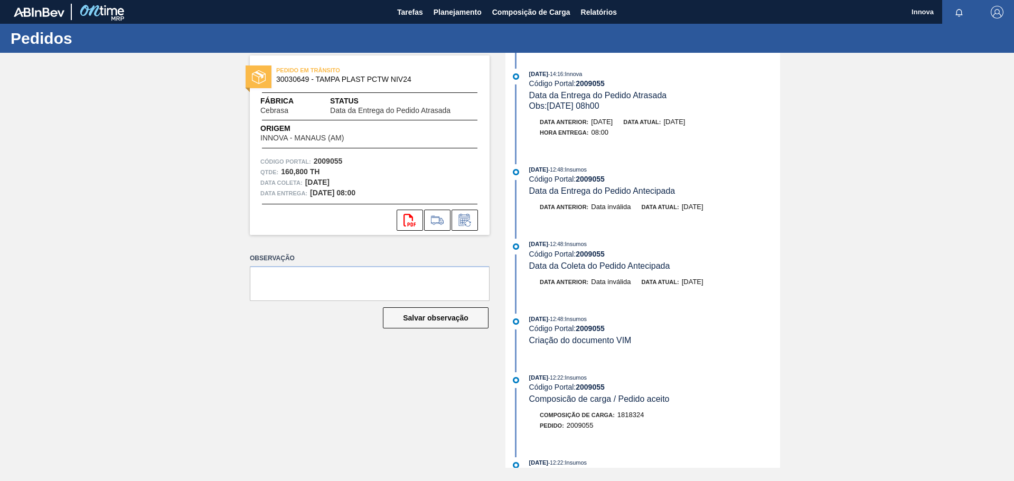
click at [97, 129] on div "PEDIDO EM TRÂNSITO 30030649 - TAMPA PLAST PCTW NIV24 Fábrica Cebrasa Status Dat…" at bounding box center [507, 260] width 1014 height 415
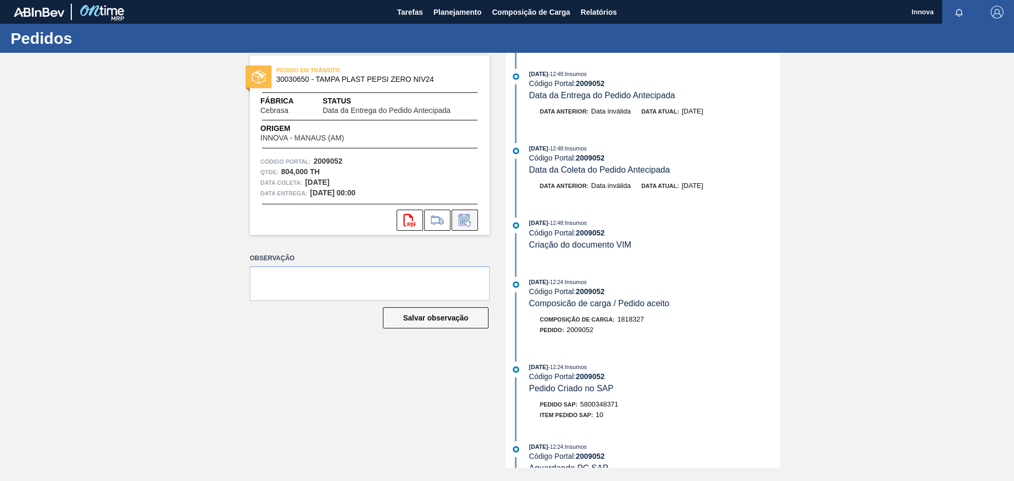
click at [465, 216] on icon at bounding box center [464, 220] width 17 height 13
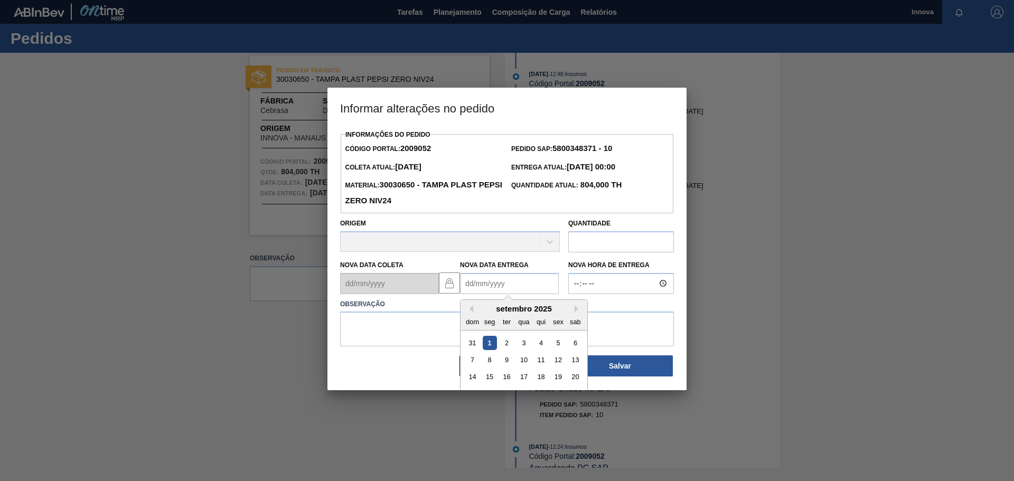
click at [491, 275] on Entrega2009052 "Nova Data Entrega" at bounding box center [509, 283] width 99 height 21
click at [577, 310] on button "Next Month" at bounding box center [577, 309] width 7 height 7
click at [506, 379] on div "14" at bounding box center [506, 377] width 14 height 14
type Entrega2009052 "[DATE]"
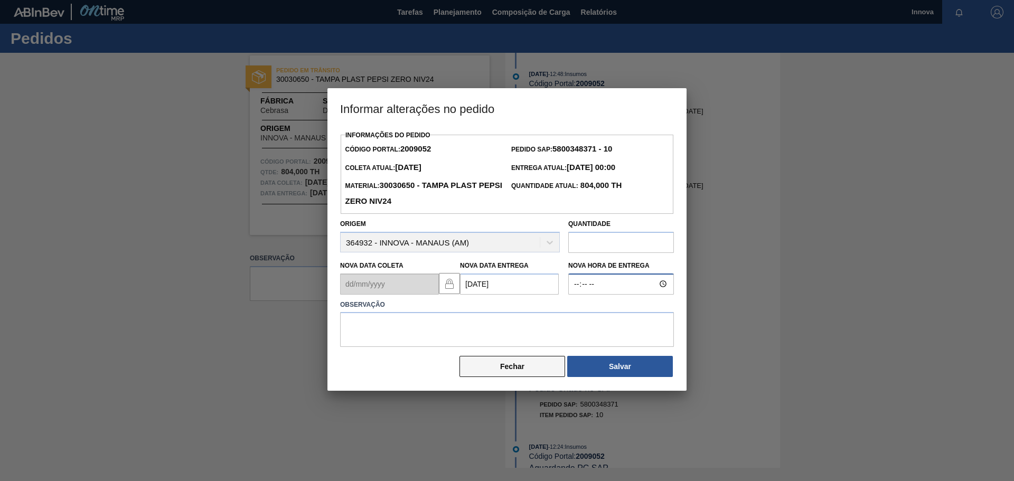
type input "08:00"
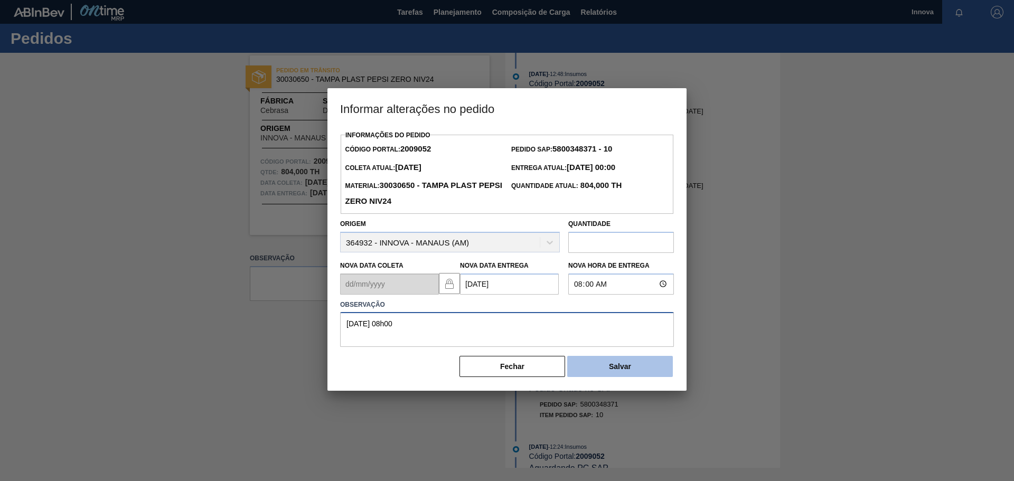
type textarea "[DATE] 08h00"
click at [625, 373] on button "Salvar" at bounding box center [620, 366] width 106 height 21
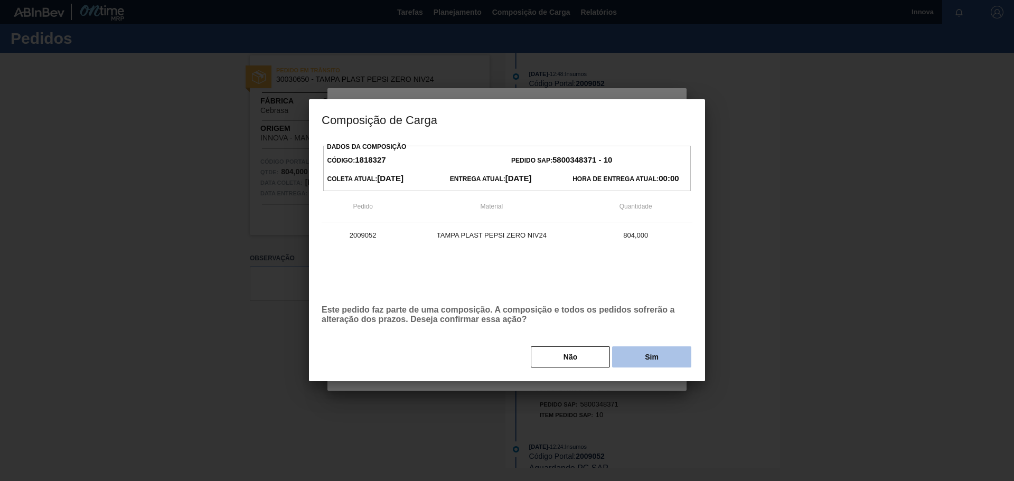
click at [672, 355] on button "Sim" at bounding box center [651, 356] width 79 height 21
